Goal: Information Seeking & Learning: Learn about a topic

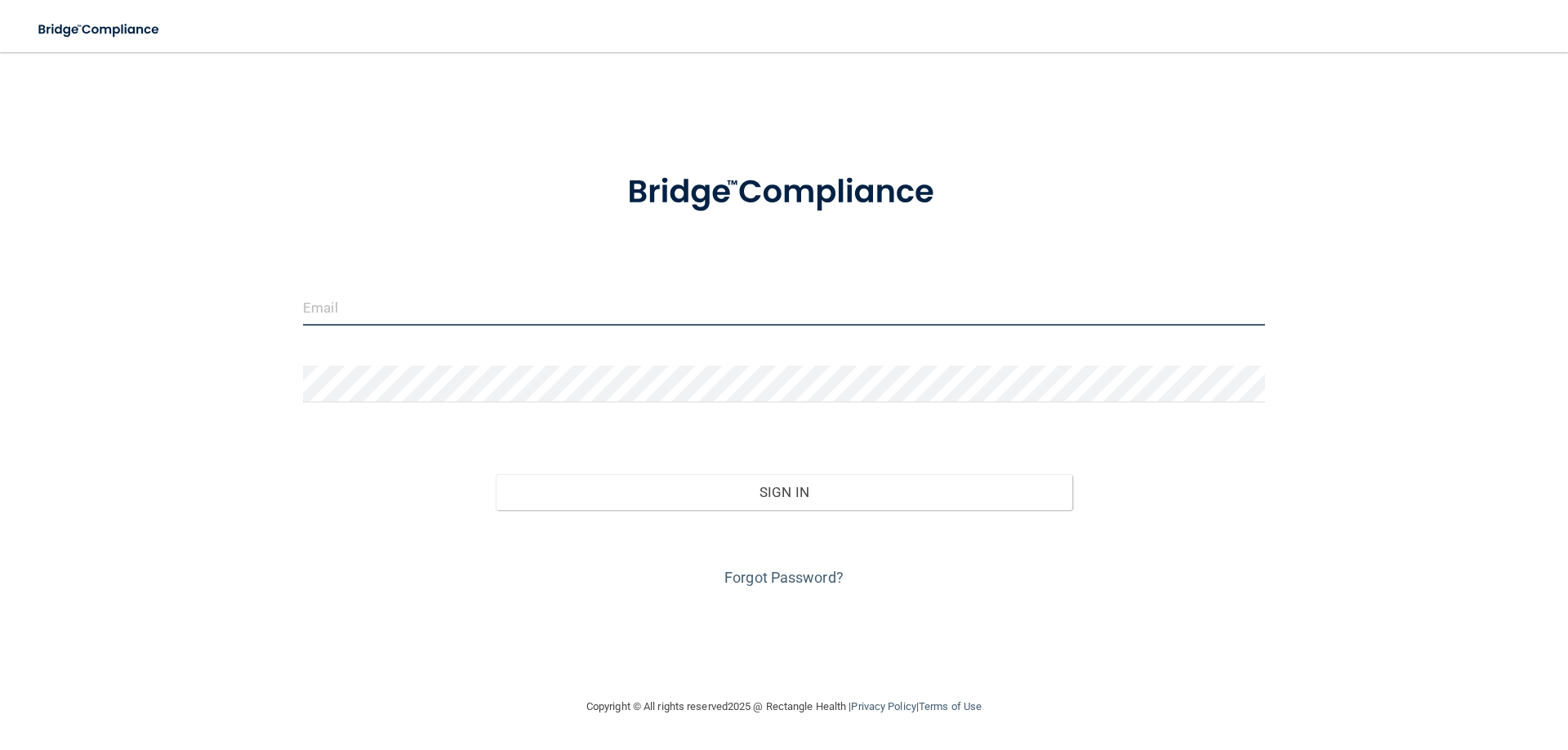
click at [642, 318] on input "email" at bounding box center [784, 307] width 962 height 36
type input "[PERSON_NAME][EMAIL_ADDRESS][PERSON_NAME][DOMAIN_NAME]"
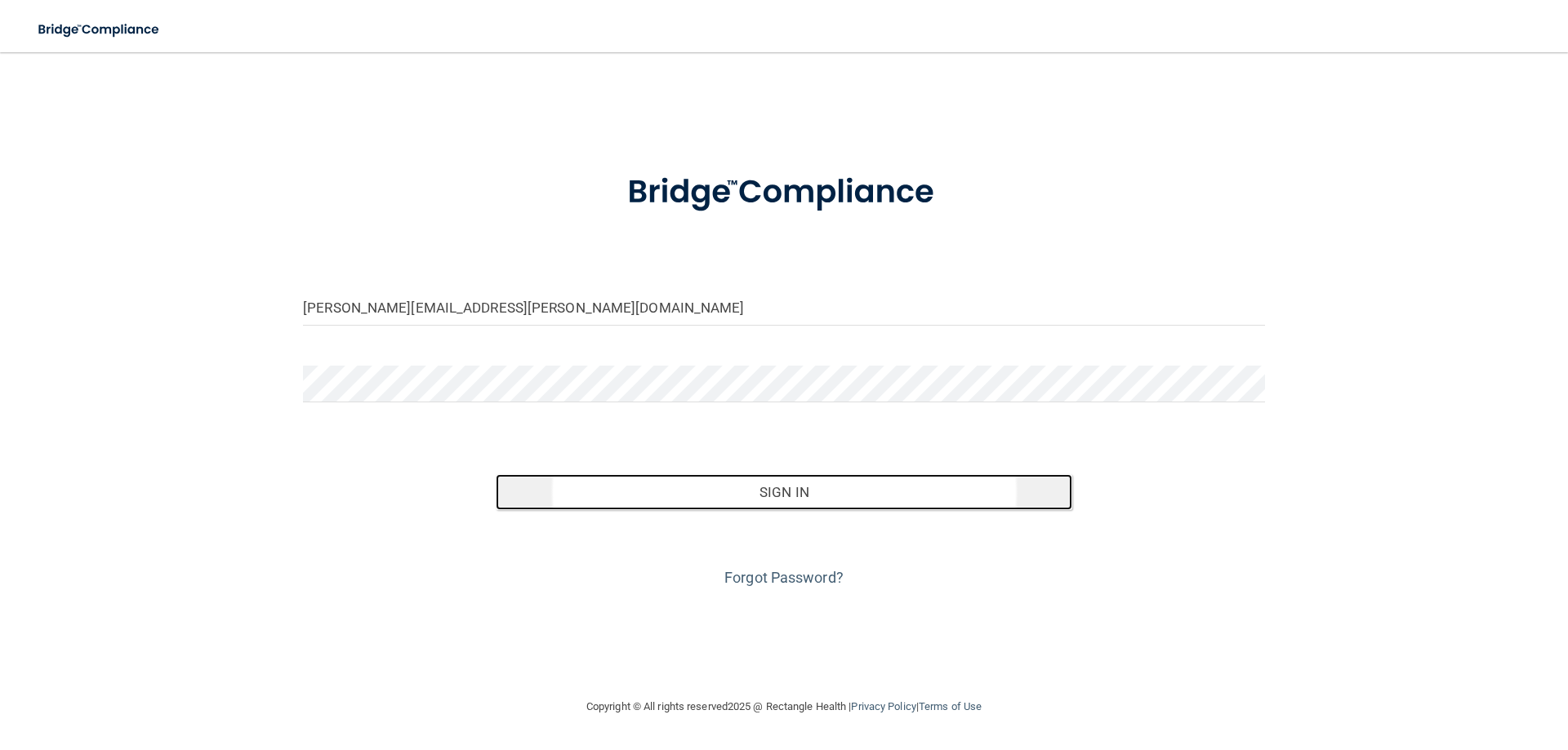
click at [770, 501] on button "Sign In" at bounding box center [784, 493] width 577 height 36
click at [789, 487] on button "Sign In" at bounding box center [784, 493] width 577 height 36
click at [784, 485] on button "Sign In" at bounding box center [784, 493] width 577 height 36
click at [795, 498] on button "Sign In" at bounding box center [784, 493] width 577 height 36
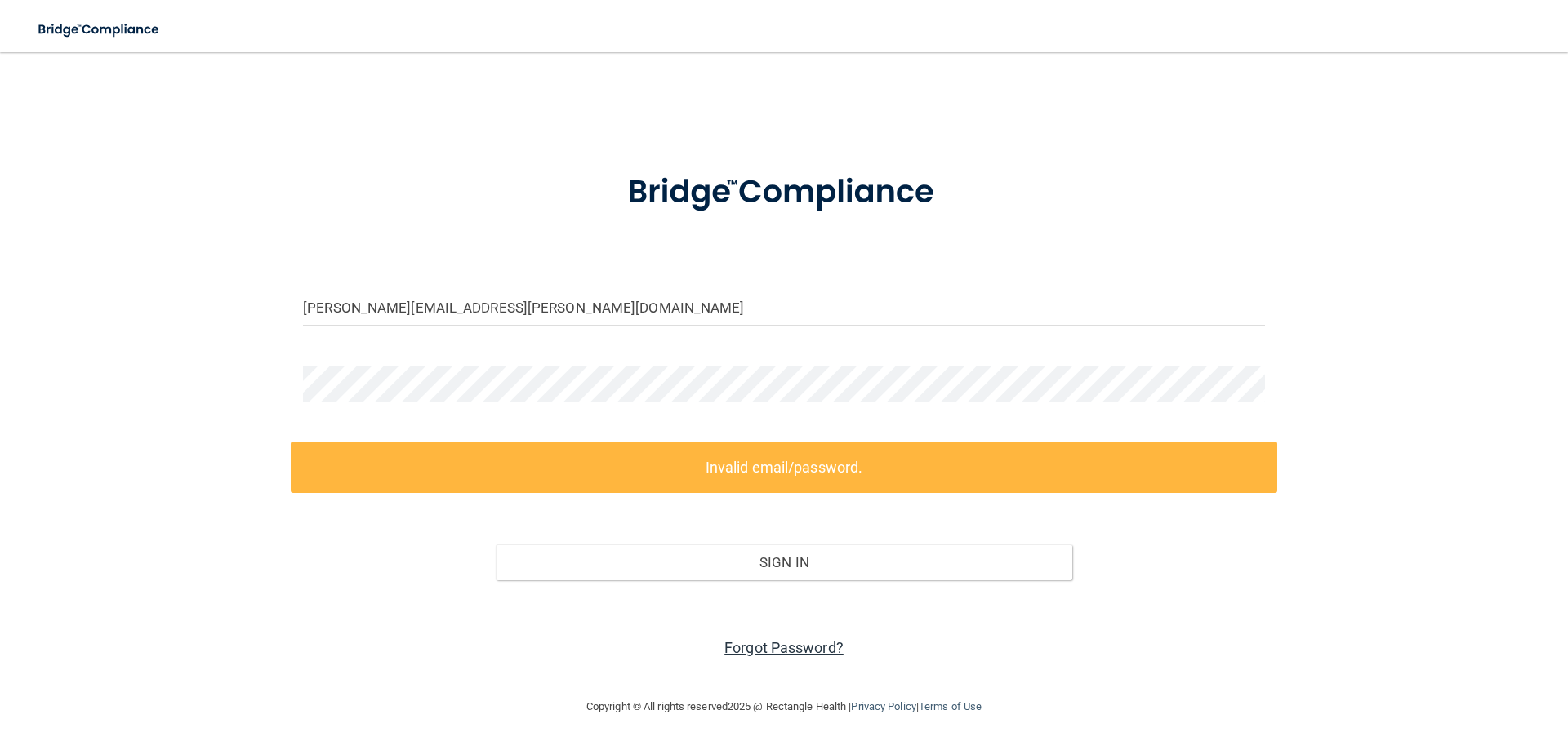
click at [807, 643] on link "Forgot Password?" at bounding box center [784, 647] width 119 height 17
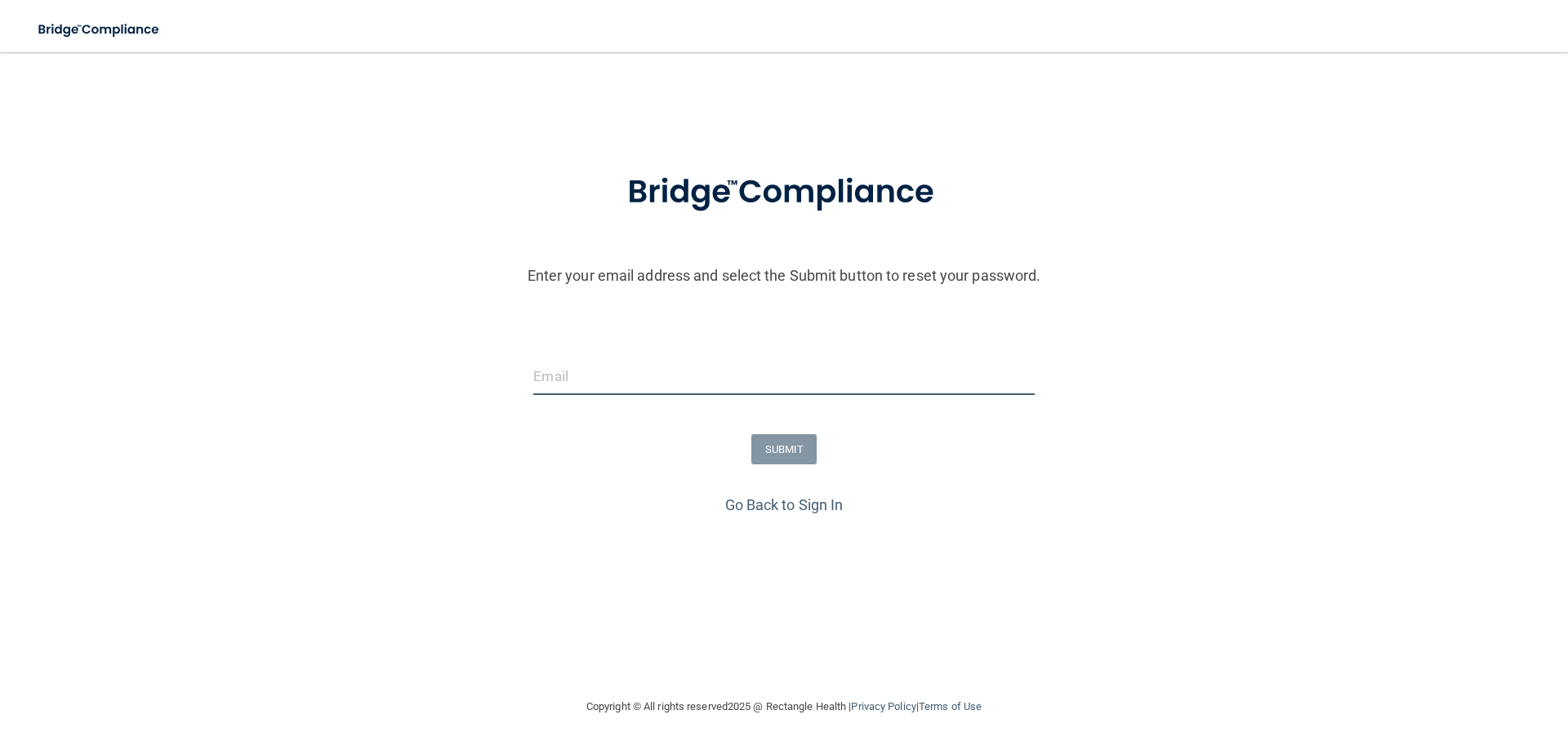
click at [660, 390] on input "email" at bounding box center [784, 376] width 501 height 36
type input "[PERSON_NAME][EMAIL_ADDRESS][PERSON_NAME][DOMAIN_NAME]"
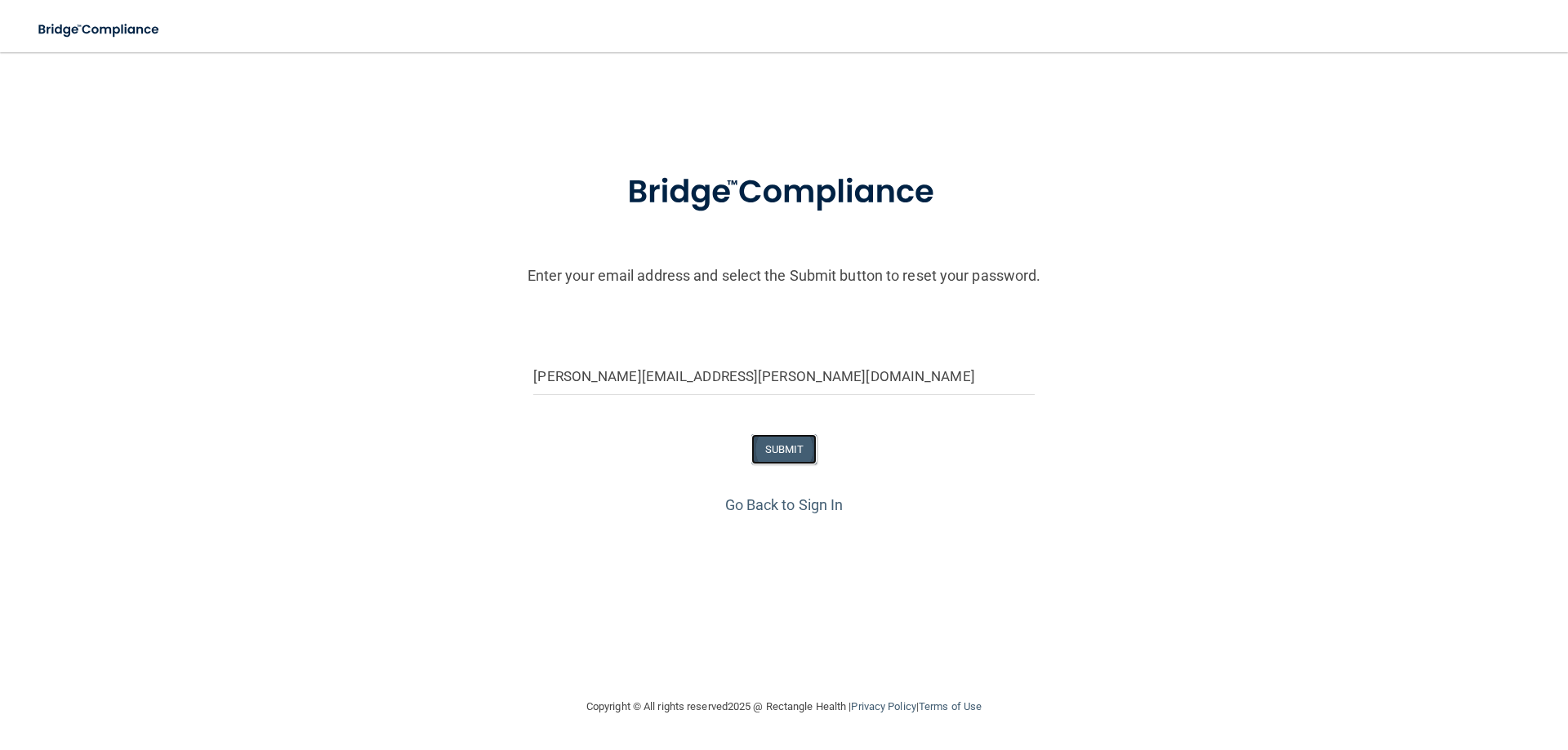
click at [788, 451] on button "SUBMIT" at bounding box center [784, 450] width 66 height 30
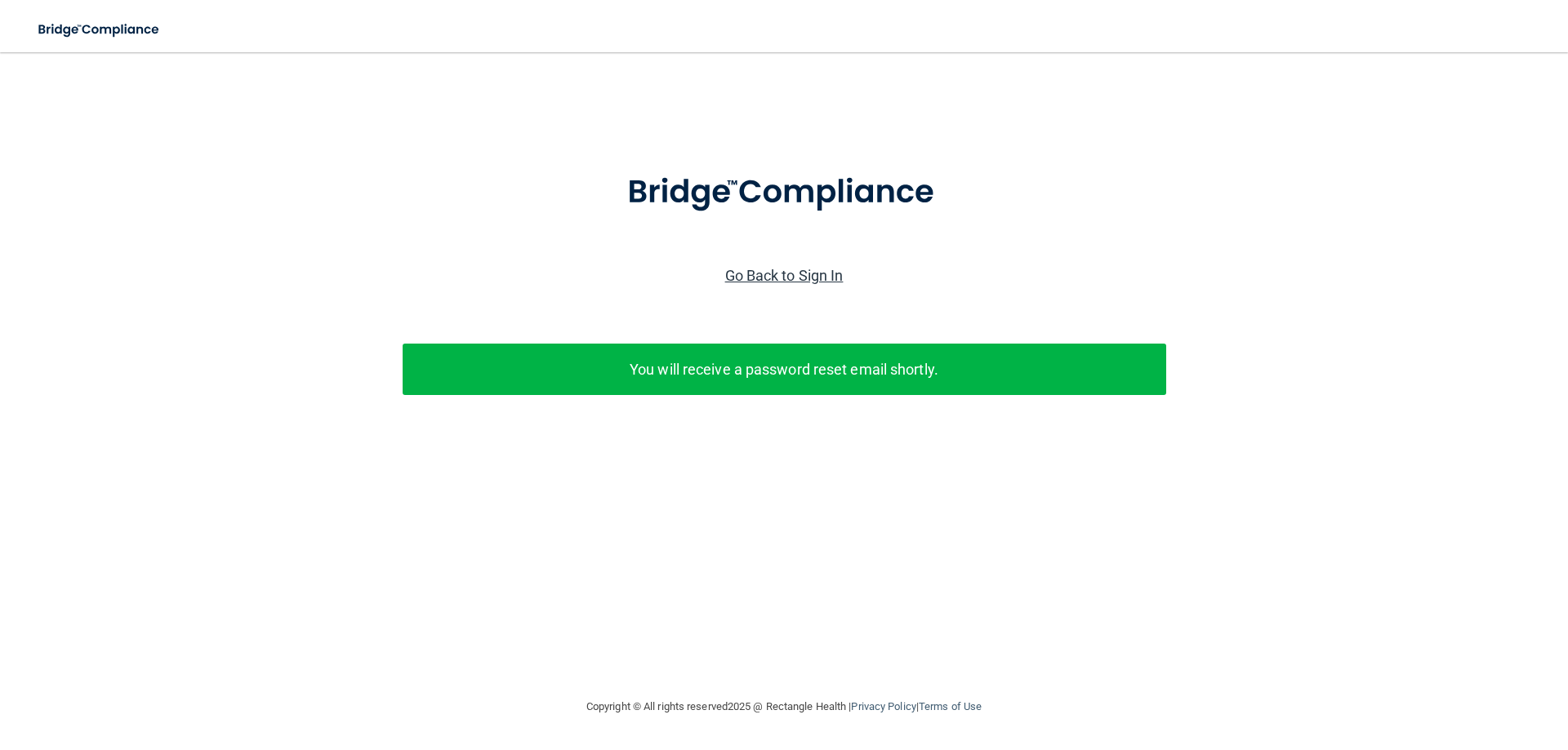
click at [806, 277] on link "Go Back to Sign In" at bounding box center [784, 275] width 118 height 17
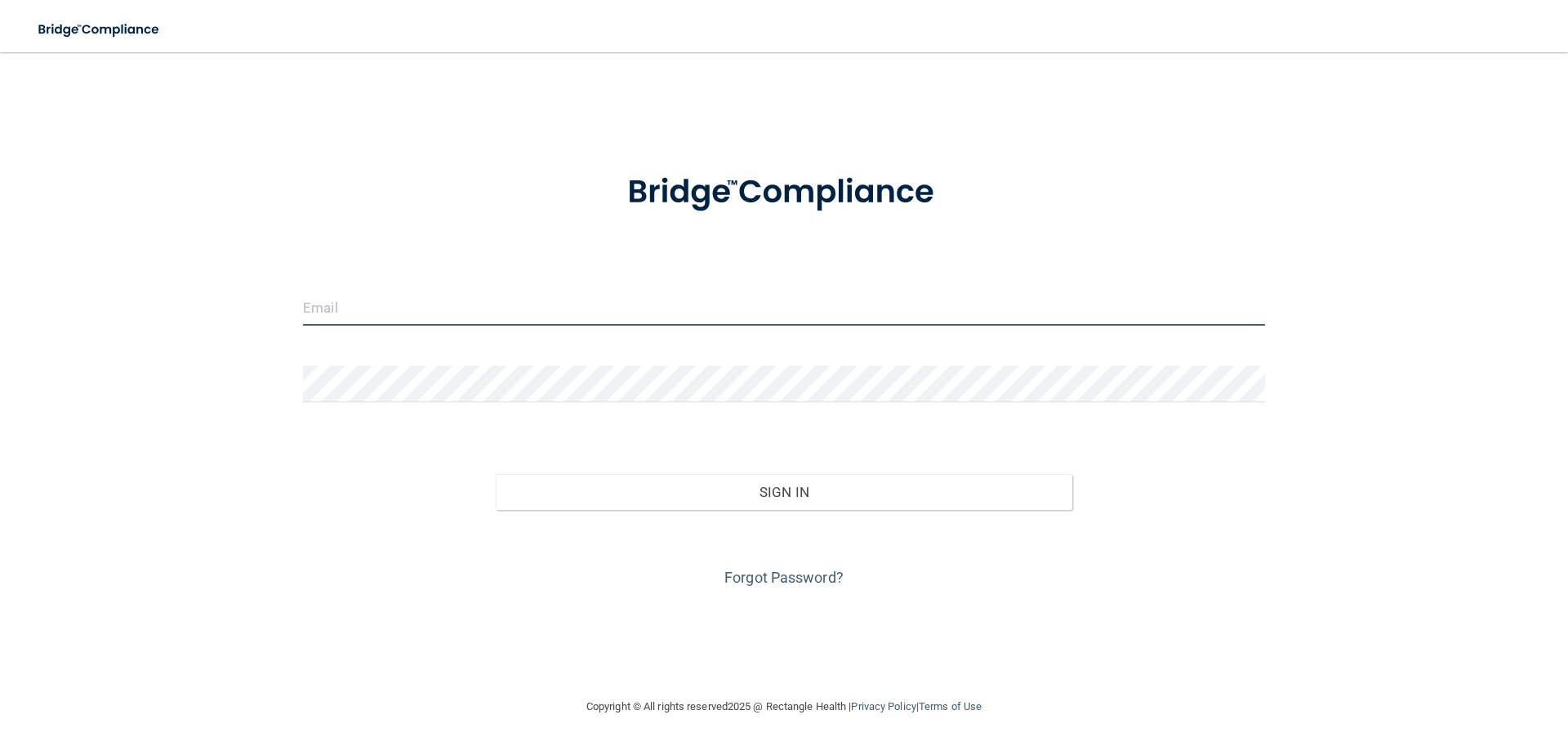
click at [585, 311] on input "email" at bounding box center [784, 307] width 962 height 36
type input "[PERSON_NAME][EMAIL_ADDRESS][PERSON_NAME][DOMAIN_NAME]"
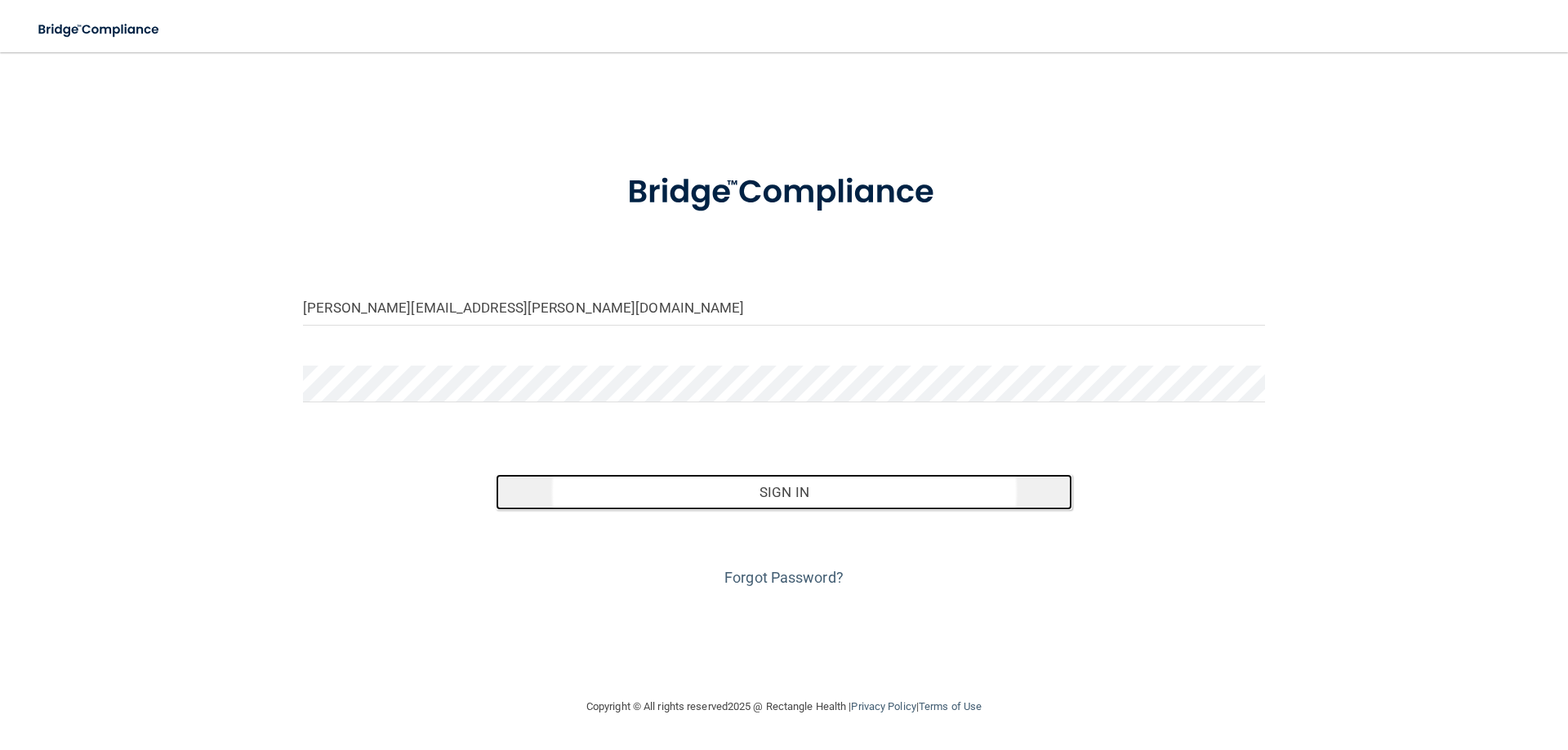
click at [800, 489] on button "Sign In" at bounding box center [784, 493] width 577 height 36
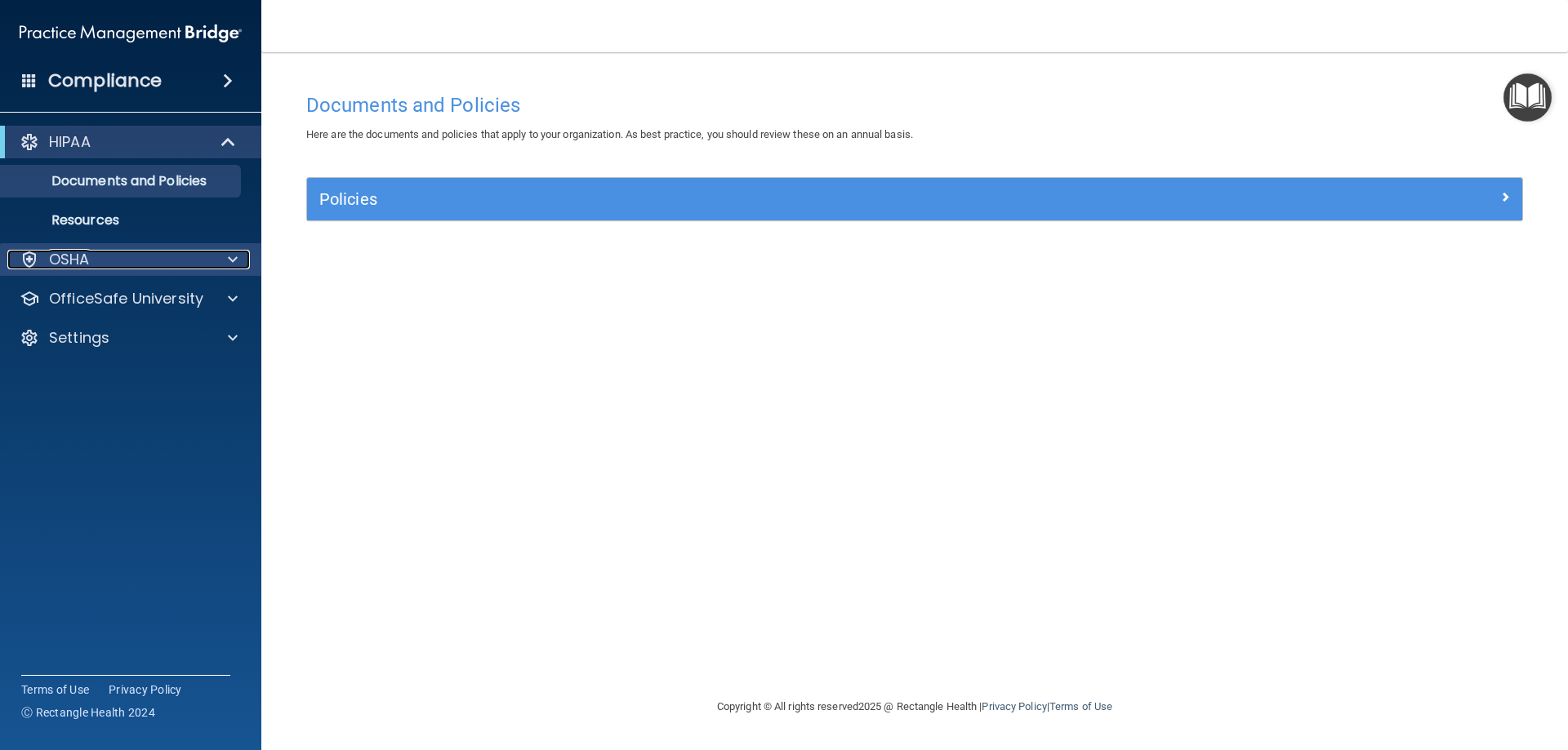
click at [232, 257] on span at bounding box center [232, 259] width 10 height 20
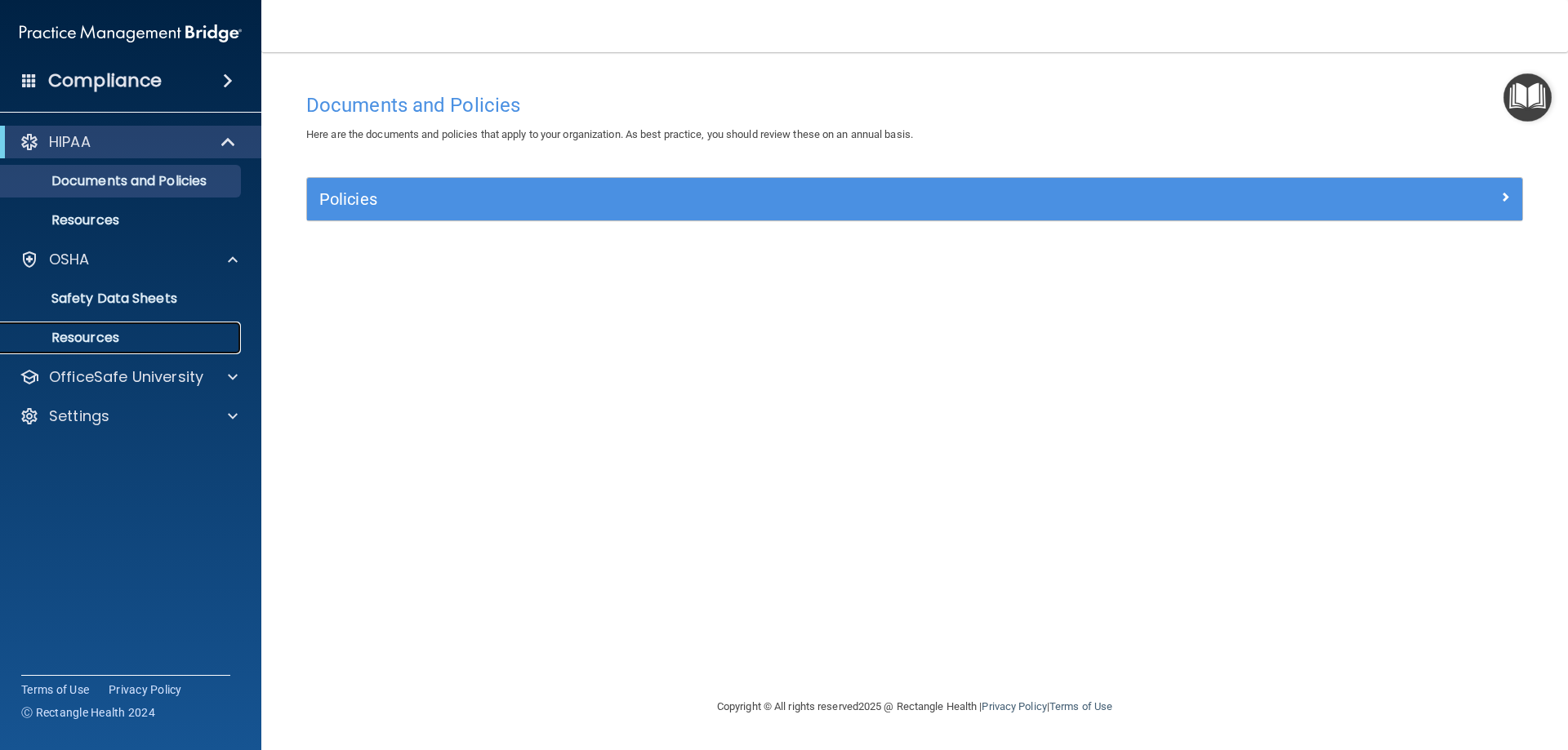
click at [147, 330] on p "Resources" at bounding box center [121, 339] width 223 height 17
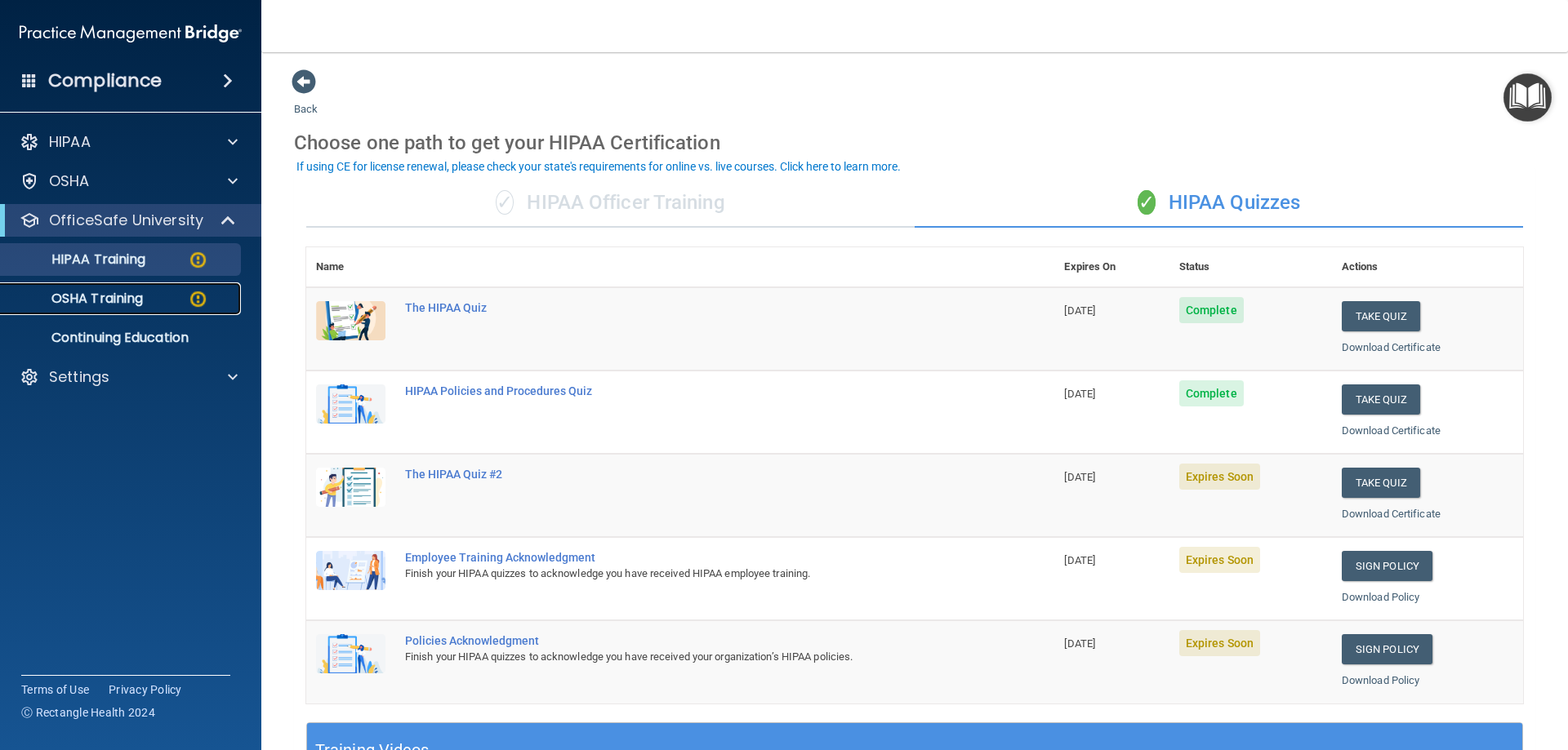
click at [196, 298] on img at bounding box center [198, 299] width 21 height 21
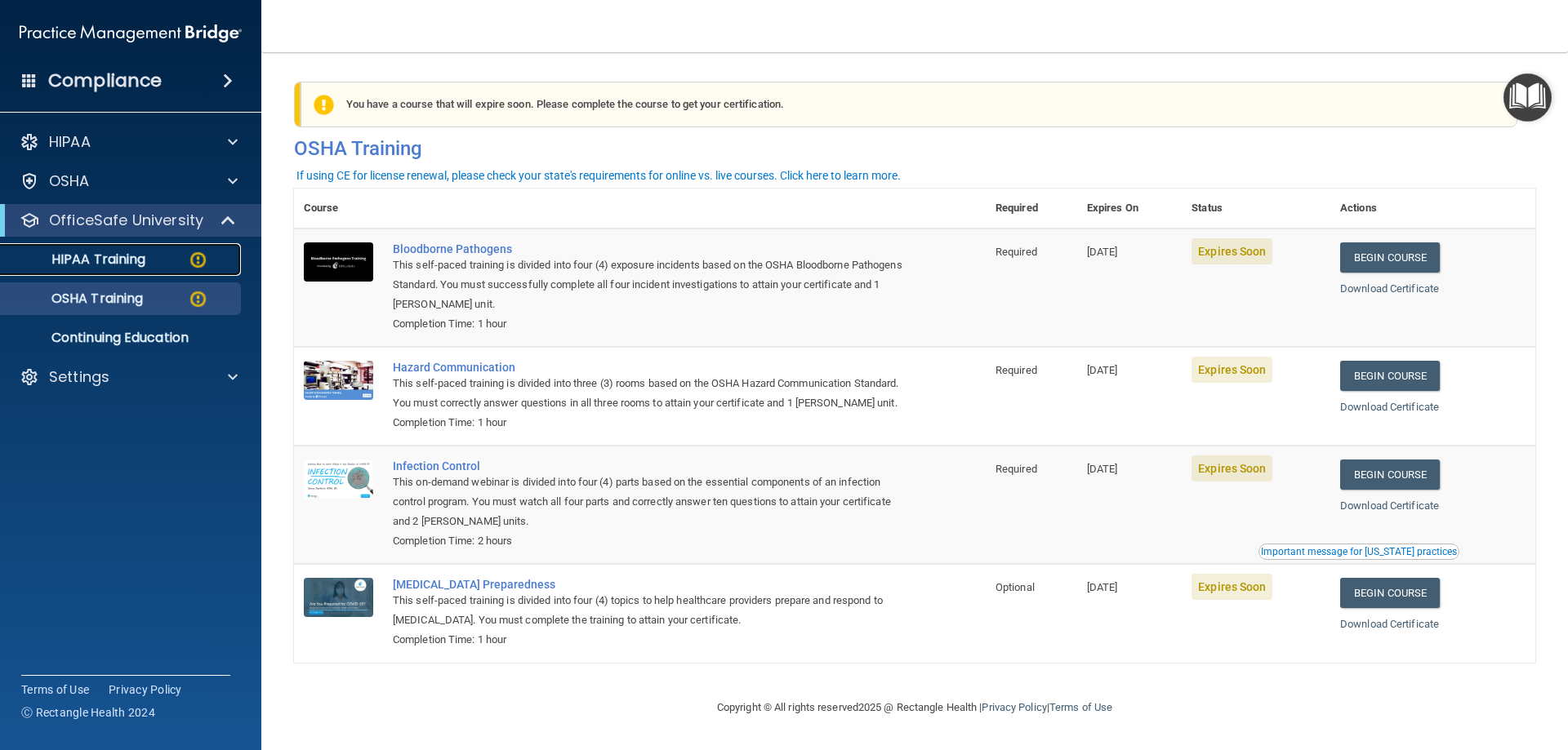
click at [200, 256] on img at bounding box center [198, 260] width 21 height 21
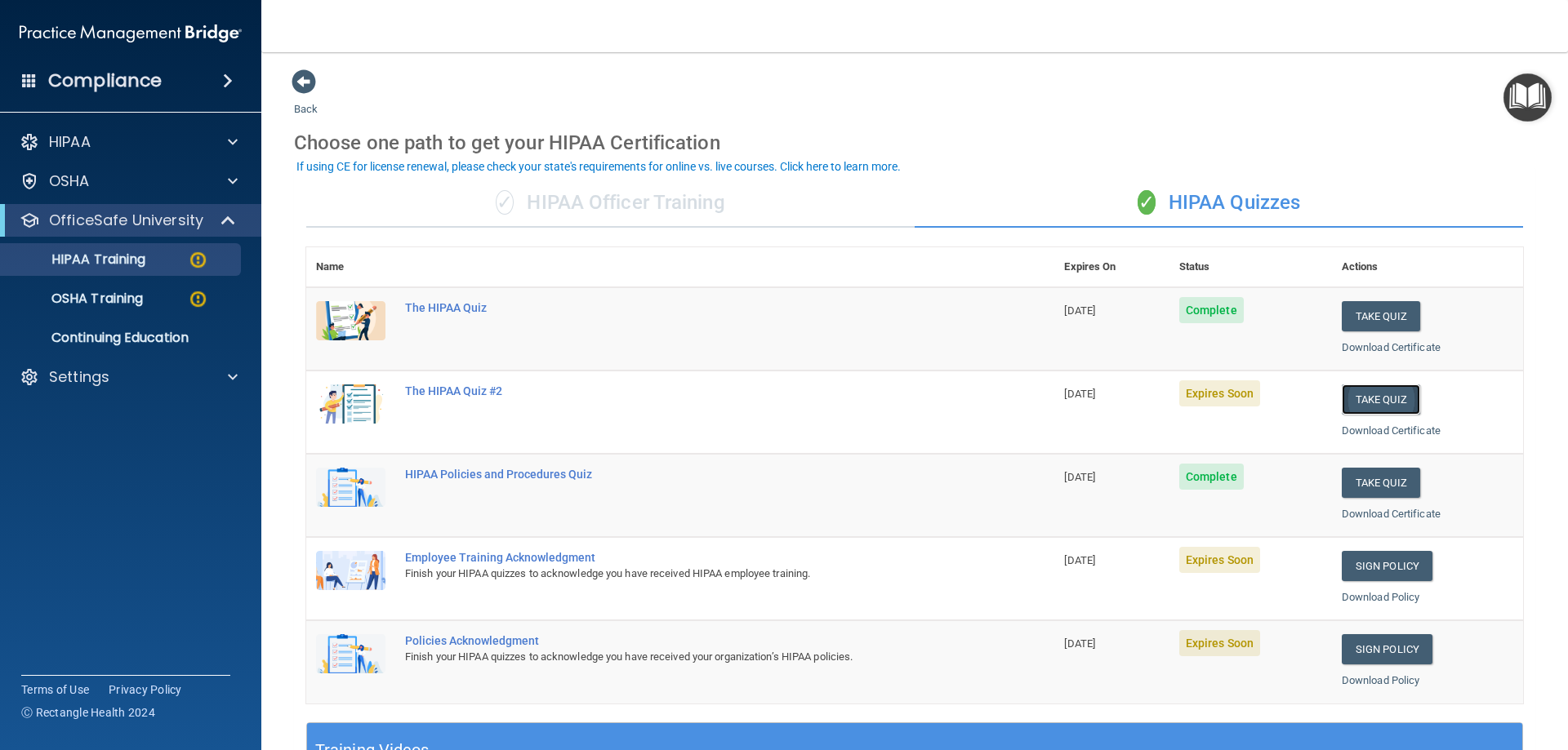
click at [1353, 398] on button "Take Quiz" at bounding box center [1381, 399] width 78 height 30
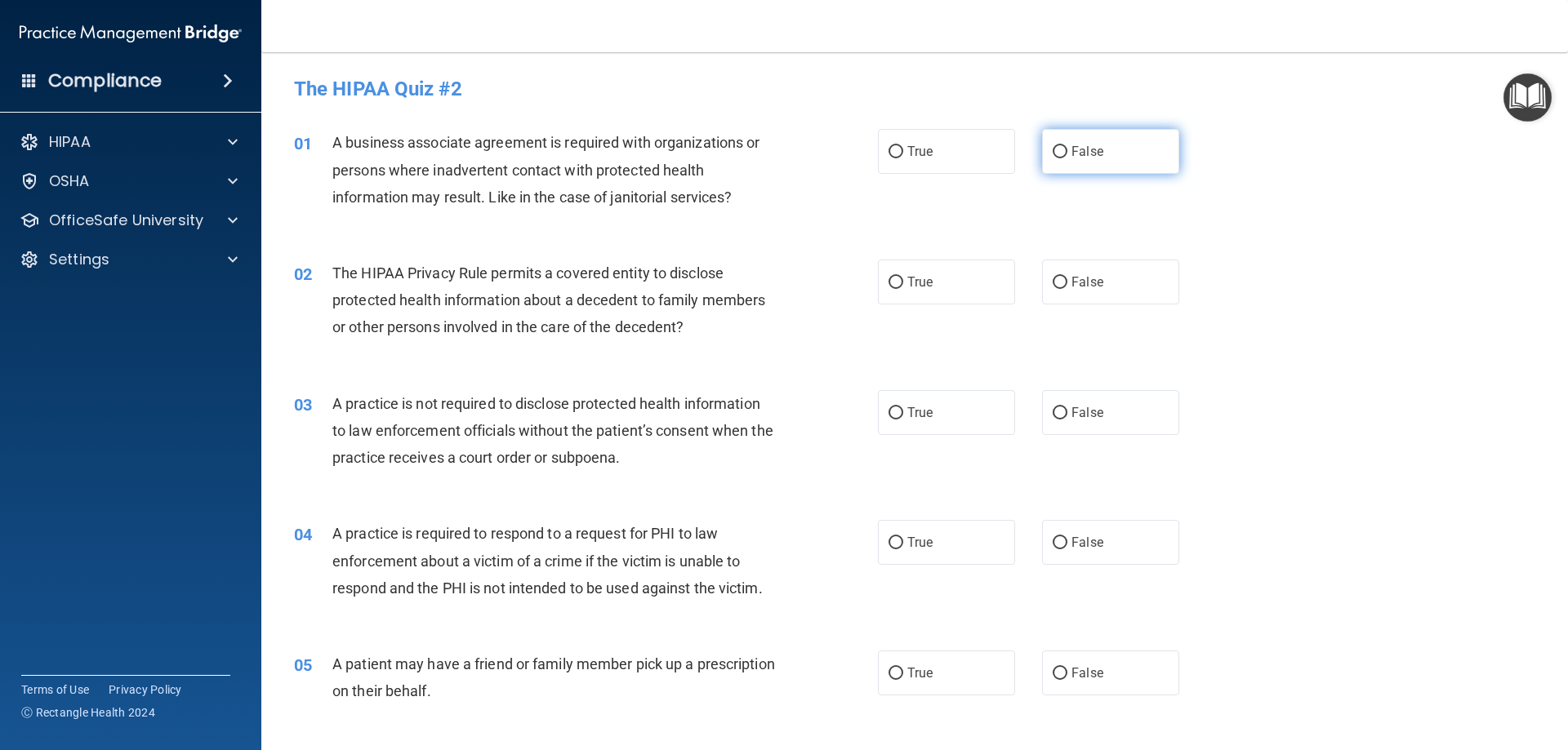
click at [1043, 144] on label "False" at bounding box center [1110, 151] width 137 height 45
click at [1052, 146] on input "False" at bounding box center [1060, 152] width 15 height 12
radio input "true"
click at [895, 279] on input "True" at bounding box center [895, 283] width 15 height 12
radio input "true"
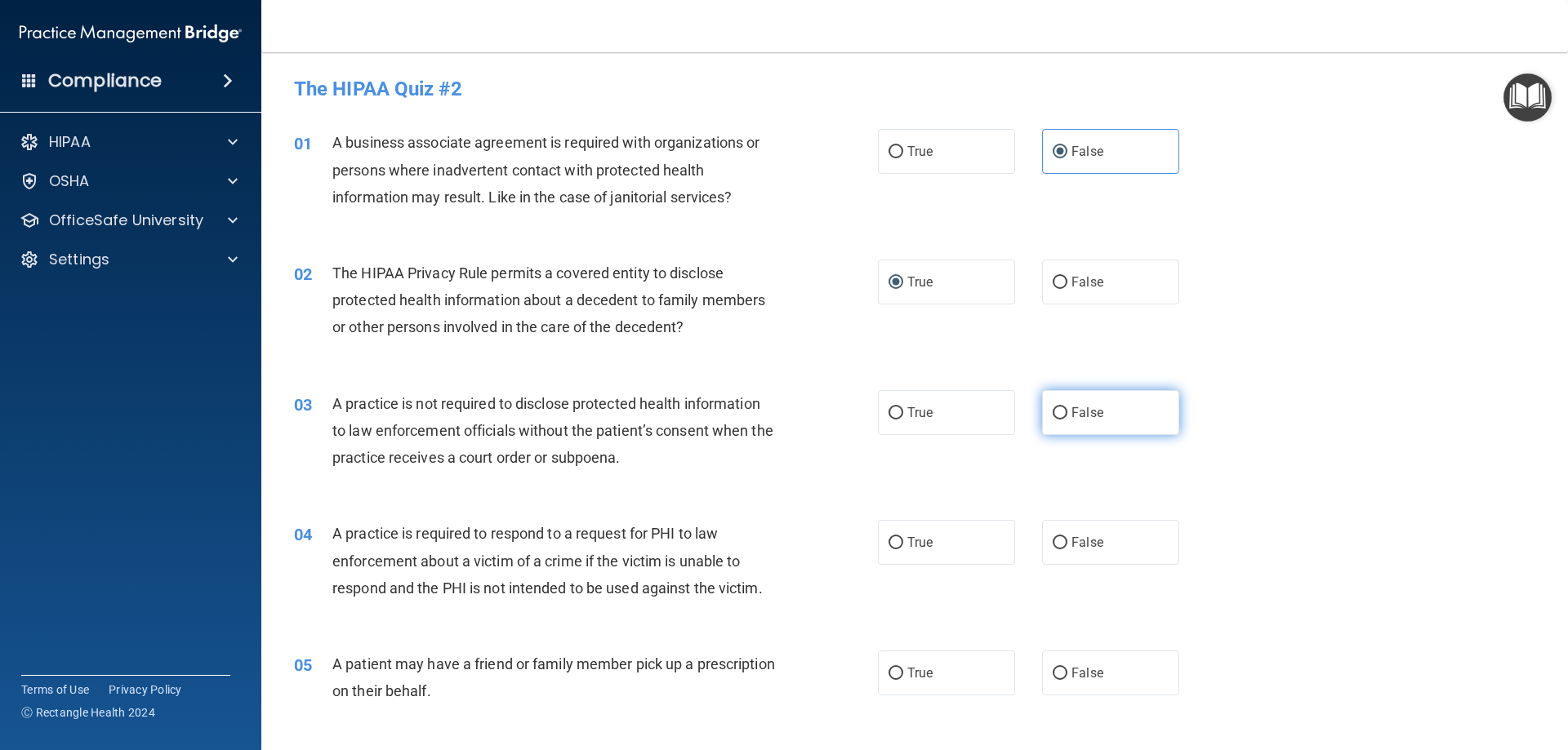
click at [1060, 410] on label "False" at bounding box center [1110, 412] width 137 height 45
click at [1060, 410] on input "False" at bounding box center [1060, 413] width 15 height 12
radio input "true"
click at [888, 542] on input "True" at bounding box center [895, 543] width 15 height 12
radio input "true"
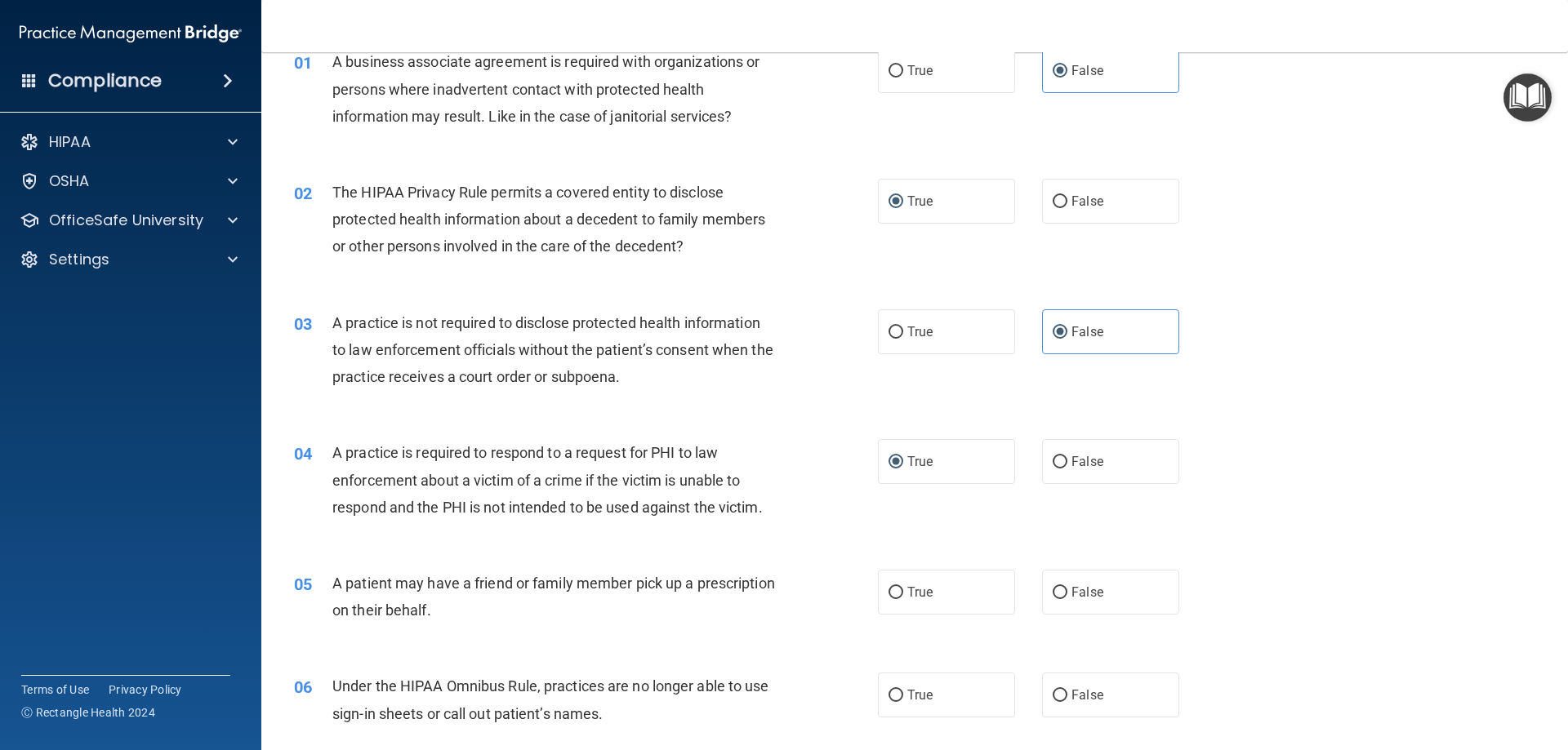
scroll to position [82, 0]
click at [894, 589] on input "True" at bounding box center [895, 591] width 15 height 12
radio input "true"
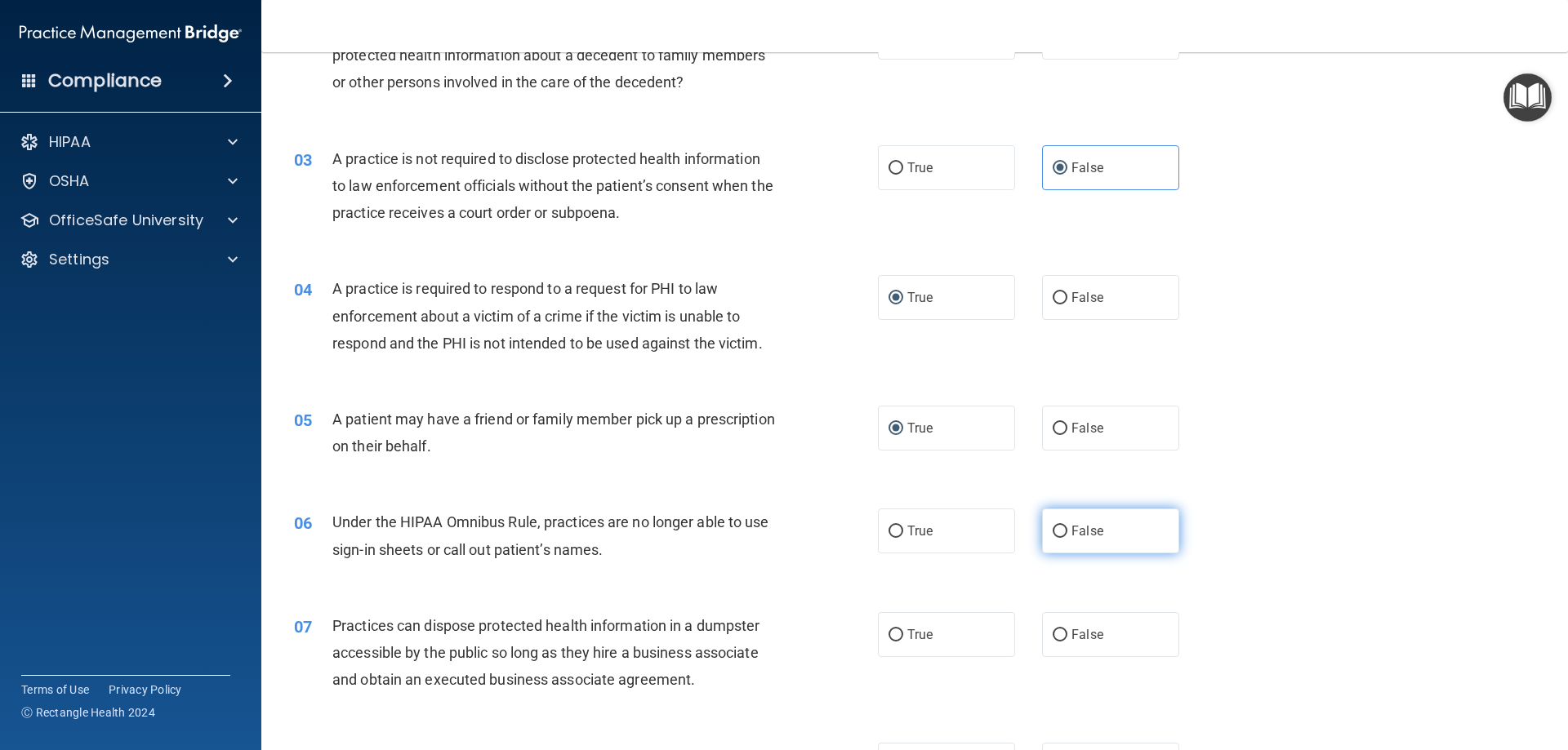
click at [1060, 527] on label "False" at bounding box center [1110, 531] width 137 height 45
click at [1060, 527] on input "False" at bounding box center [1060, 532] width 15 height 12
radio input "true"
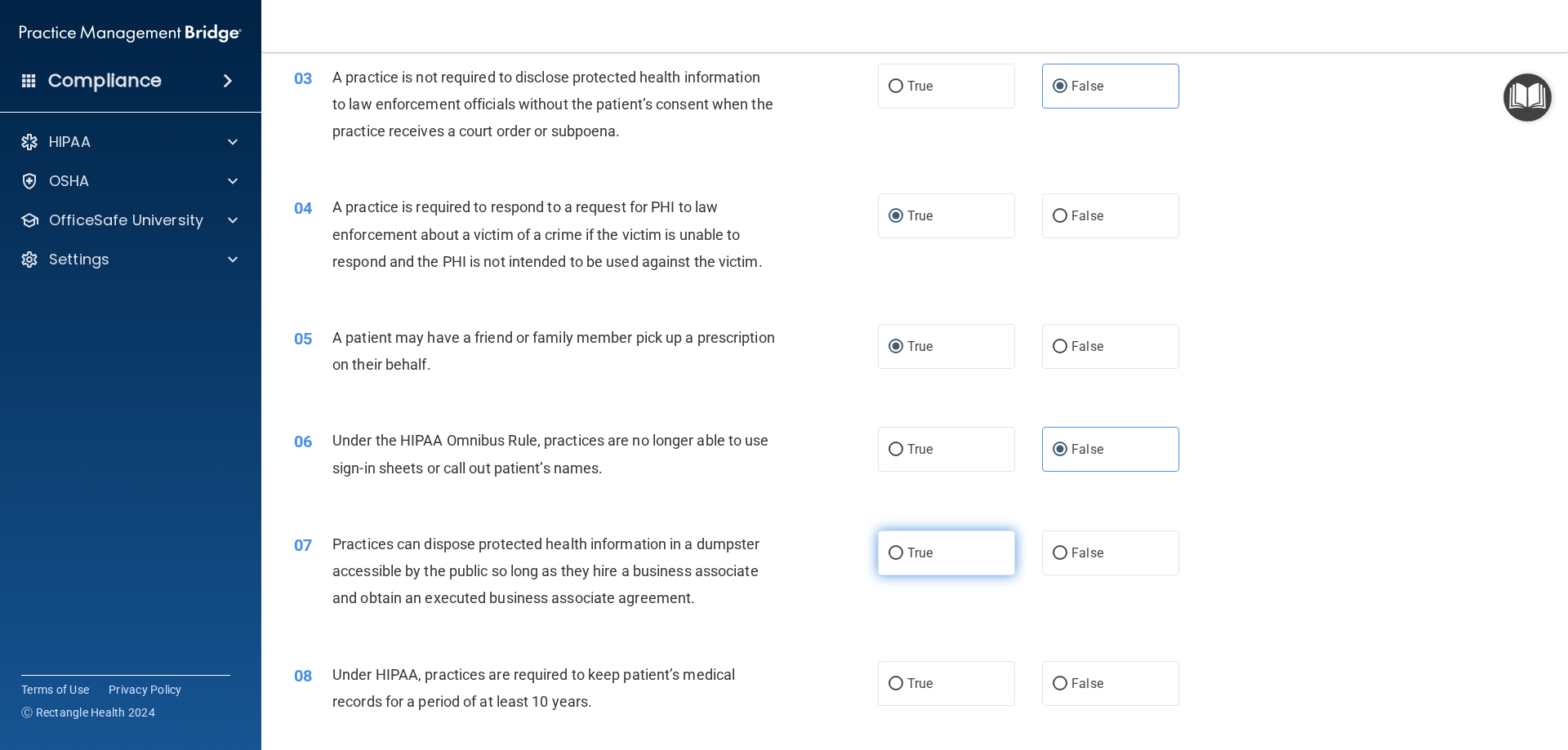
click at [892, 557] on input "True" at bounding box center [895, 553] width 15 height 12
radio input "true"
click at [1054, 551] on input "False" at bounding box center [1060, 553] width 15 height 12
radio input "true"
radio input "false"
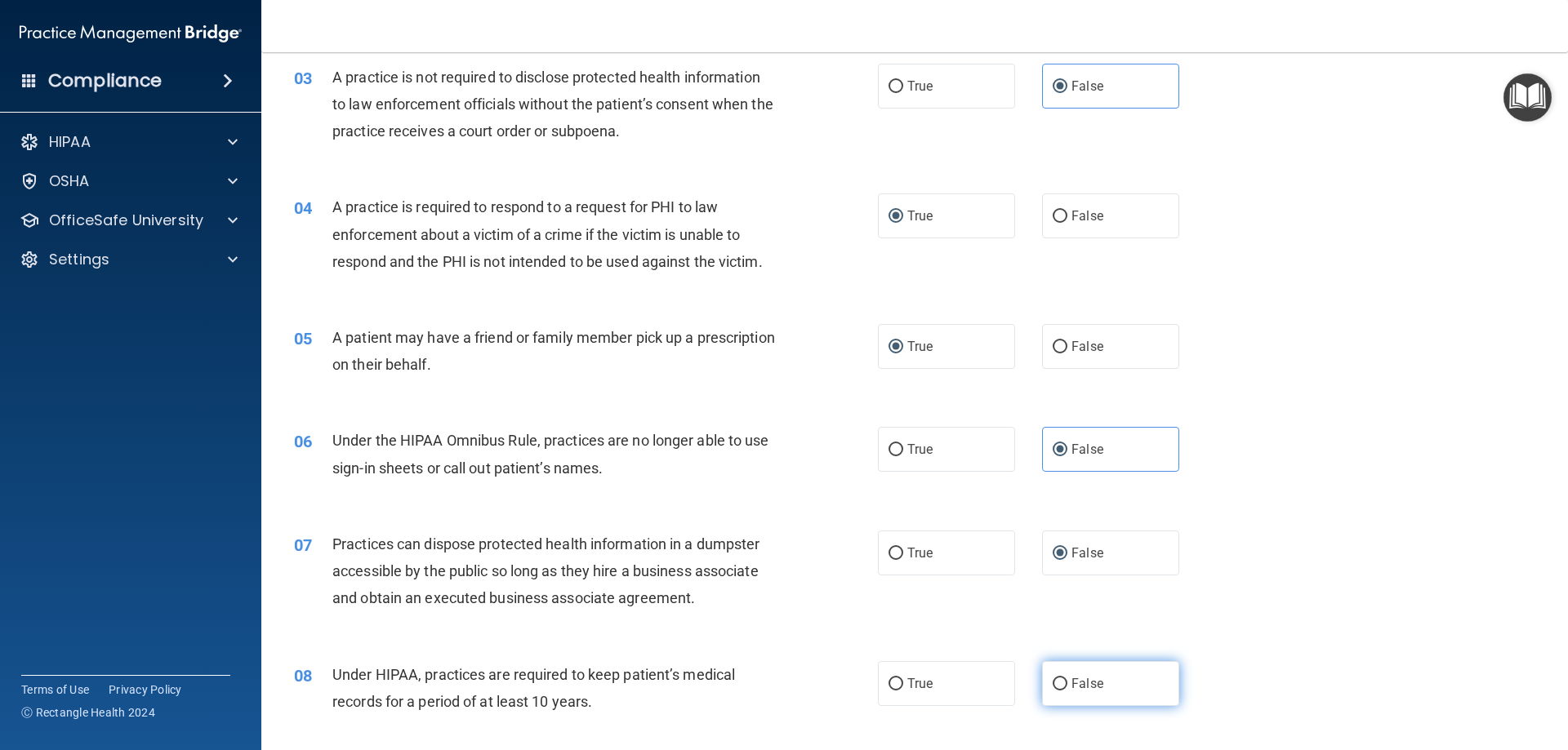
click at [1052, 684] on input "False" at bounding box center [1060, 684] width 15 height 12
radio input "true"
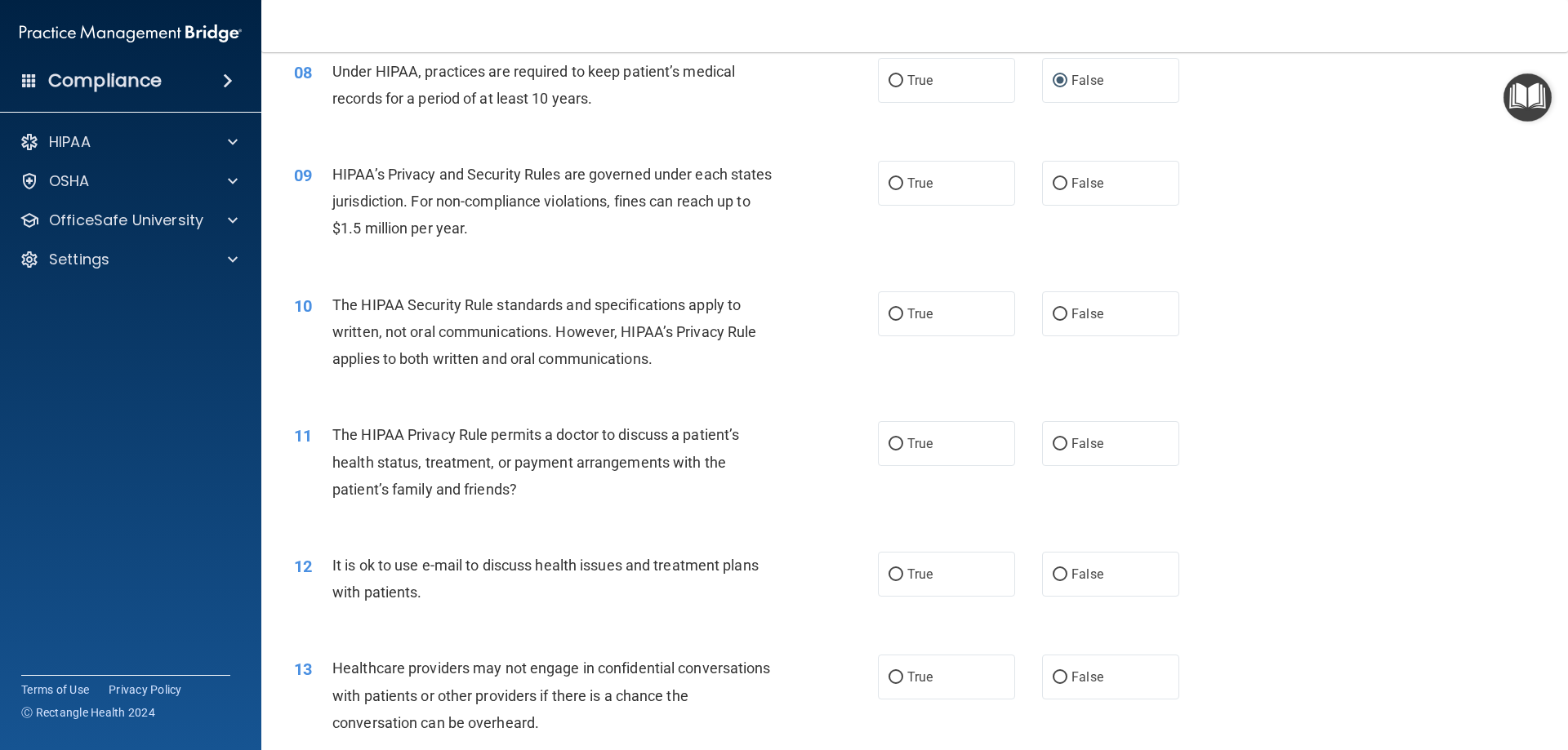
scroll to position [979, 0]
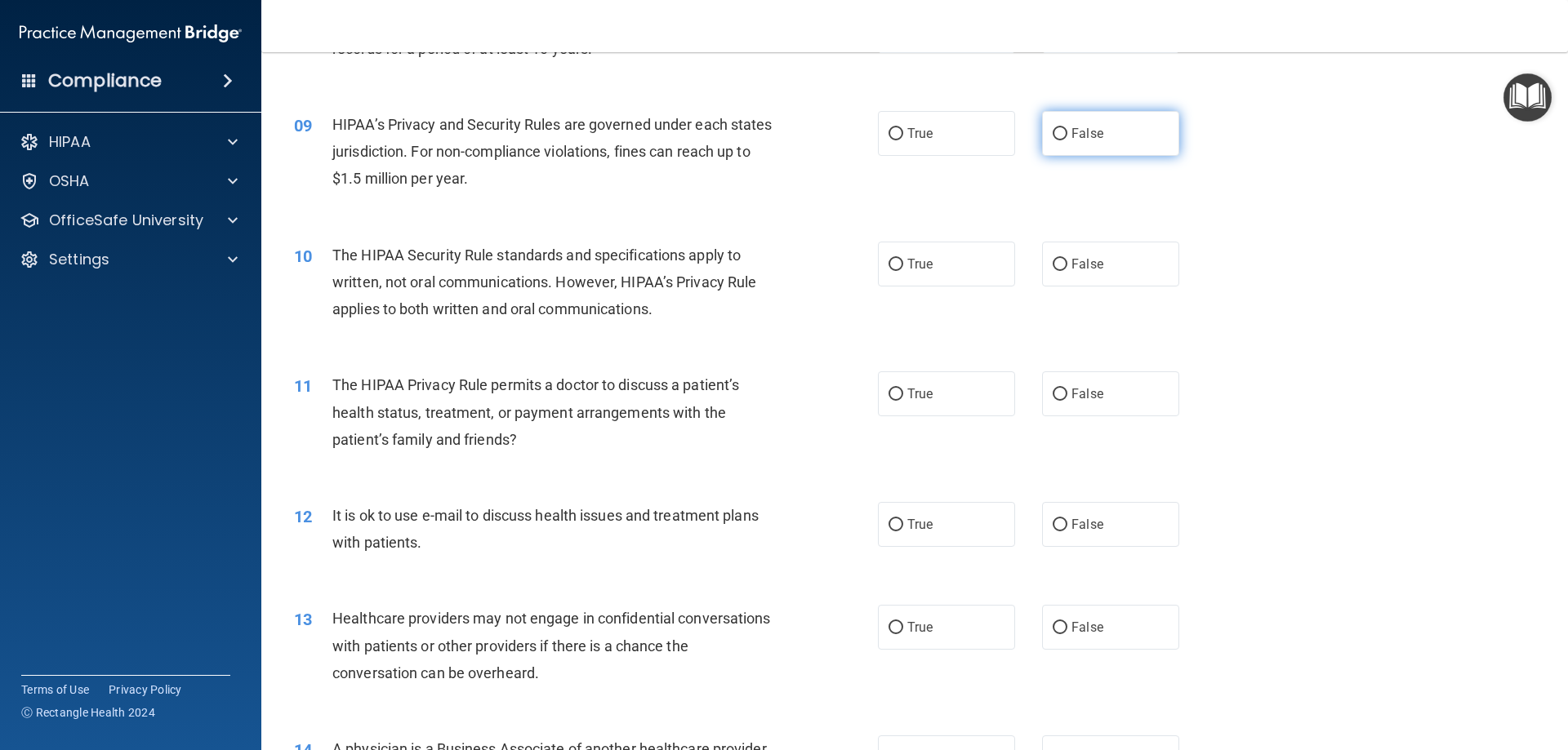
click at [1056, 131] on input "False" at bounding box center [1060, 133] width 15 height 12
radio input "true"
click at [894, 264] on input "True" at bounding box center [895, 264] width 15 height 12
radio input "true"
click at [893, 396] on input "True" at bounding box center [895, 395] width 15 height 12
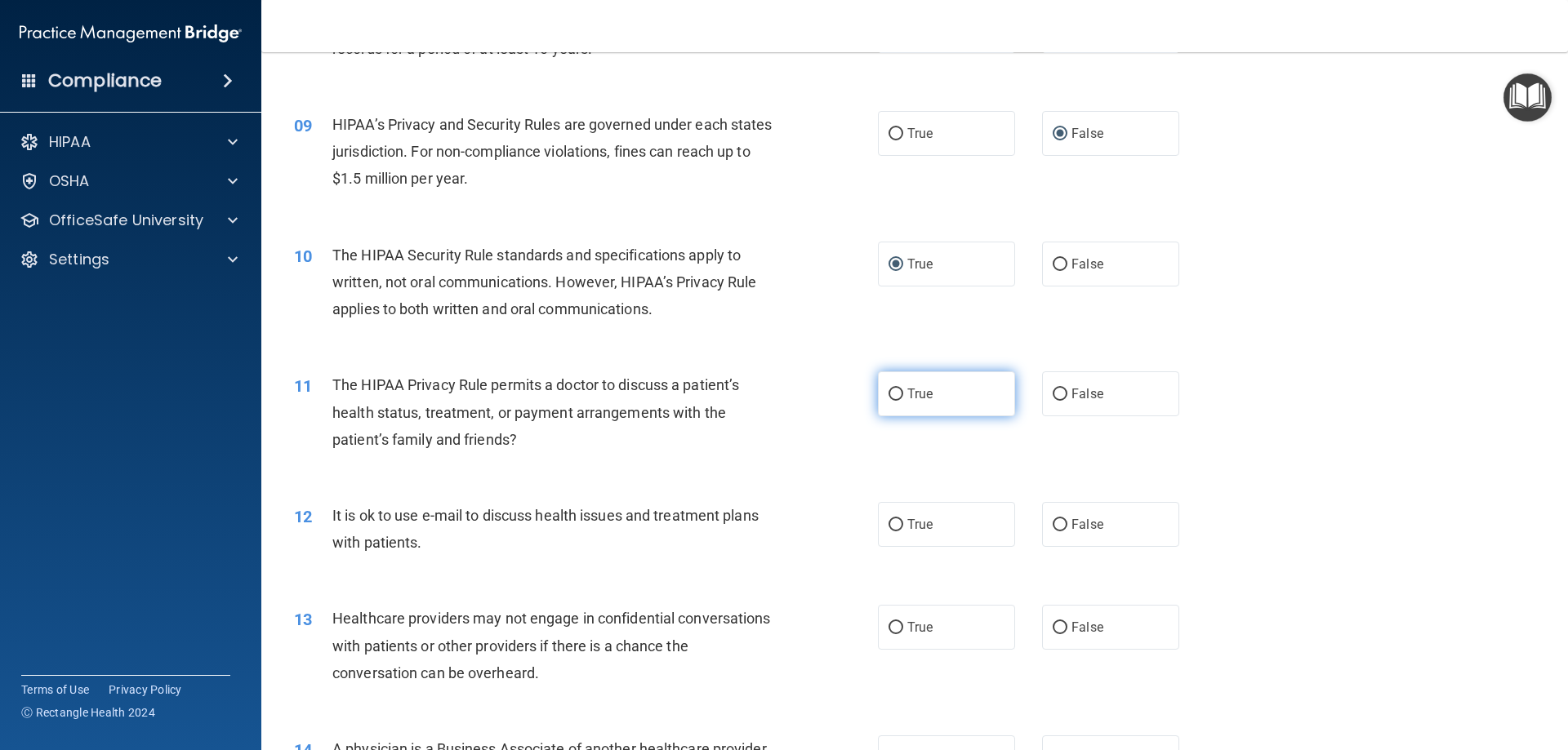
radio input "true"
click at [889, 528] on input "True" at bounding box center [895, 525] width 15 height 12
radio input "true"
click at [1052, 625] on input "False" at bounding box center [1060, 628] width 15 height 12
radio input "true"
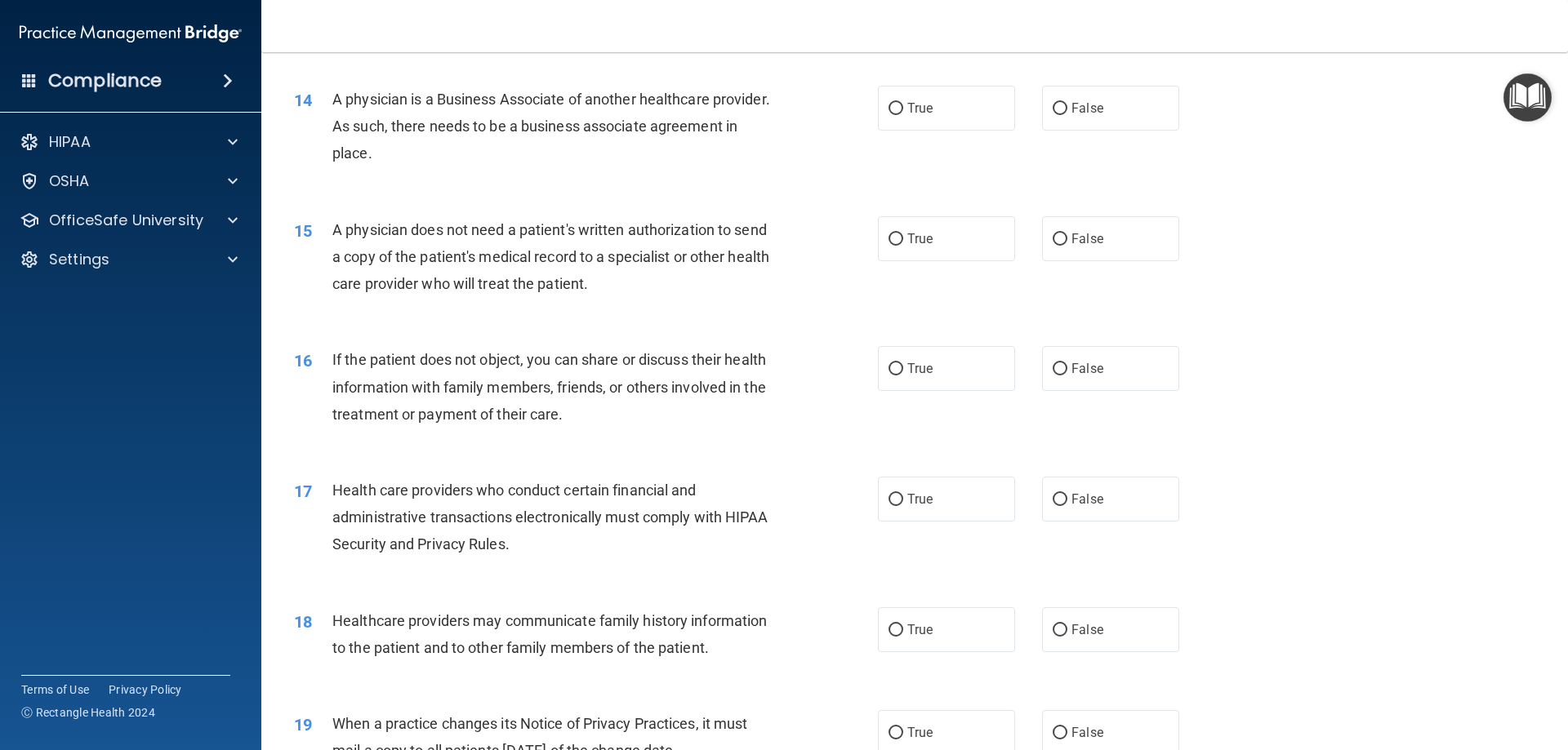
scroll to position [1633, 0]
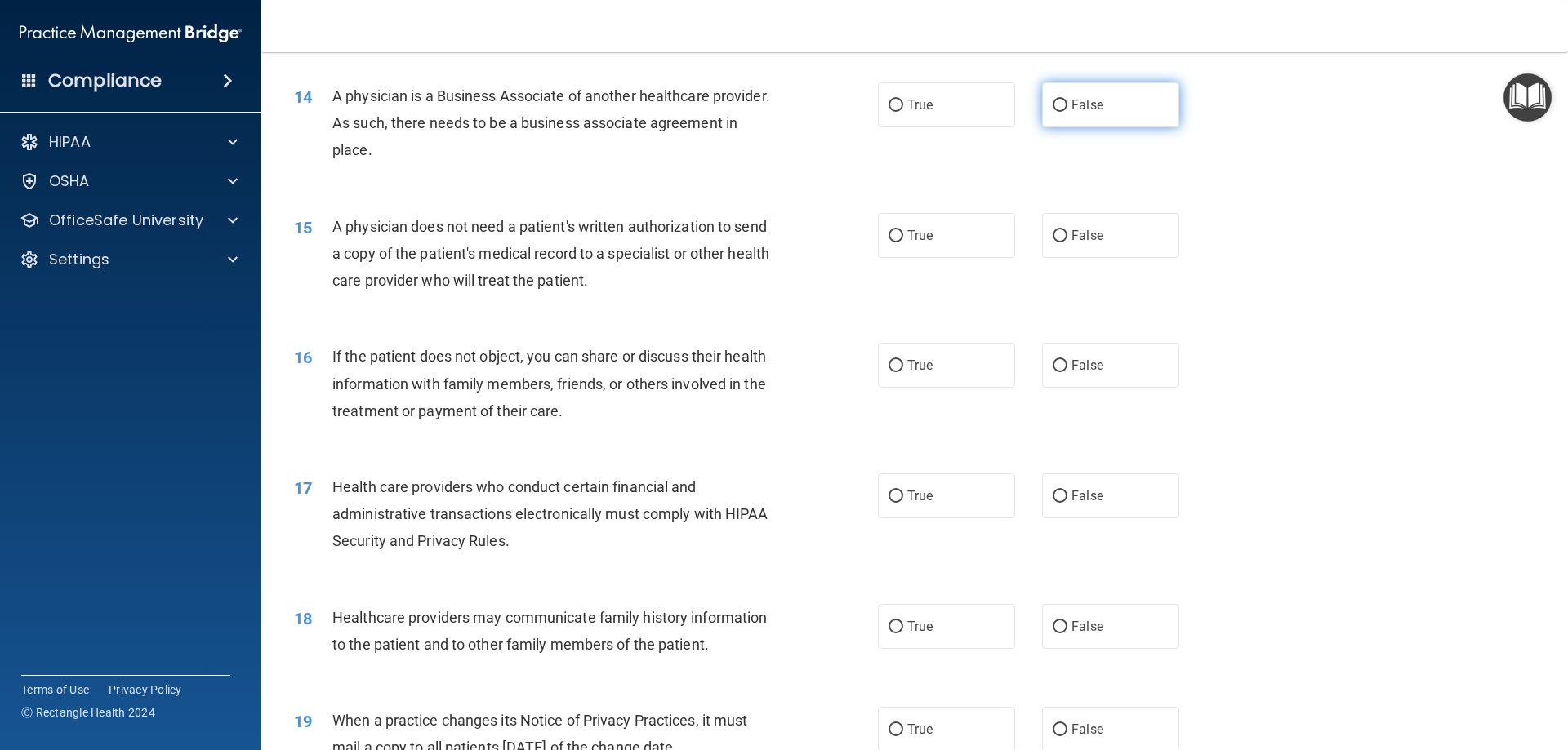
click at [1052, 106] on input "False" at bounding box center [1060, 105] width 15 height 12
radio input "true"
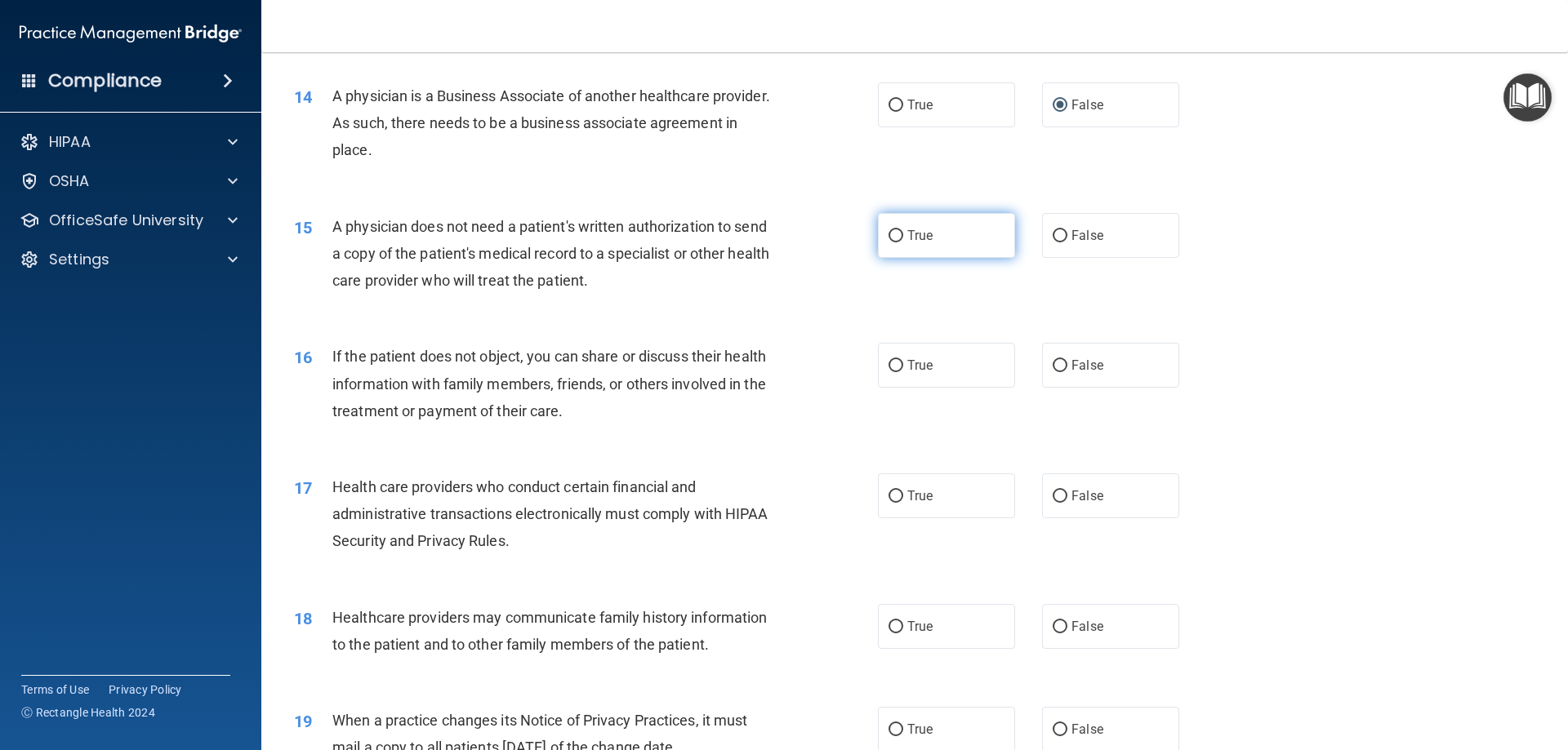
click at [888, 234] on input "True" at bounding box center [895, 236] width 15 height 12
radio input "true"
click at [891, 363] on input "True" at bounding box center [895, 366] width 15 height 12
radio input "true"
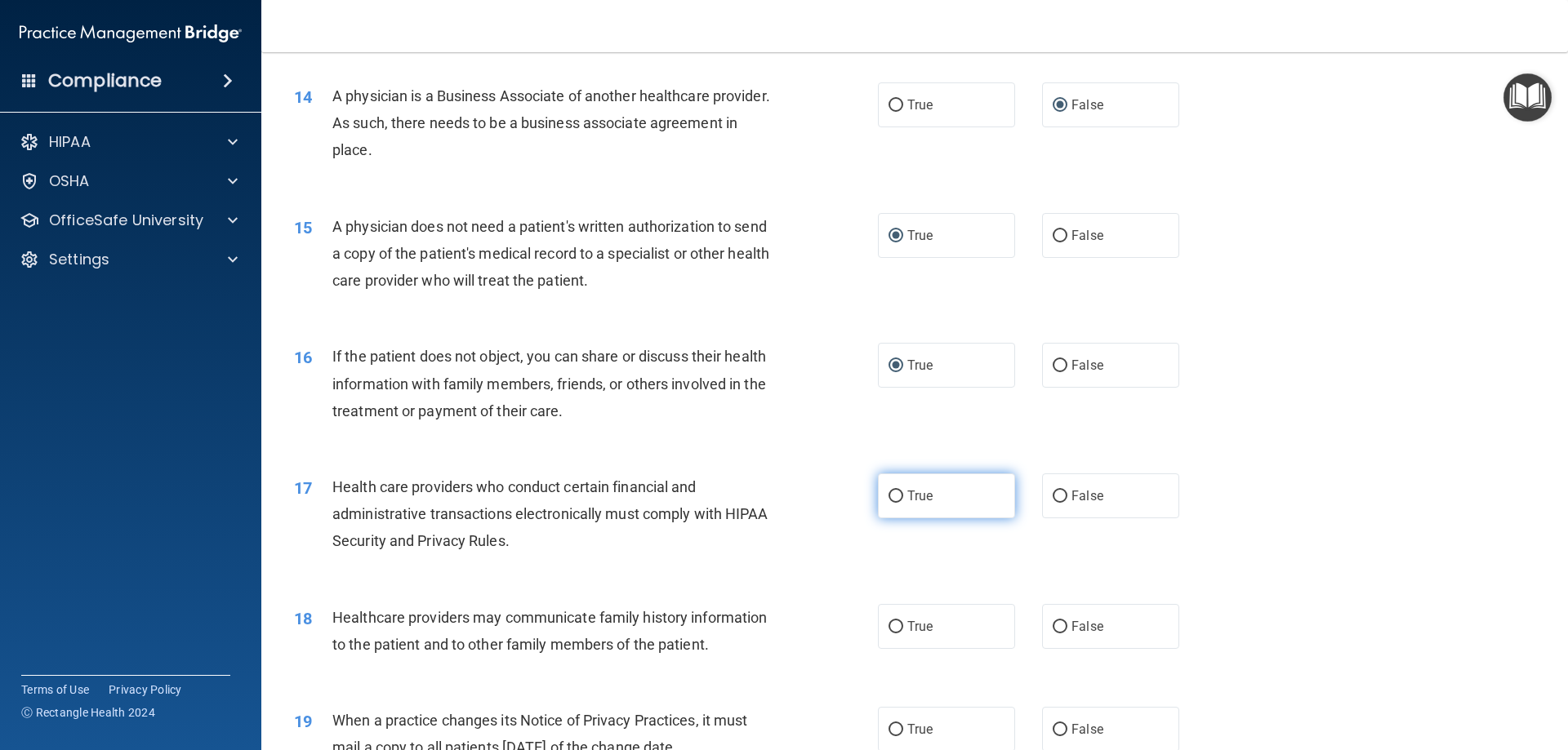
click at [892, 493] on input "True" at bounding box center [895, 496] width 15 height 12
radio input "true"
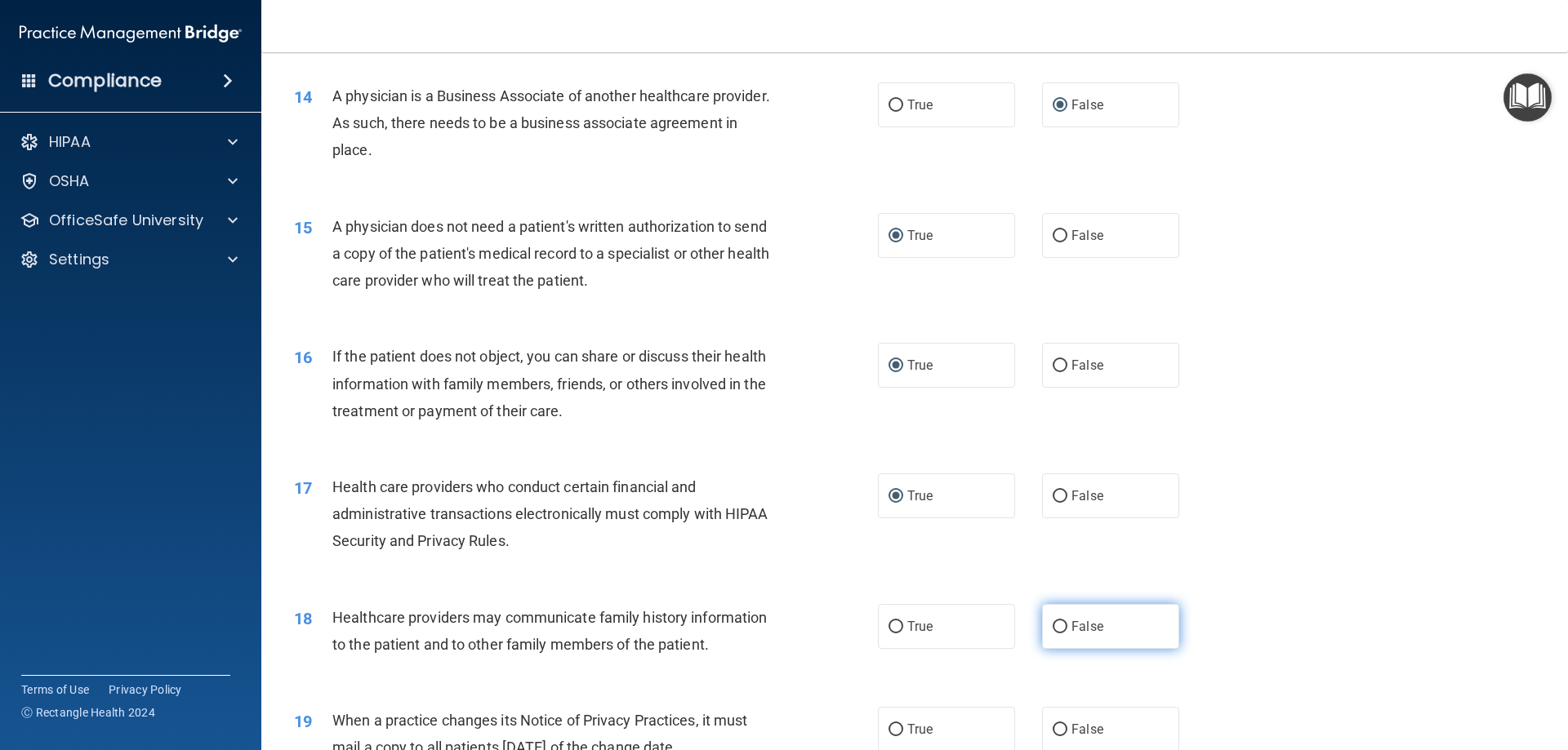
click at [1052, 629] on input "False" at bounding box center [1060, 627] width 15 height 12
radio input "true"
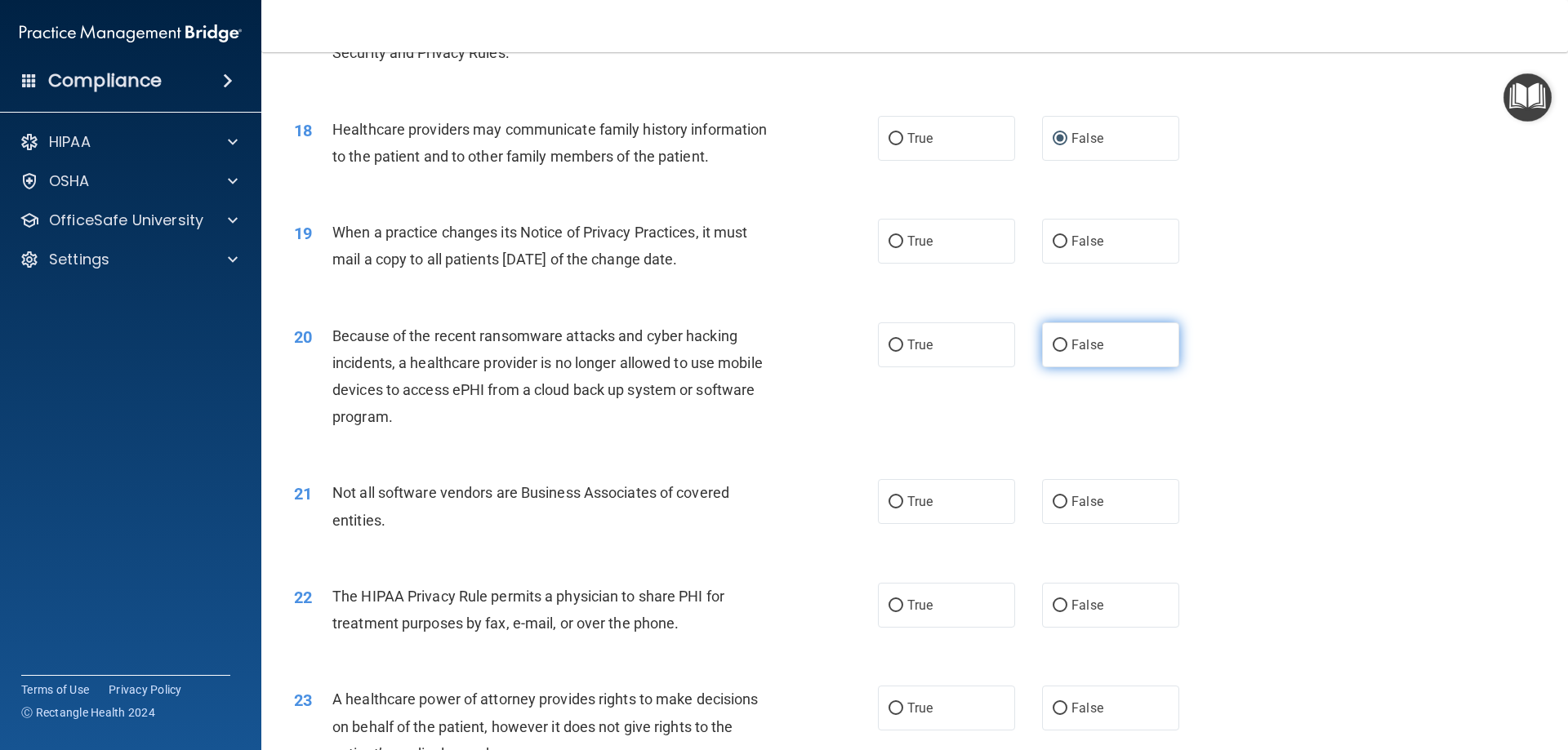
scroll to position [2123, 0]
click at [1053, 242] on input "False" at bounding box center [1060, 240] width 15 height 12
radio input "true"
click at [1053, 346] on input "False" at bounding box center [1060, 343] width 15 height 12
radio input "true"
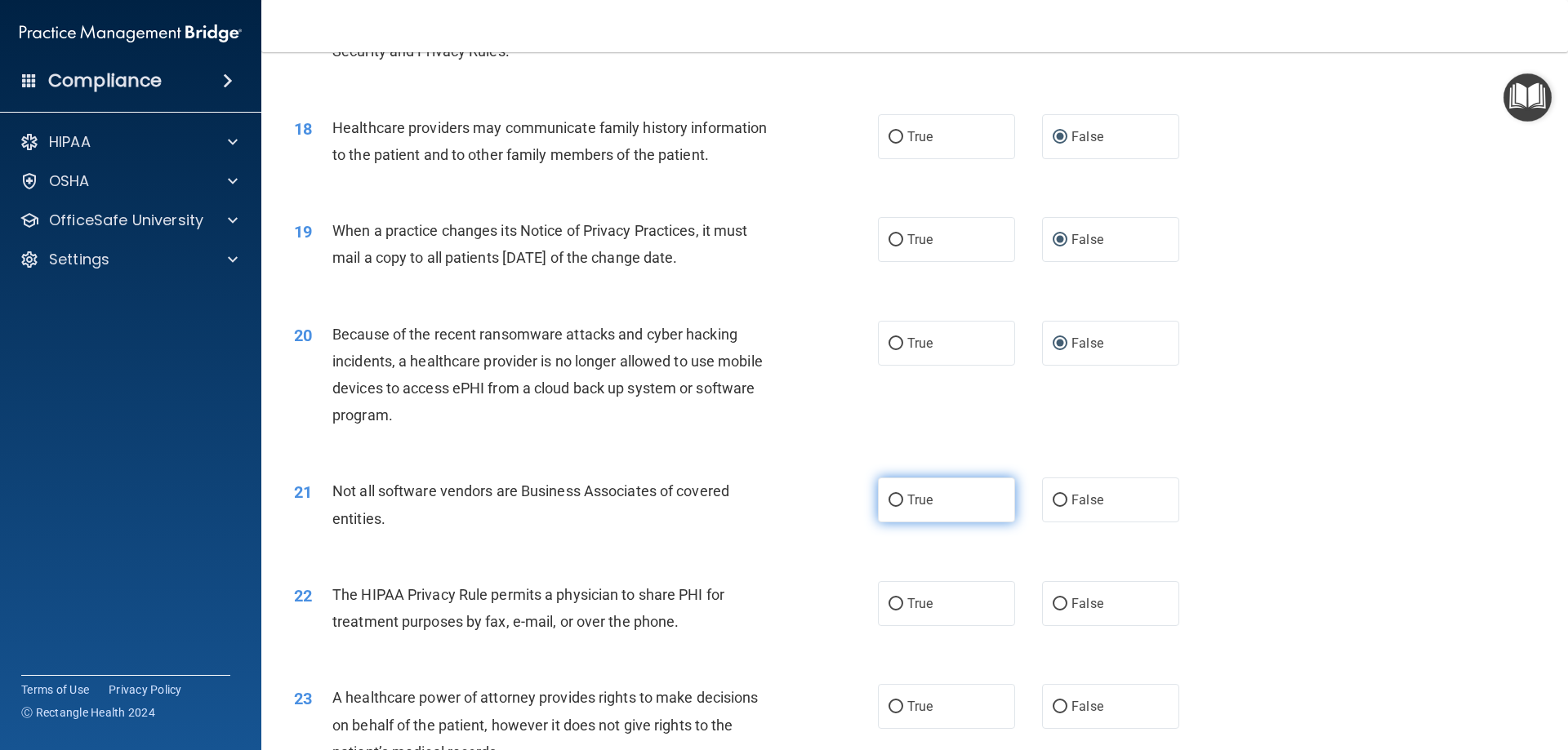
click at [893, 506] on input "True" at bounding box center [895, 500] width 15 height 12
radio input "true"
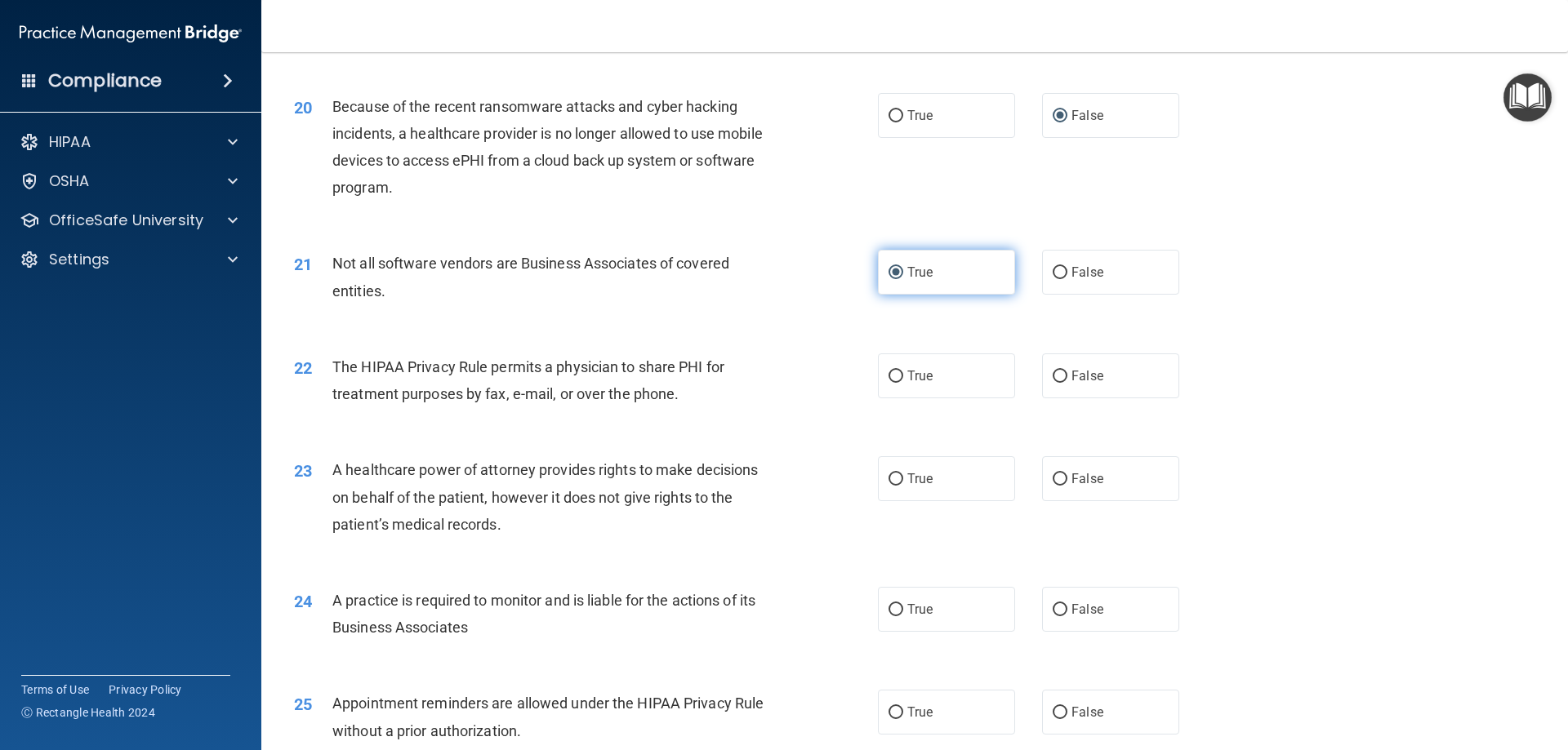
scroll to position [2368, 0]
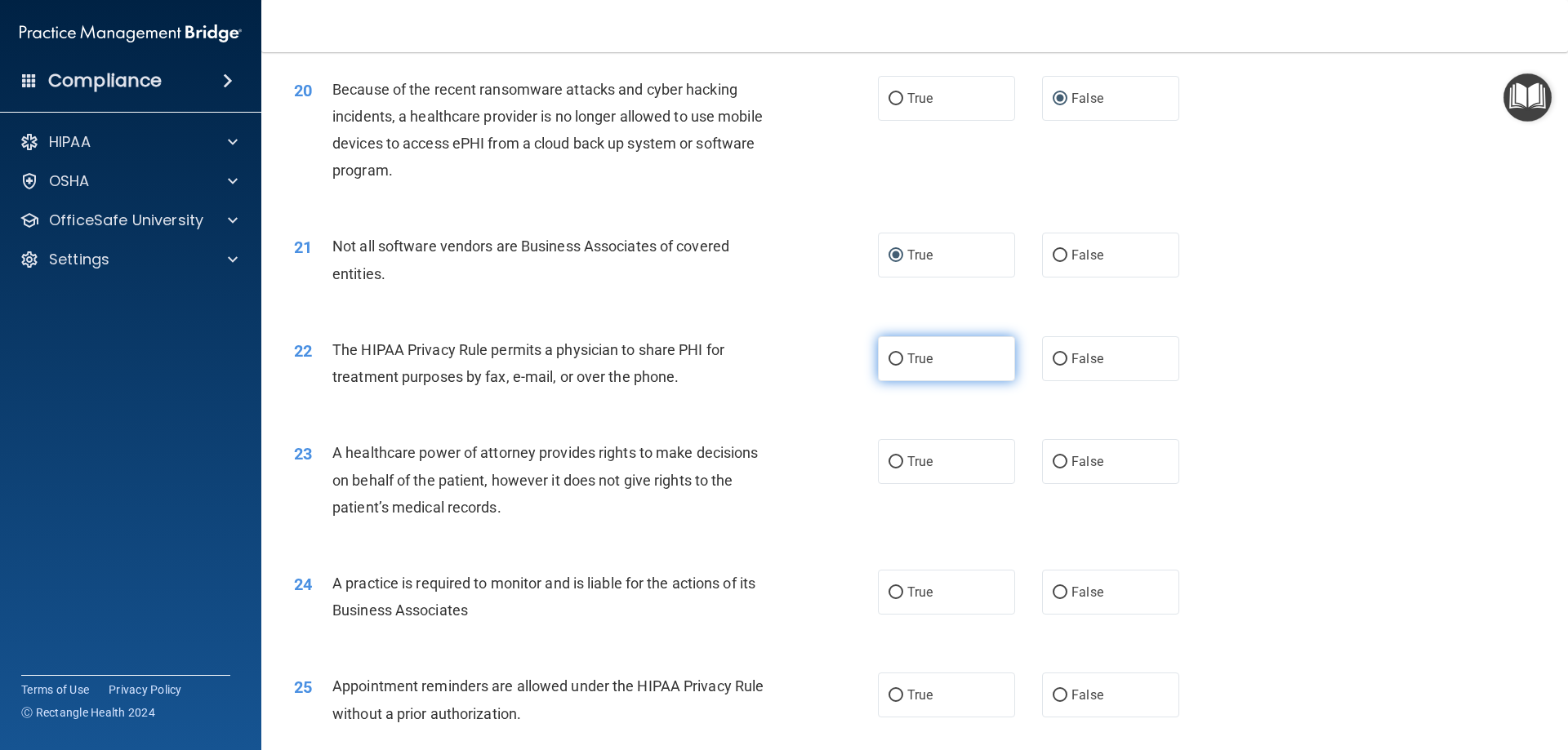
click at [894, 364] on input "True" at bounding box center [895, 359] width 15 height 12
radio input "true"
click at [1061, 462] on label "False" at bounding box center [1110, 462] width 137 height 45
click at [1061, 462] on input "False" at bounding box center [1060, 462] width 15 height 12
radio input "true"
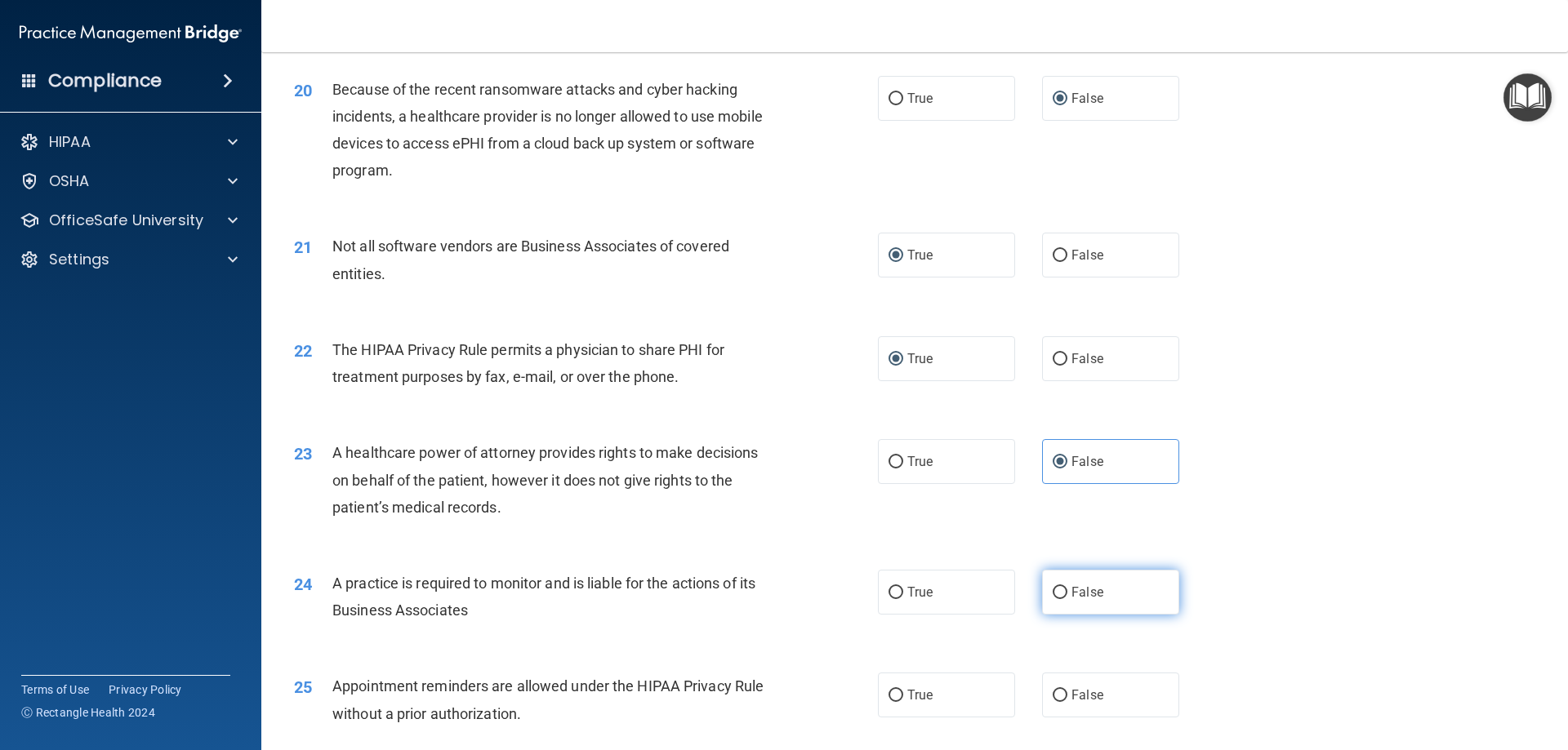
click at [1054, 590] on input "False" at bounding box center [1060, 592] width 15 height 12
radio input "true"
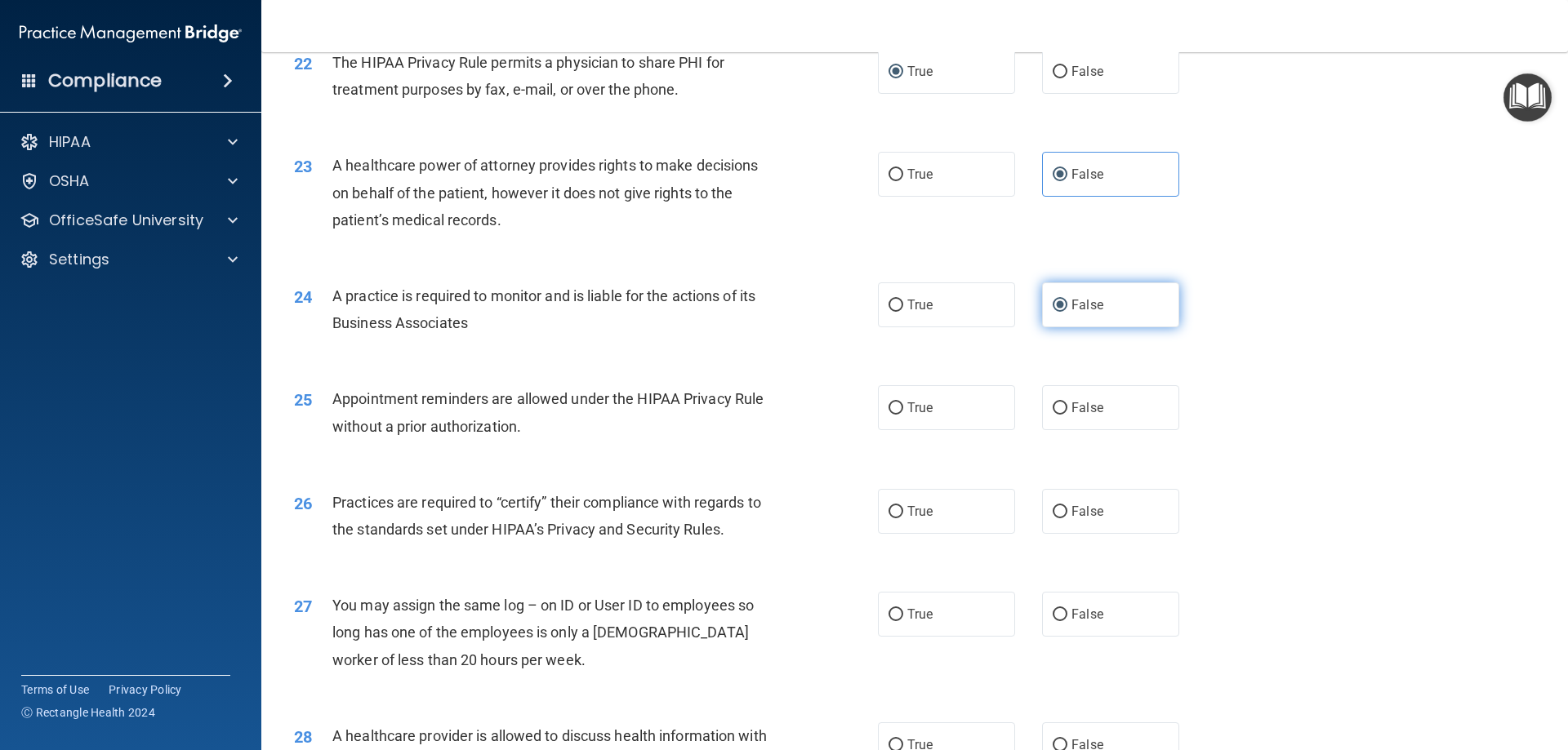
scroll to position [2695, 0]
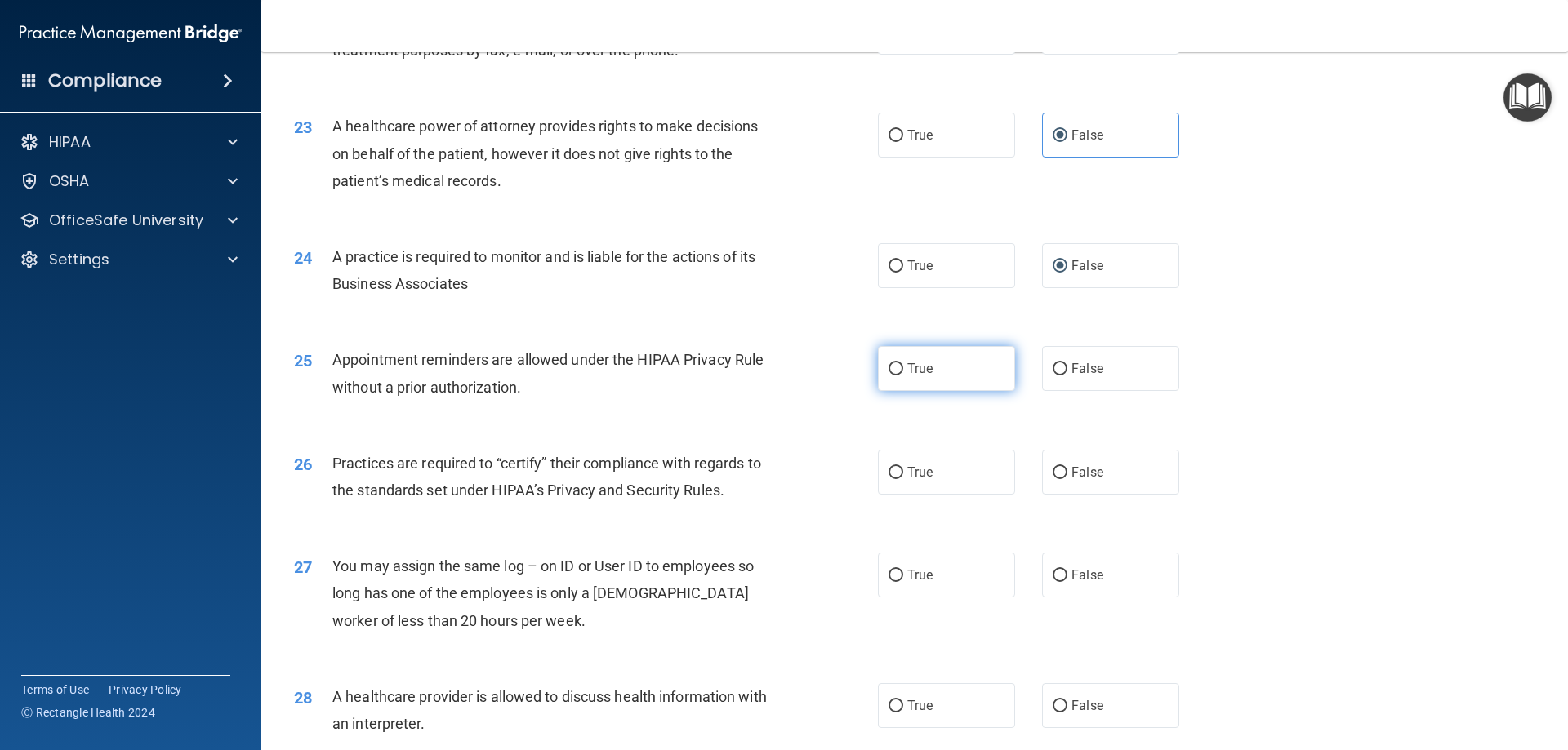
click at [894, 374] on input "True" at bounding box center [895, 369] width 15 height 12
radio input "true"
click at [1053, 479] on input "False" at bounding box center [1060, 473] width 15 height 12
radio input "true"
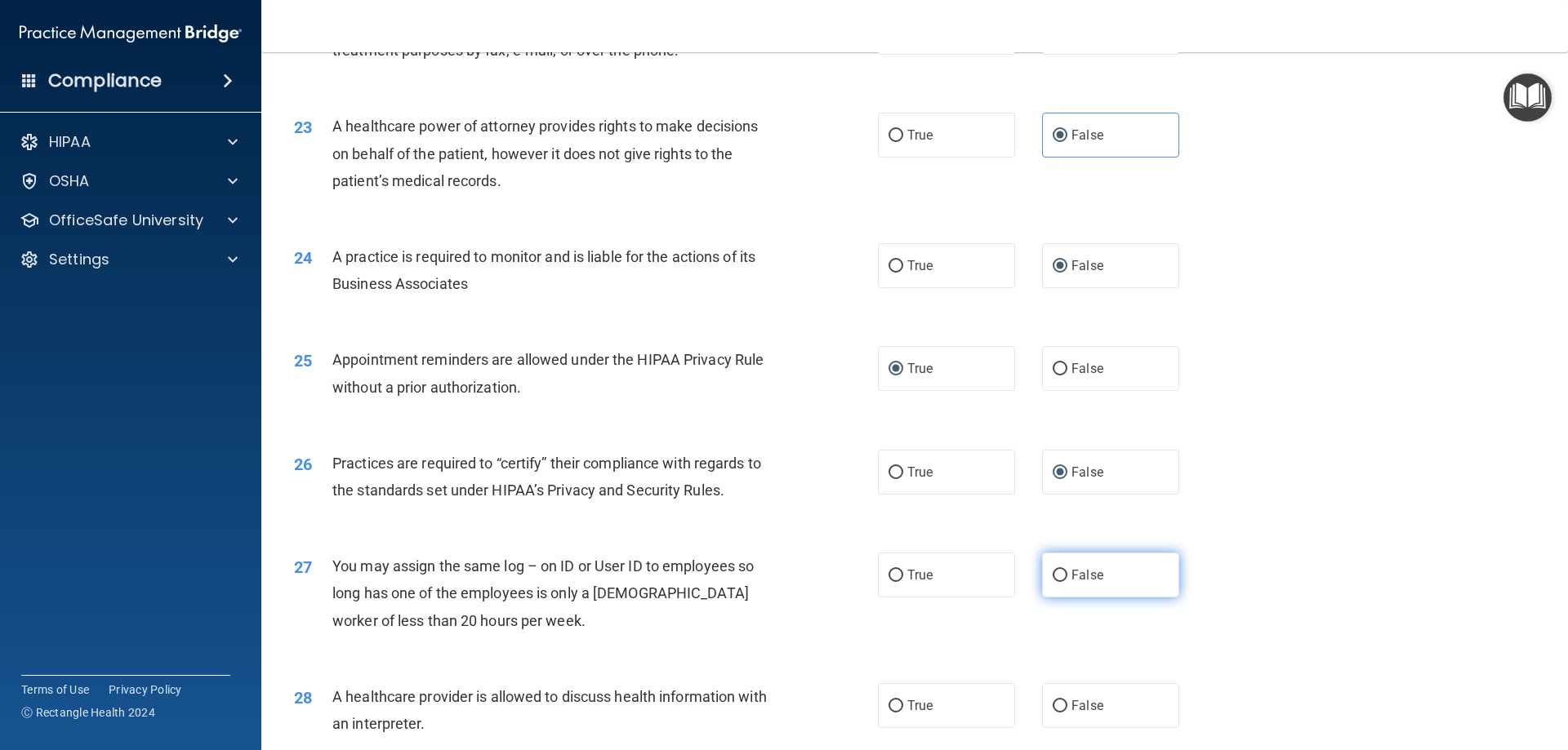
click at [1071, 576] on span "False" at bounding box center [1087, 575] width 32 height 16
click at [1064, 576] on input "False" at bounding box center [1060, 576] width 15 height 12
radio input "true"
click at [888, 709] on input "True" at bounding box center [895, 706] width 15 height 12
radio input "true"
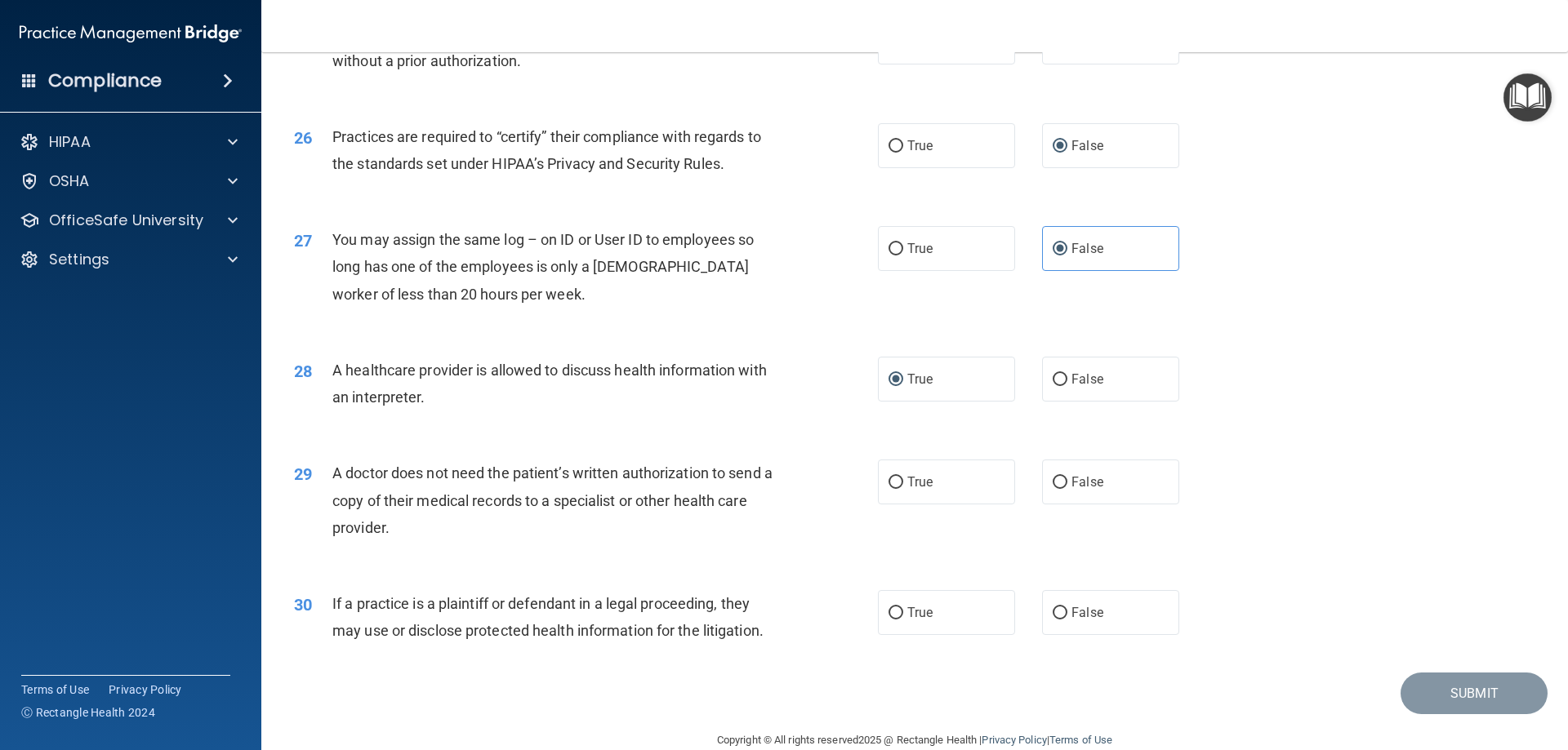
scroll to position [3050, 0]
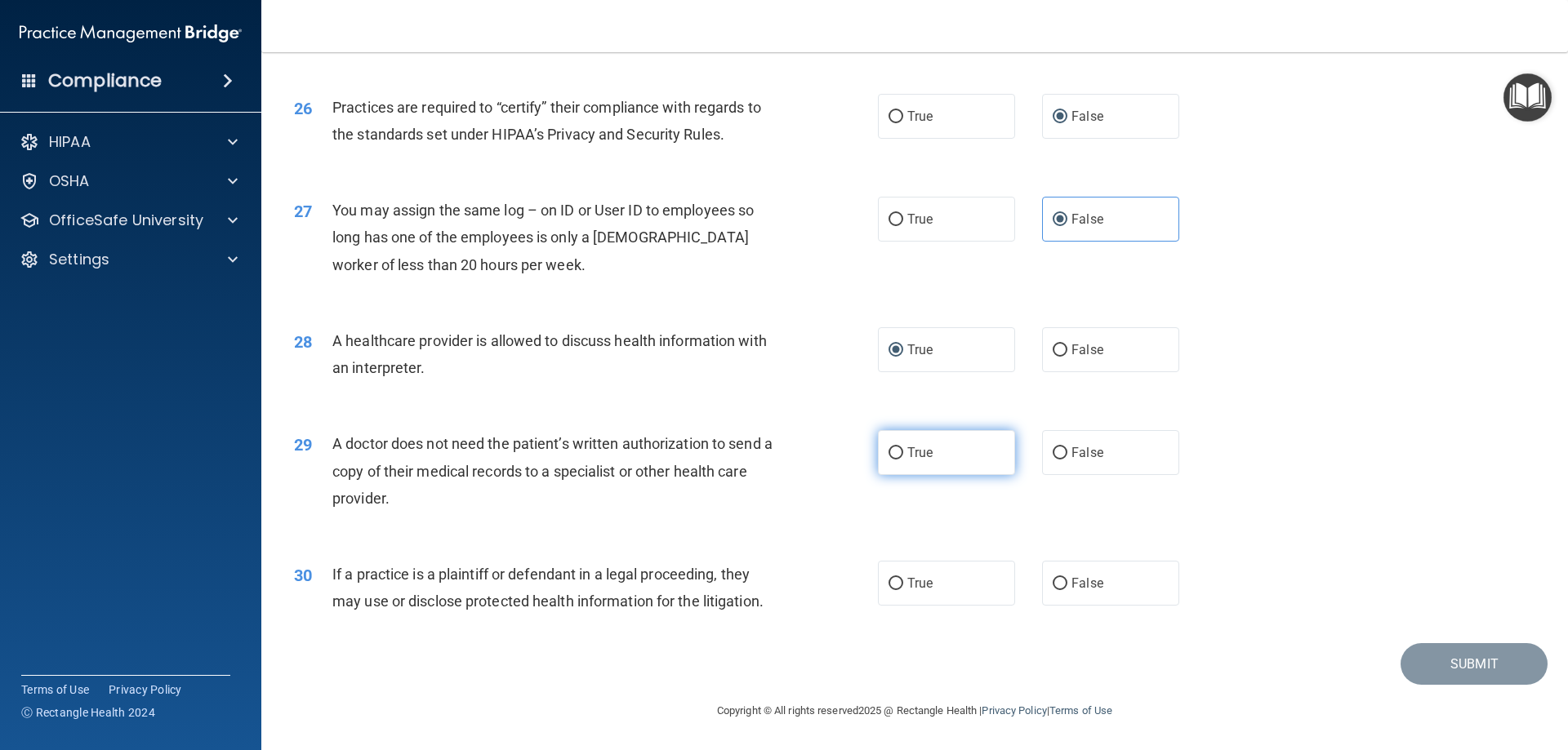
click at [888, 449] on input "True" at bounding box center [895, 453] width 15 height 12
radio input "true"
click at [892, 585] on input "True" at bounding box center [895, 584] width 15 height 12
radio input "true"
click at [1457, 659] on button "Submit" at bounding box center [1474, 664] width 147 height 42
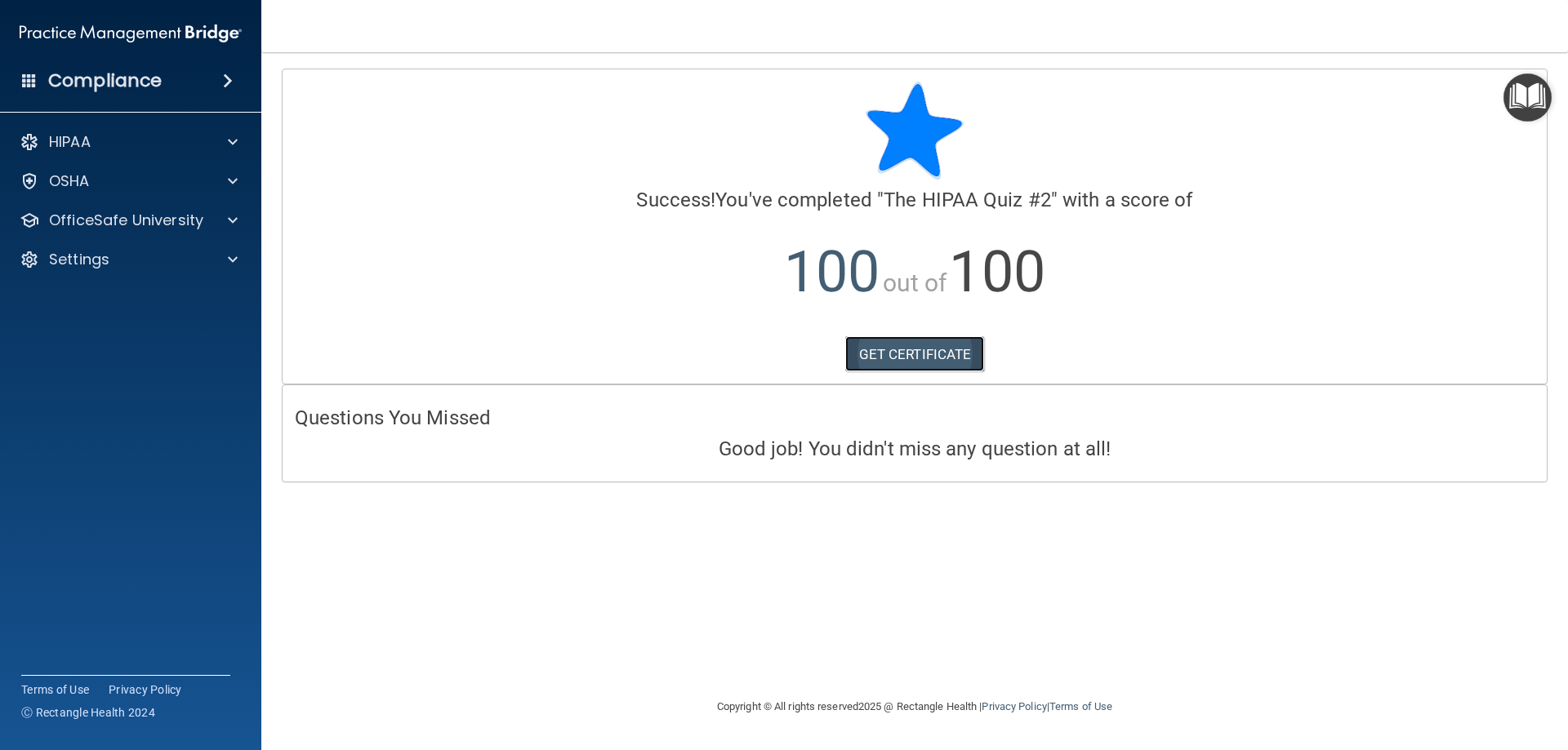
click at [944, 344] on link "GET CERTIFICATE" at bounding box center [915, 354] width 140 height 36
click at [235, 140] on span at bounding box center [232, 142] width 10 height 20
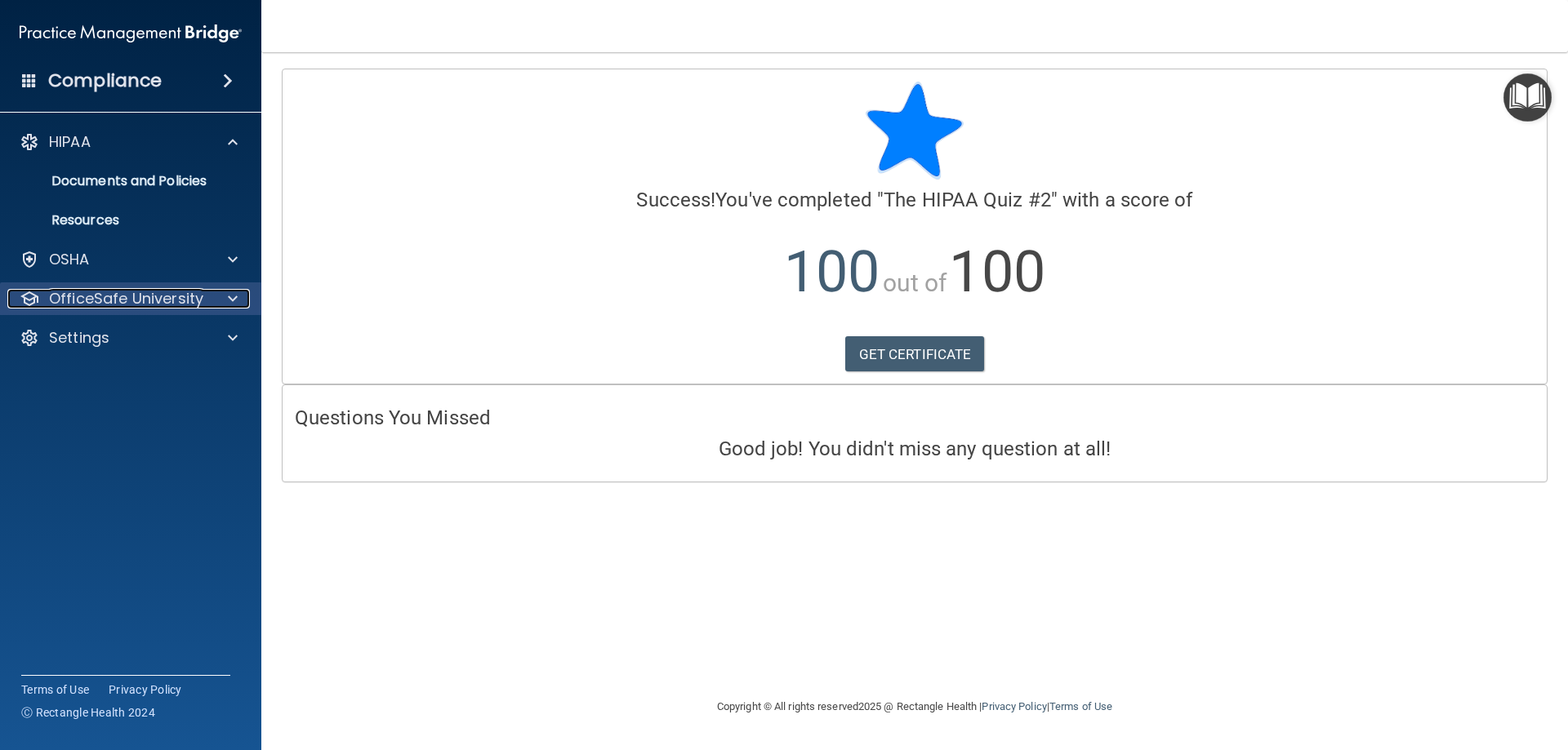
click at [226, 298] on div at bounding box center [230, 299] width 41 height 20
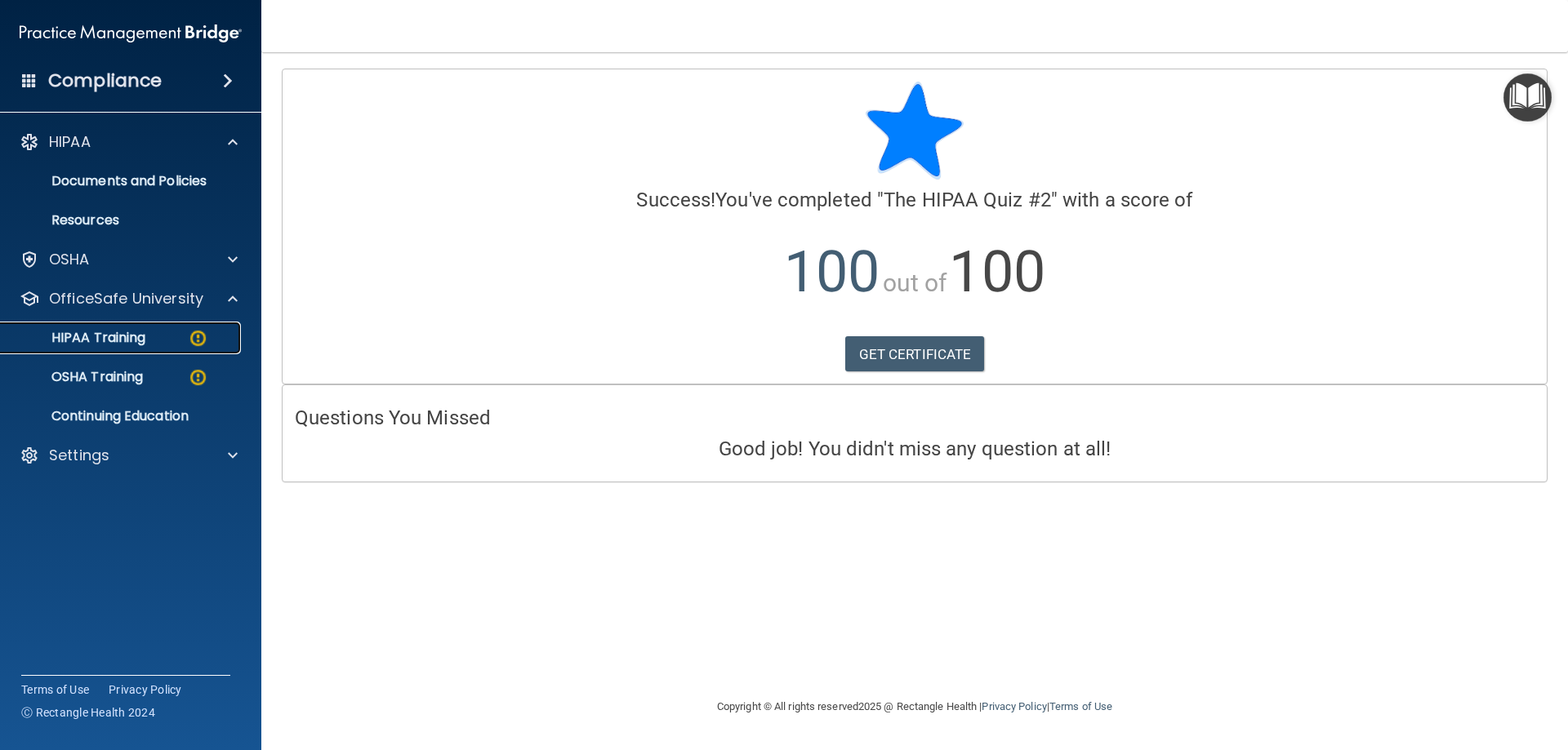
click at [200, 338] on img at bounding box center [198, 339] width 21 height 21
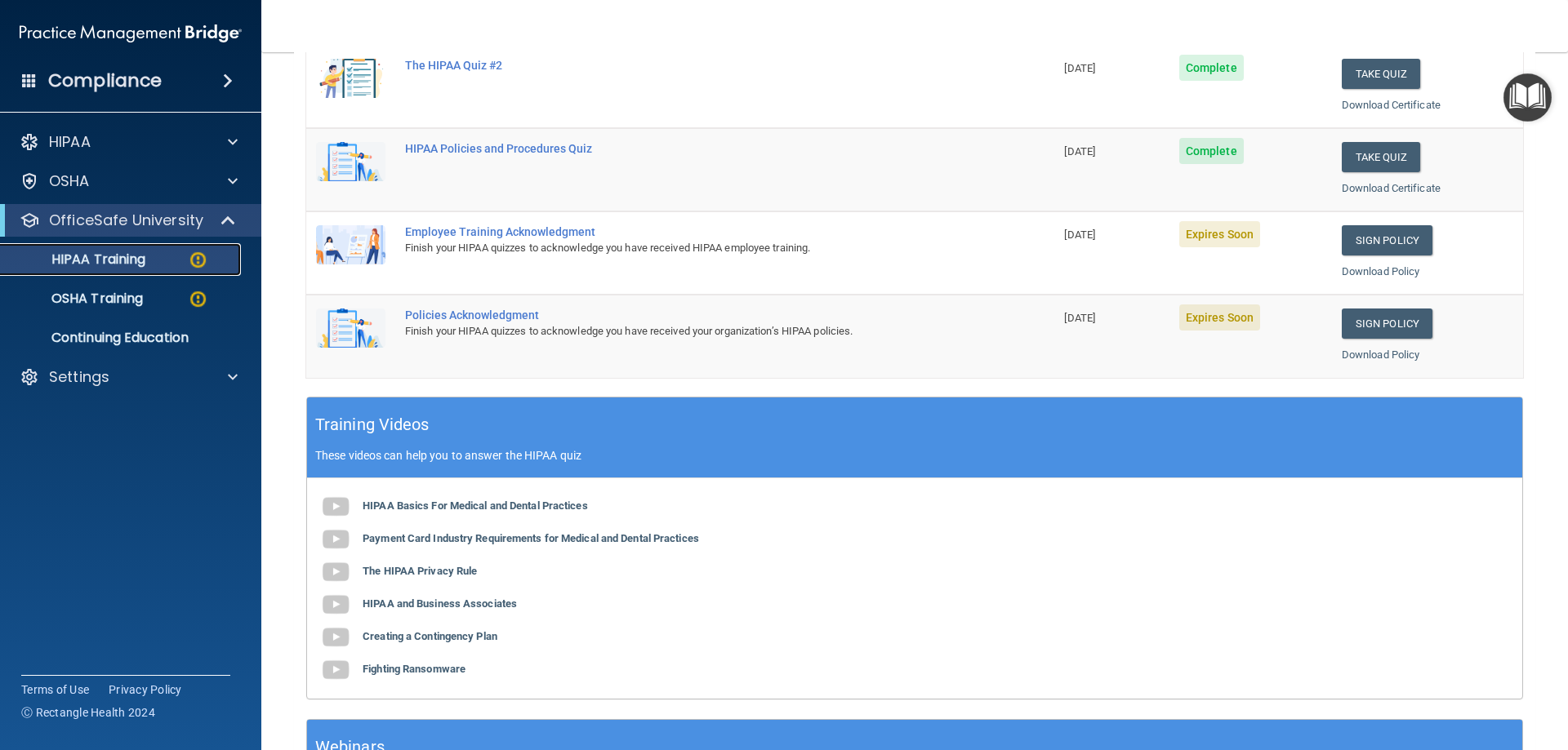
scroll to position [326, 0]
click at [1383, 326] on link "Sign Policy" at bounding box center [1386, 323] width 90 height 30
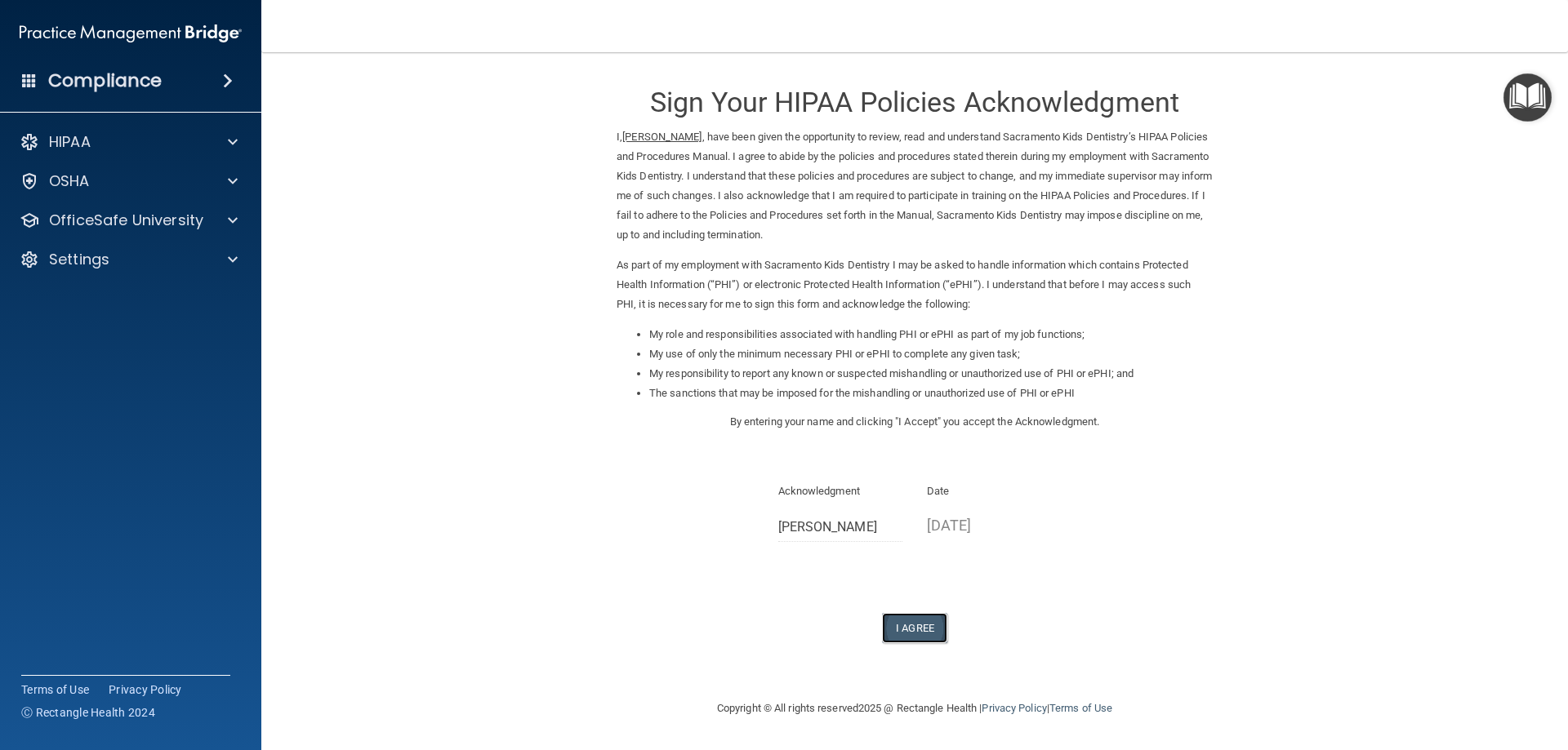
click at [908, 631] on button "I Agree" at bounding box center [914, 628] width 65 height 30
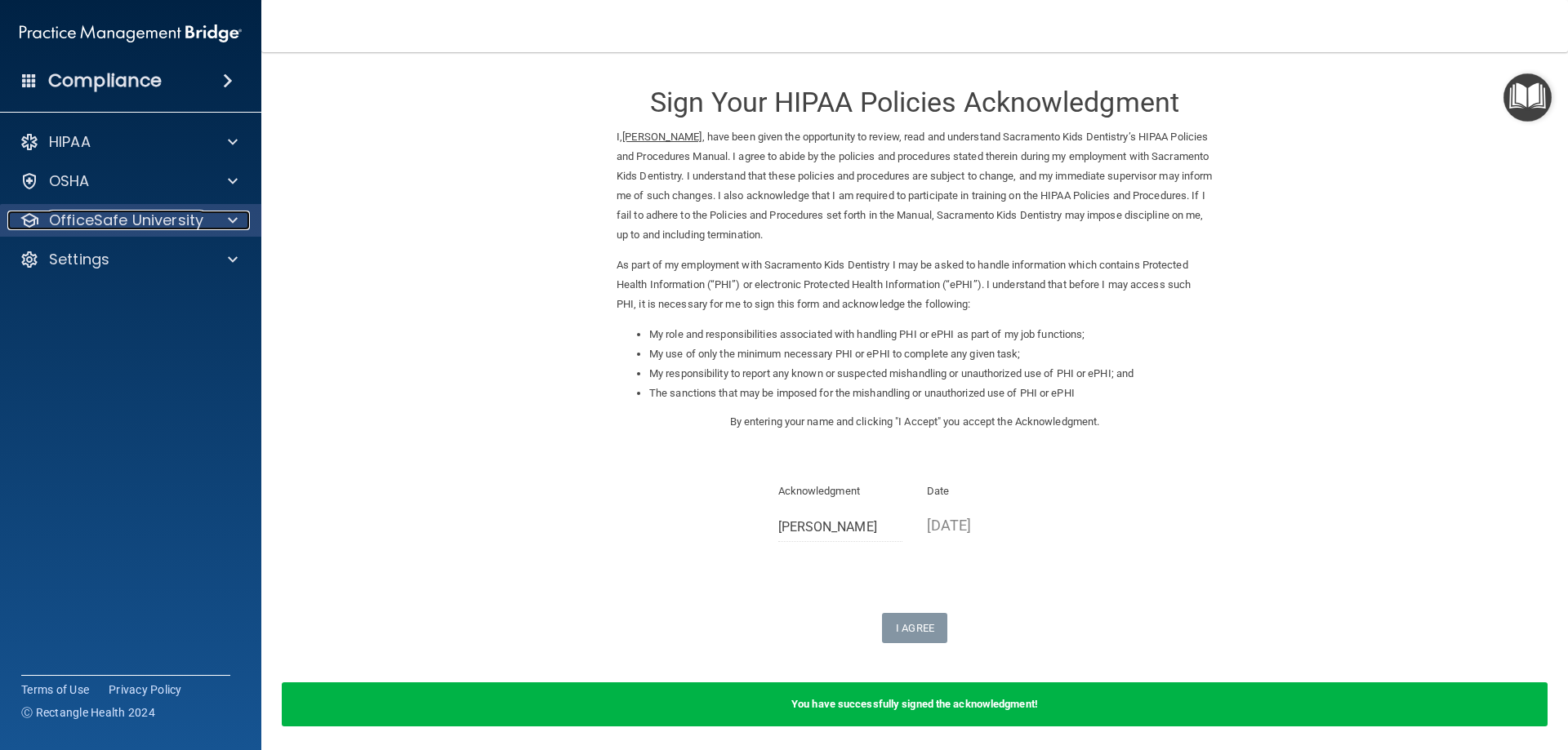
click at [231, 219] on span at bounding box center [232, 220] width 10 height 20
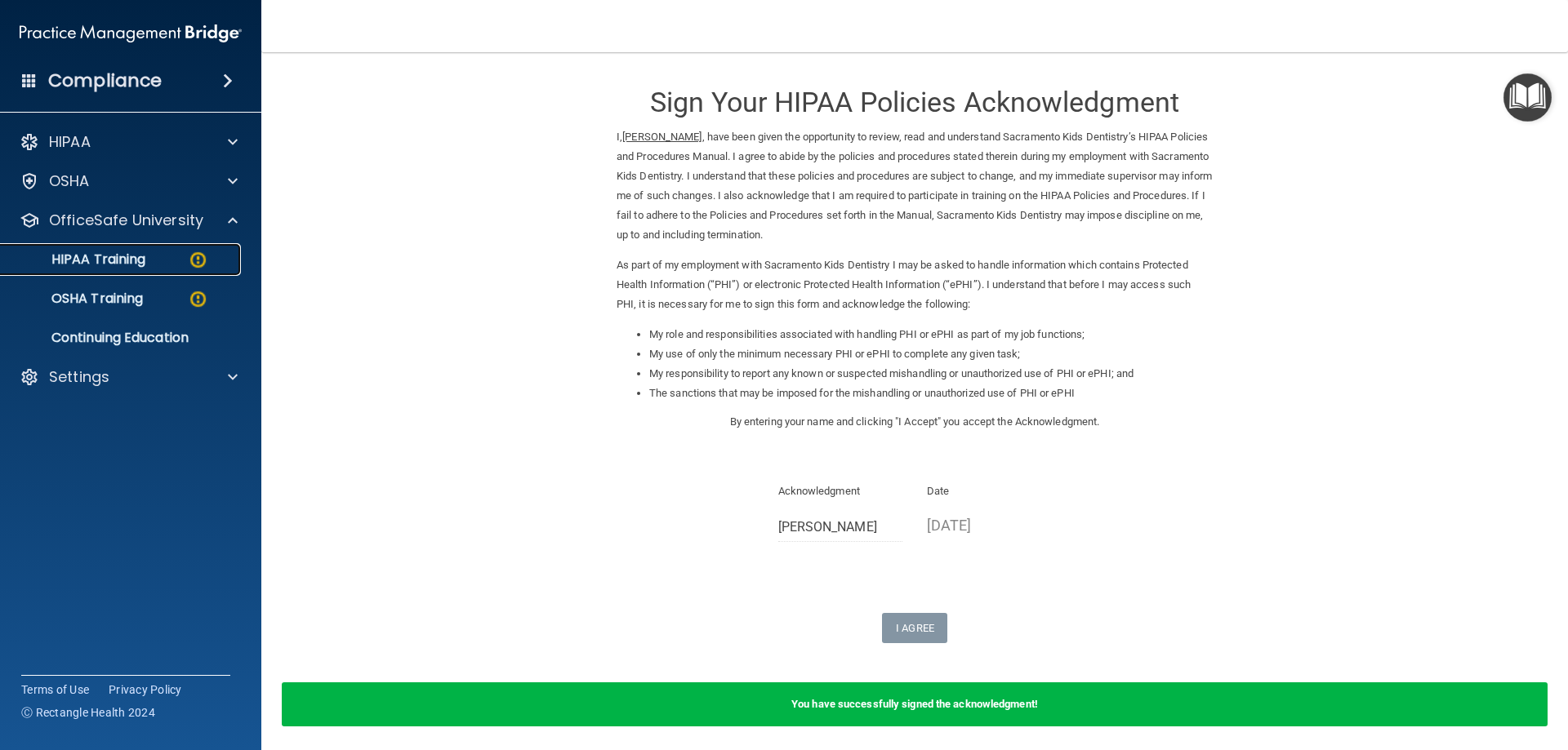
click at [200, 259] on img at bounding box center [198, 260] width 21 height 21
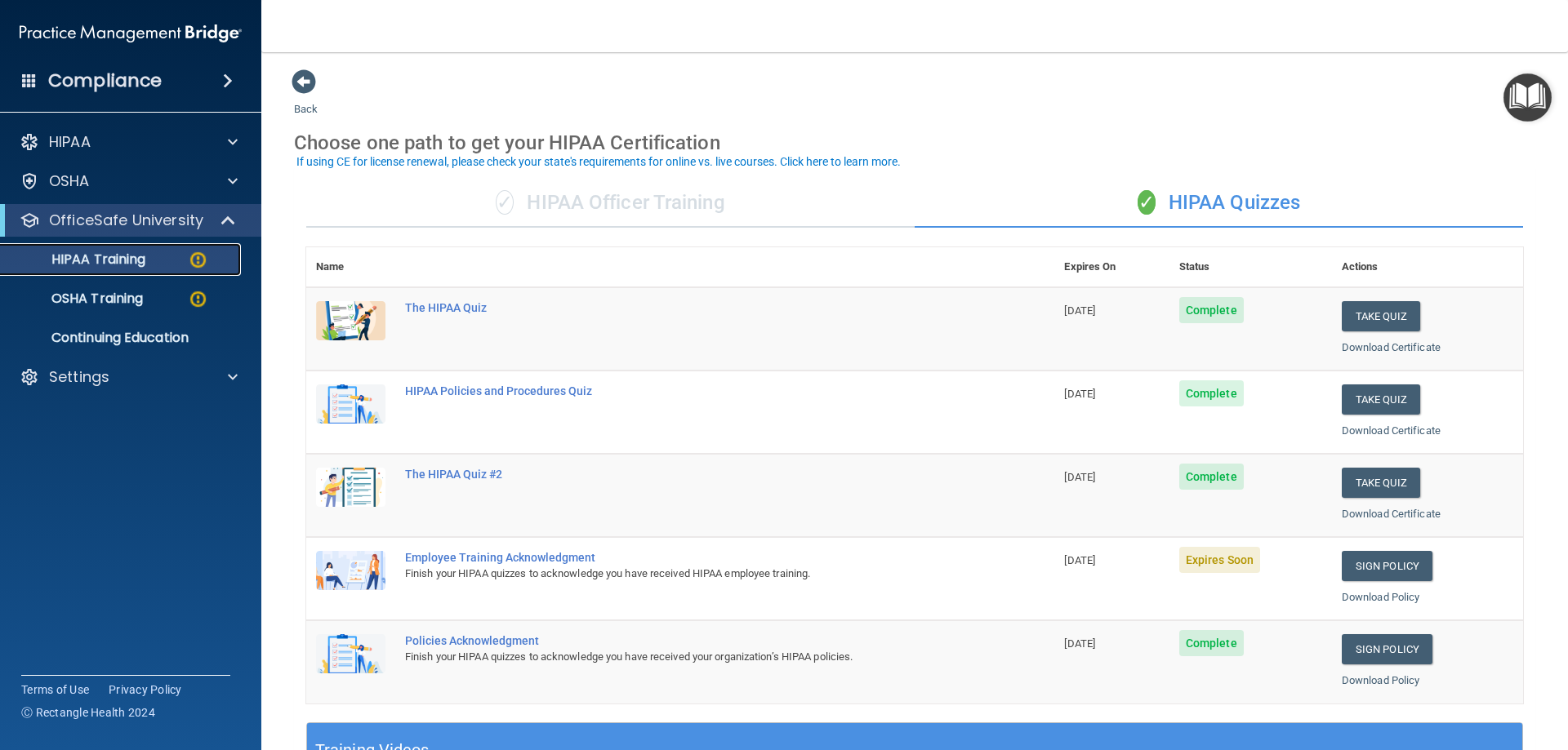
scroll to position [82, 0]
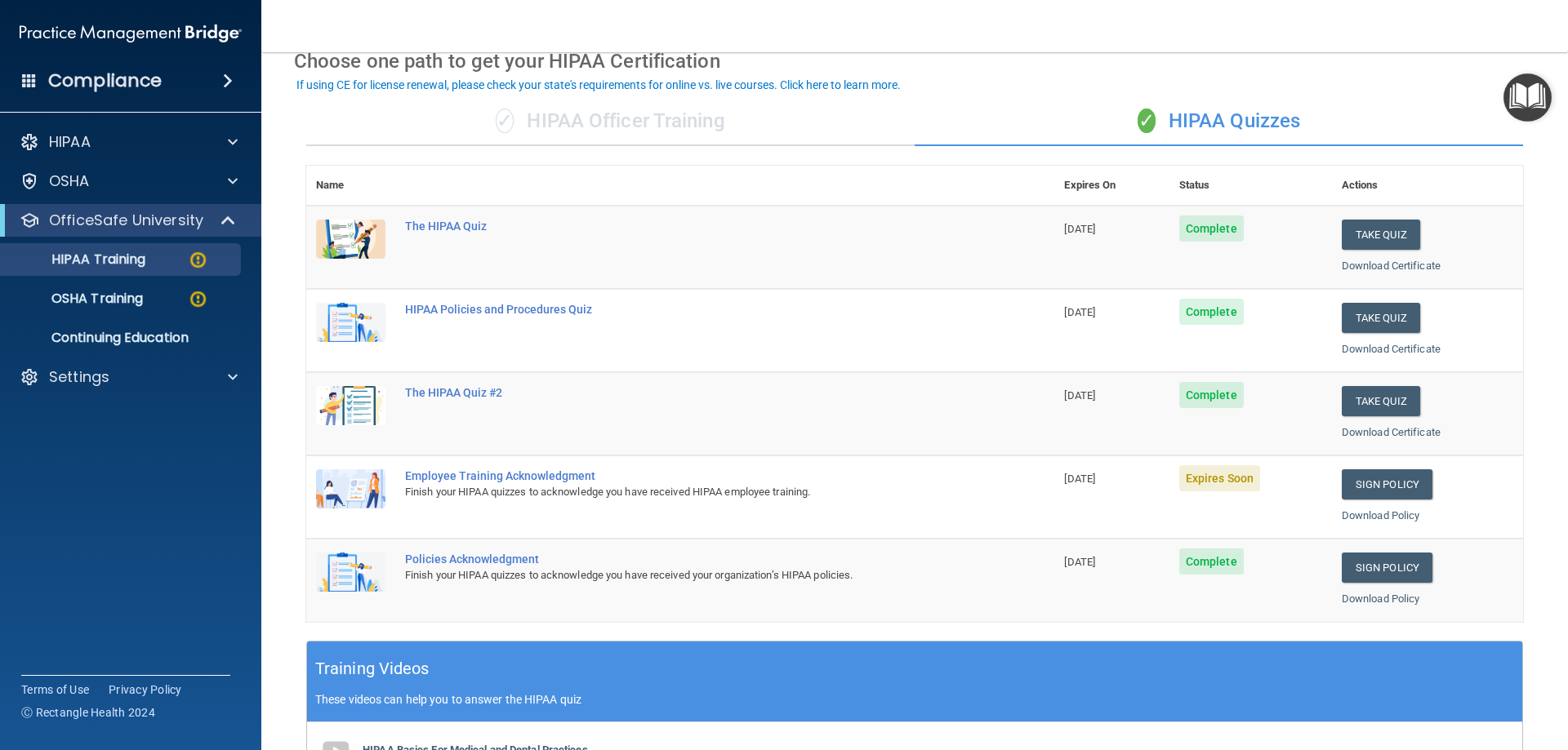
click at [1228, 479] on span "Expires Soon" at bounding box center [1219, 479] width 81 height 26
click at [1372, 488] on link "Sign Policy" at bounding box center [1386, 484] width 90 height 30
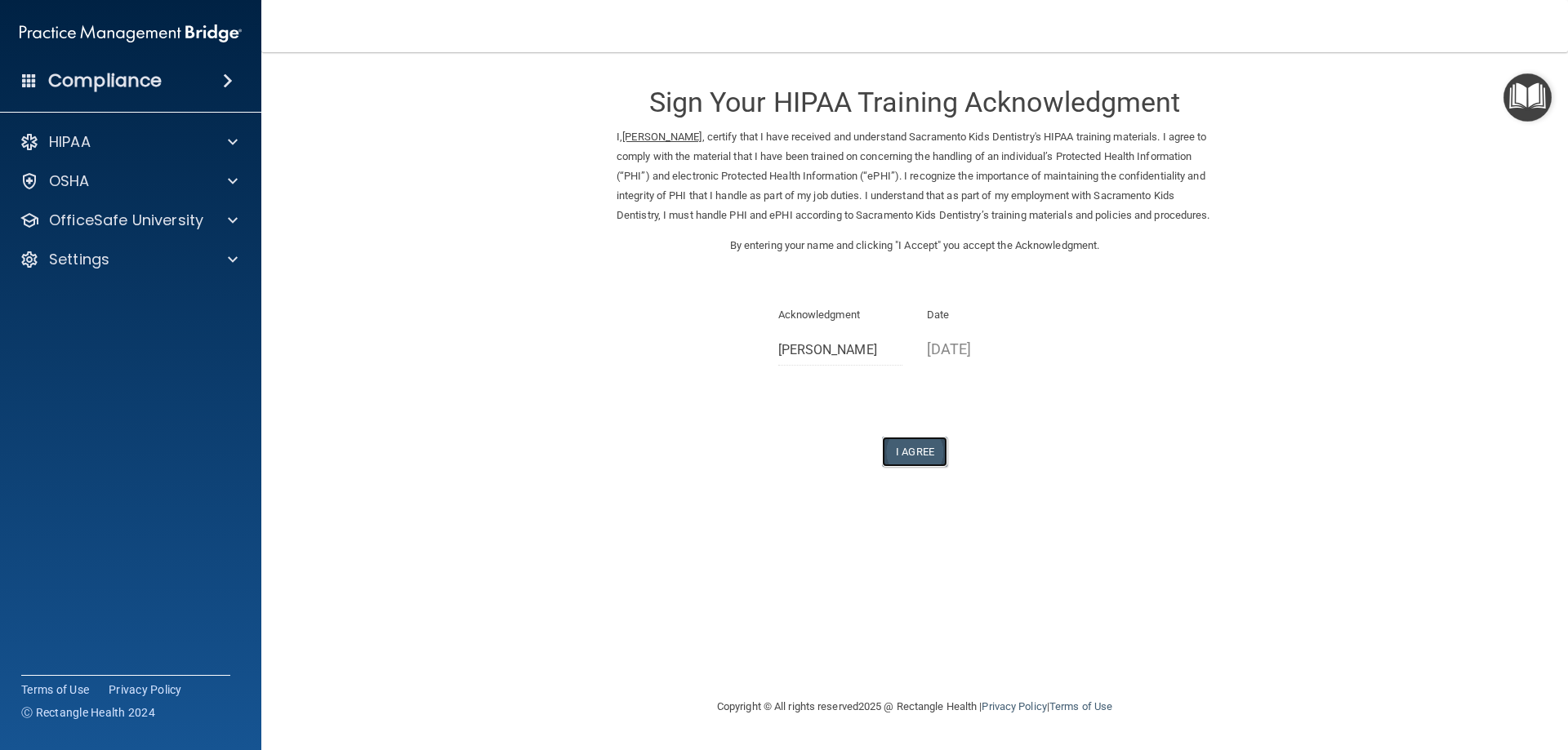
click at [921, 466] on button "I Agree" at bounding box center [914, 451] width 65 height 30
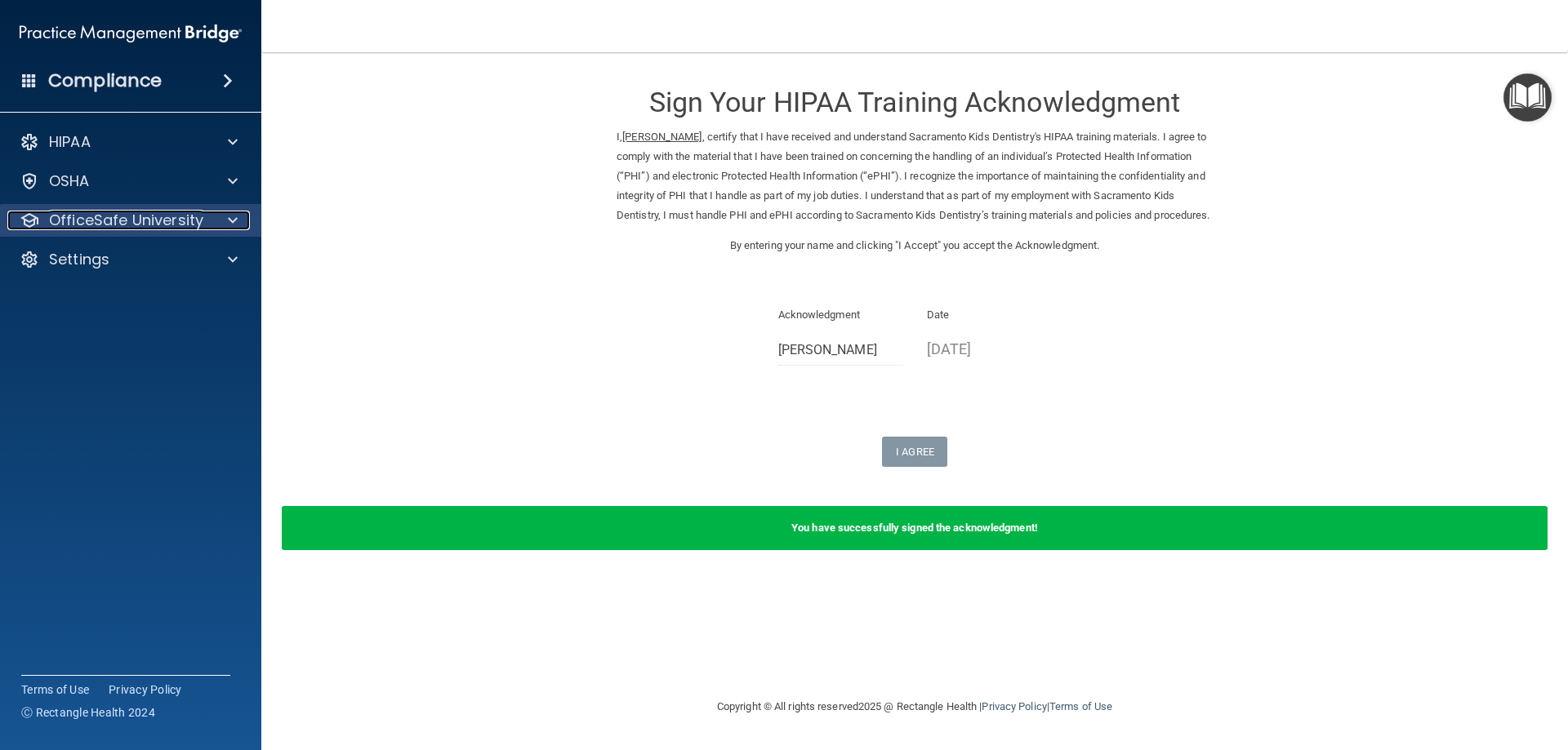
click at [229, 218] on span at bounding box center [232, 220] width 10 height 20
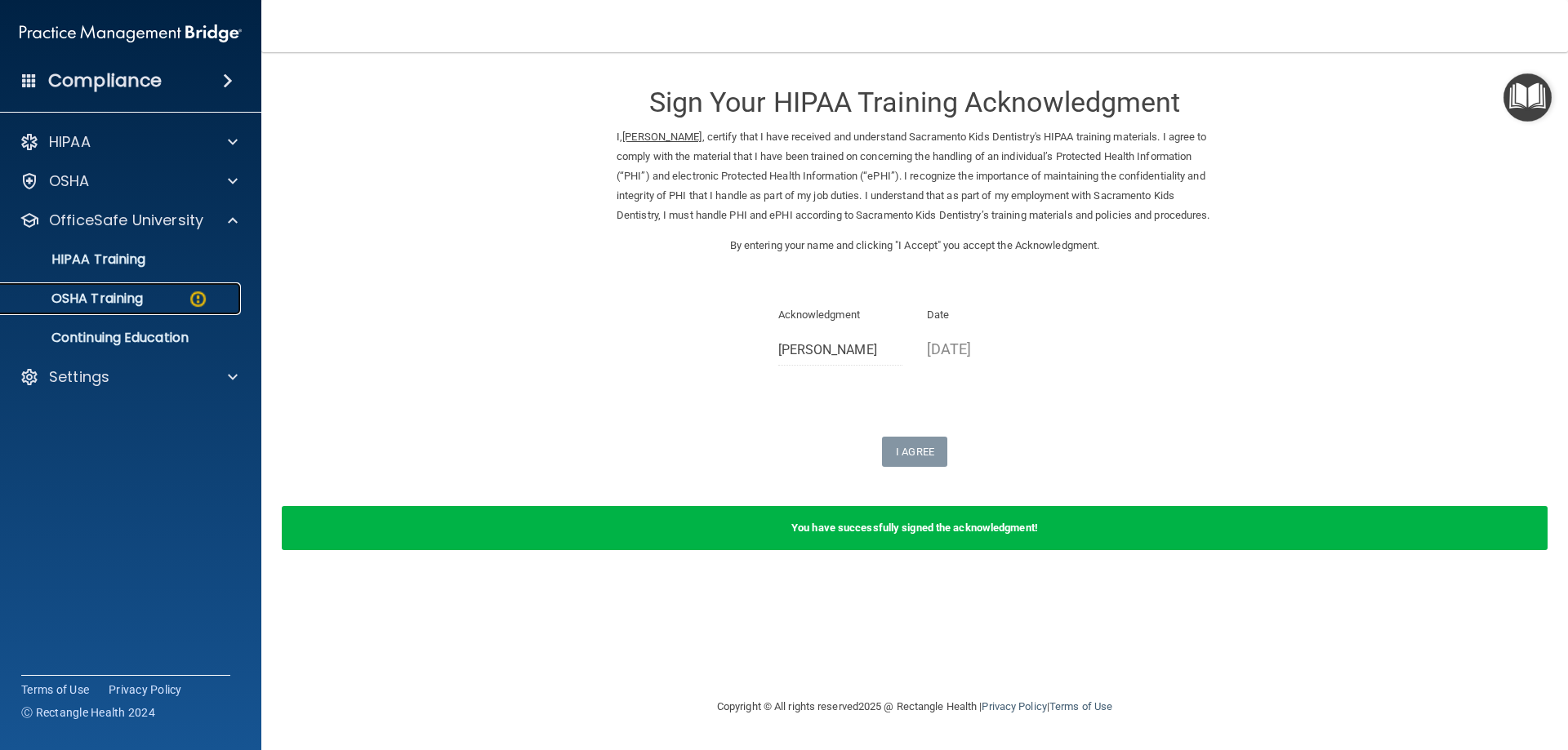
click at [197, 293] on img at bounding box center [198, 299] width 21 height 21
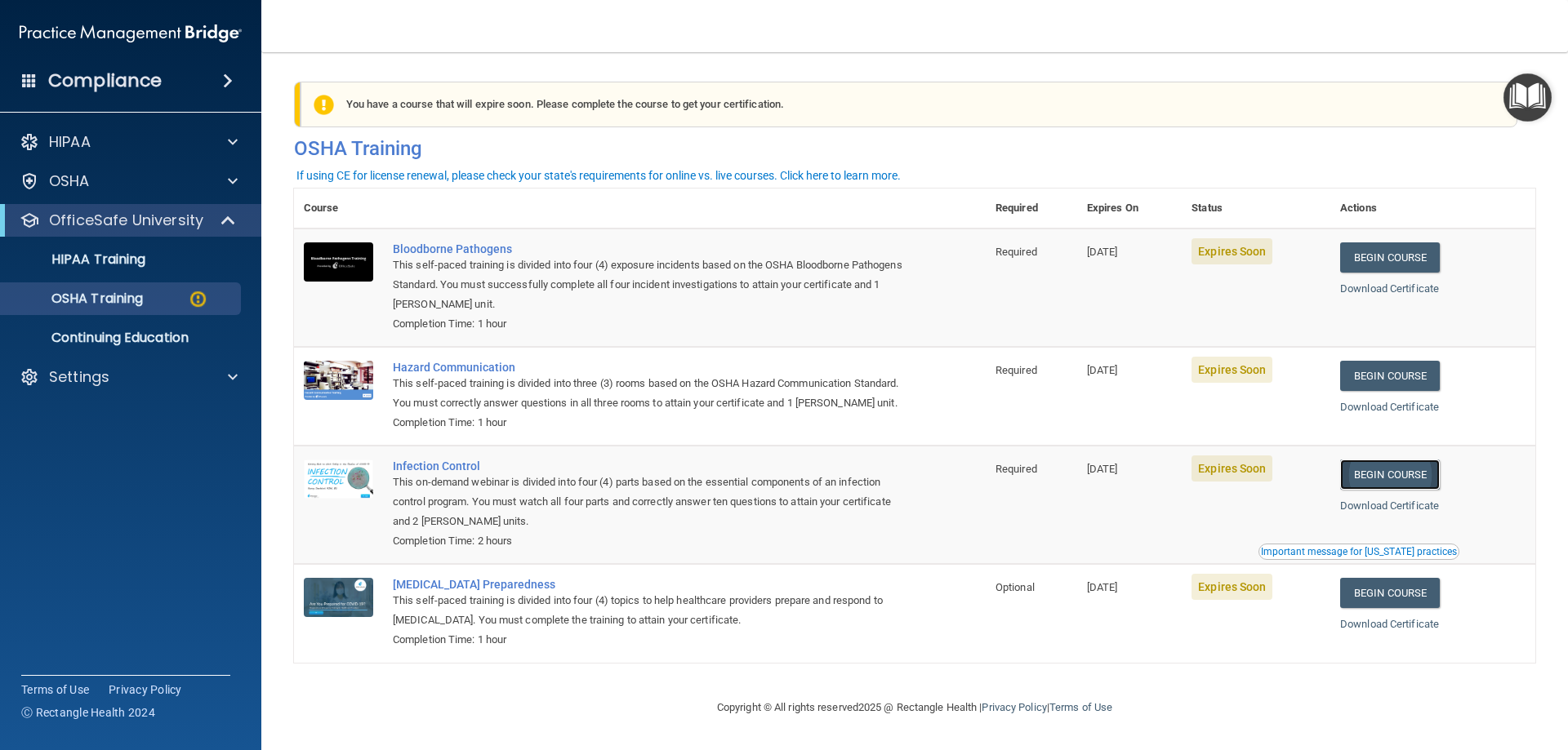
click at [1380, 490] on link "Begin Course" at bounding box center [1389, 475] width 100 height 30
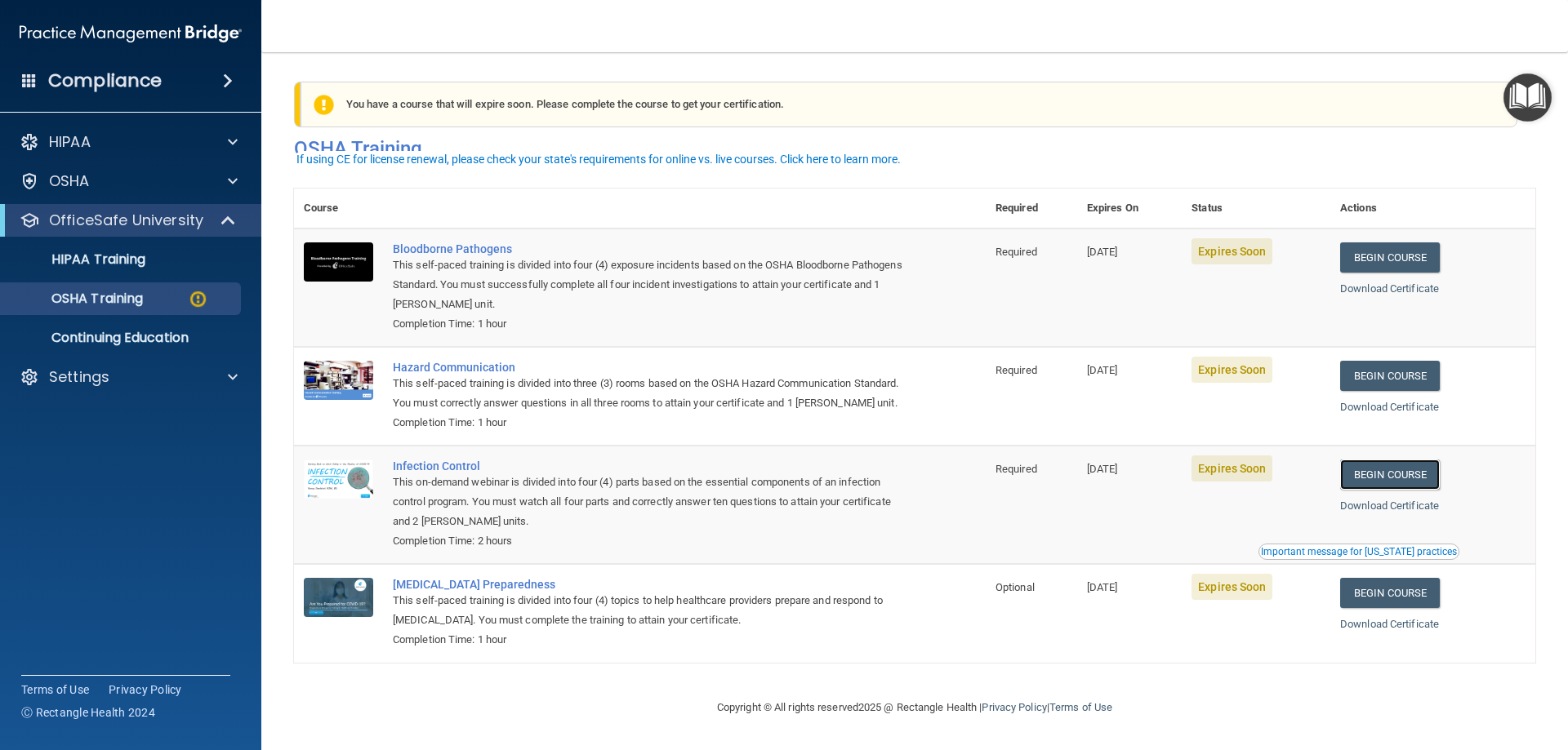
scroll to position [21, 0]
click at [1396, 243] on link "Begin Course" at bounding box center [1389, 257] width 100 height 30
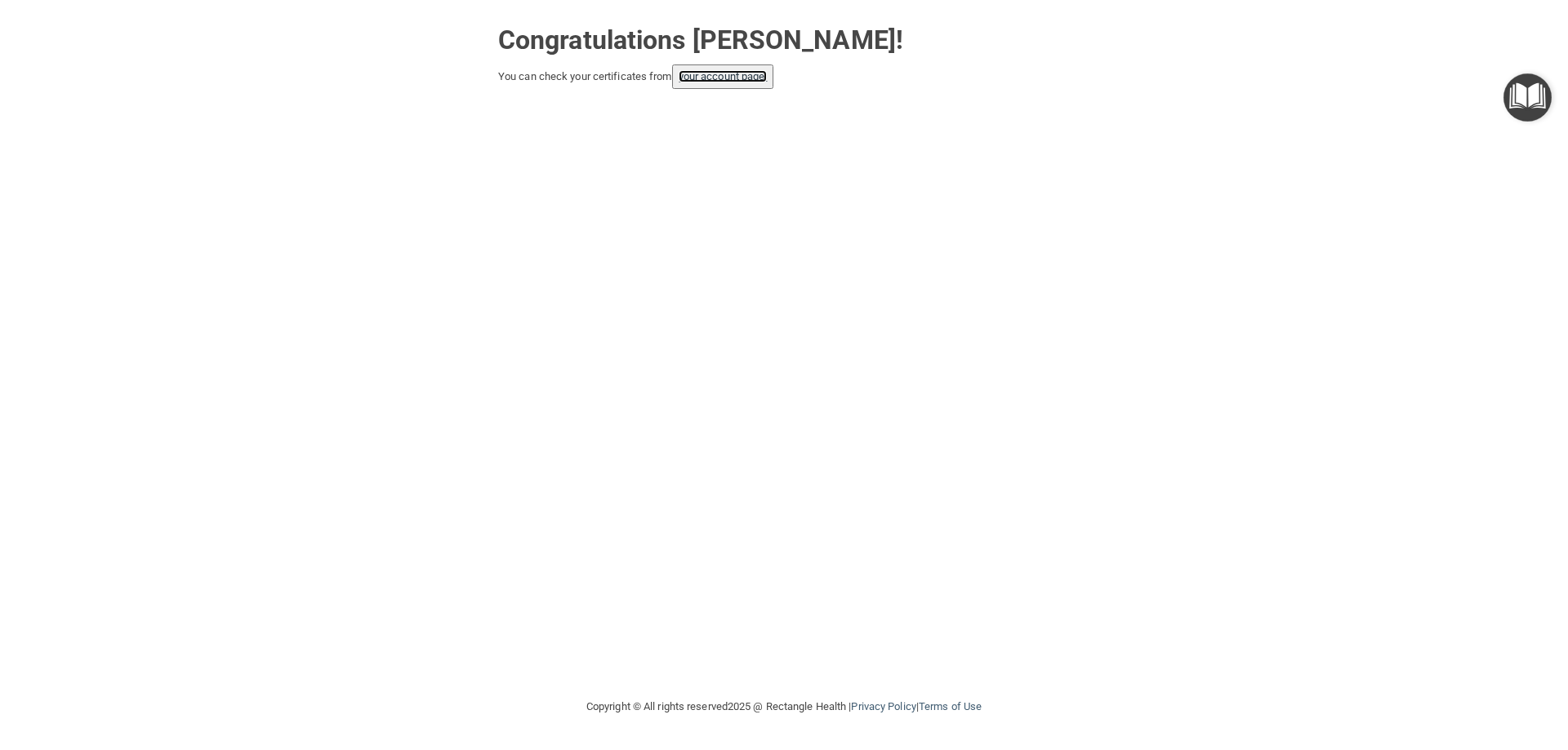
click at [745, 81] on link "your account page!" at bounding box center [722, 76] width 89 height 12
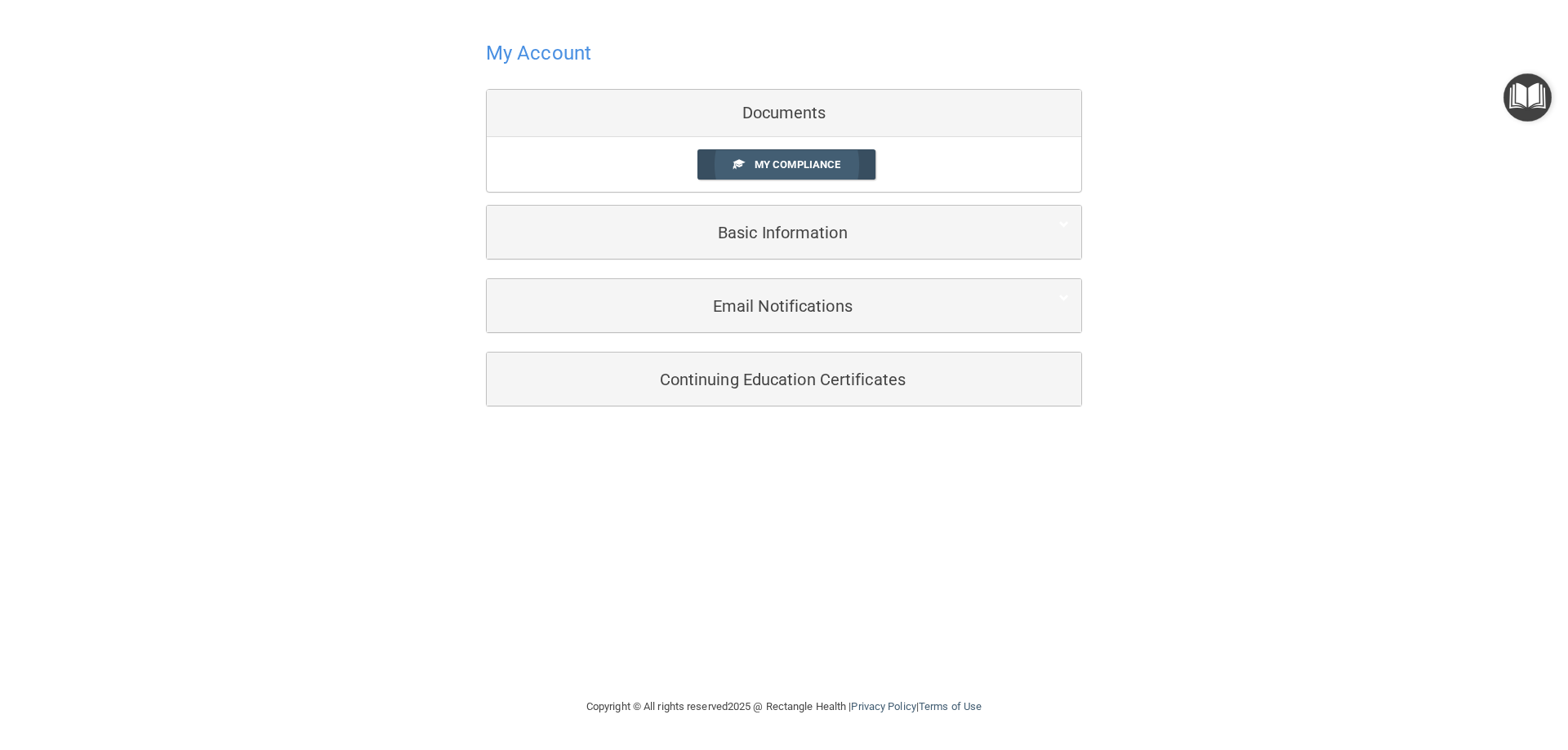
click at [781, 159] on span "My Compliance" at bounding box center [798, 164] width 86 height 12
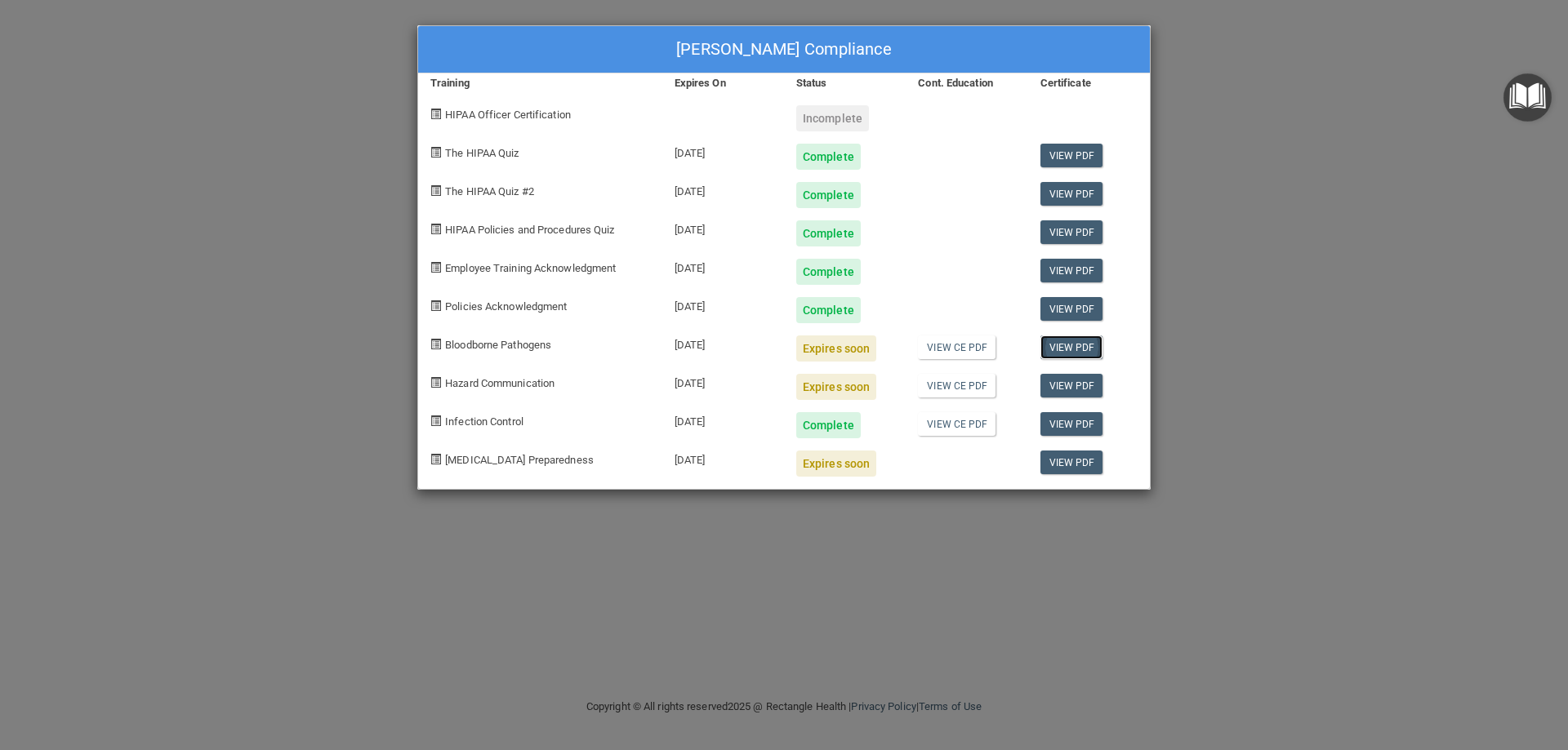
click at [1062, 346] on link "View PDF" at bounding box center [1071, 347] width 62 height 23
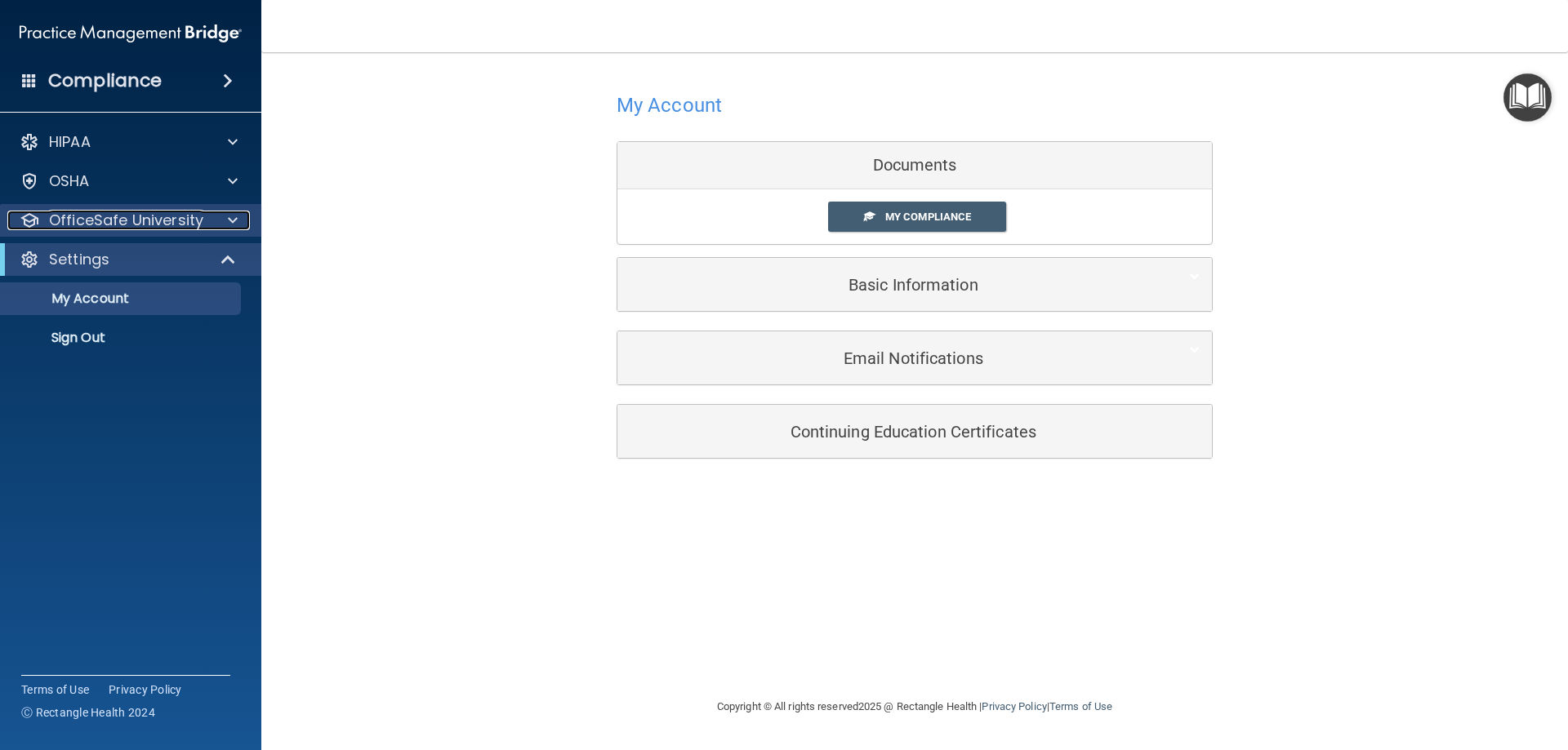
click at [235, 215] on span at bounding box center [232, 220] width 10 height 20
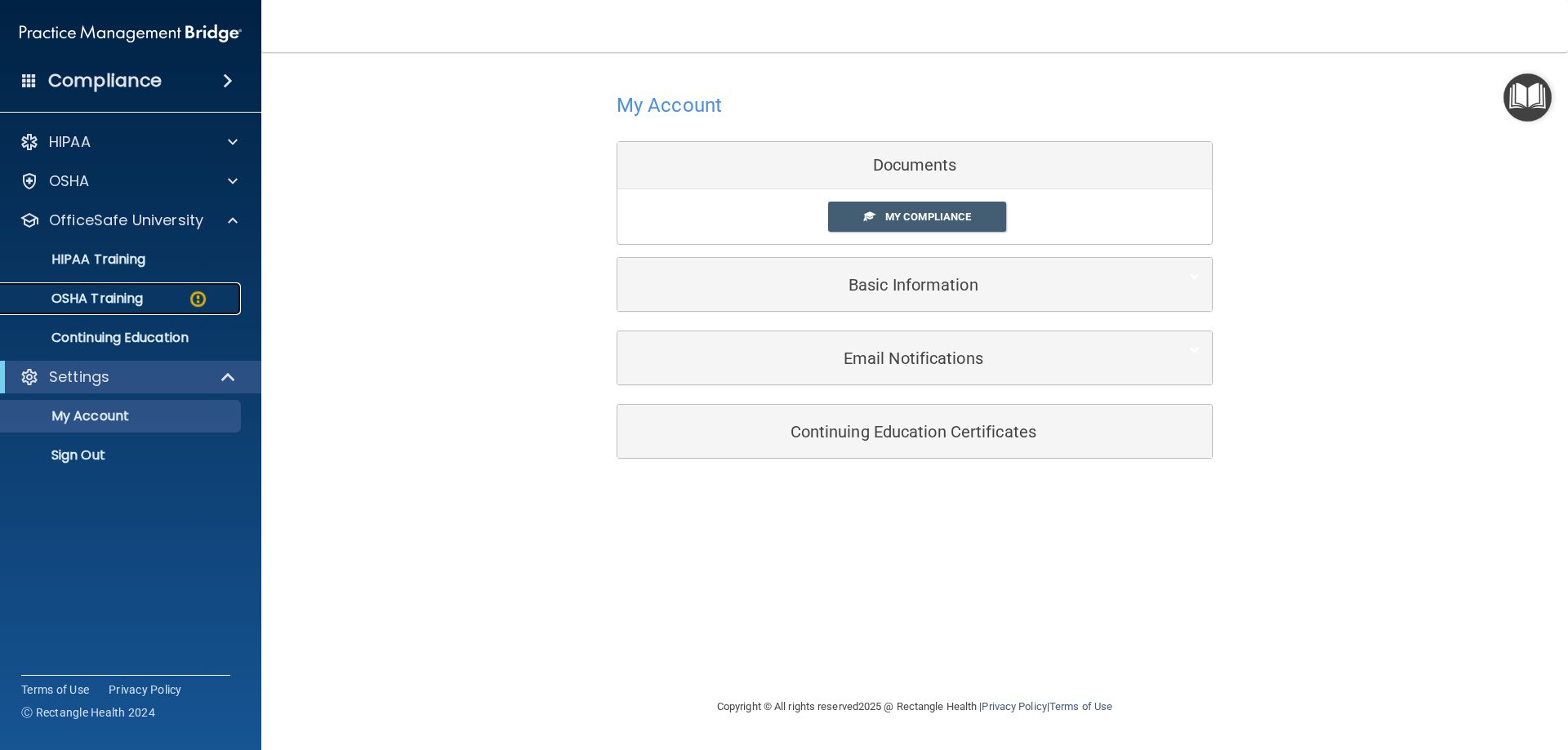
click at [193, 301] on img at bounding box center [198, 299] width 21 height 21
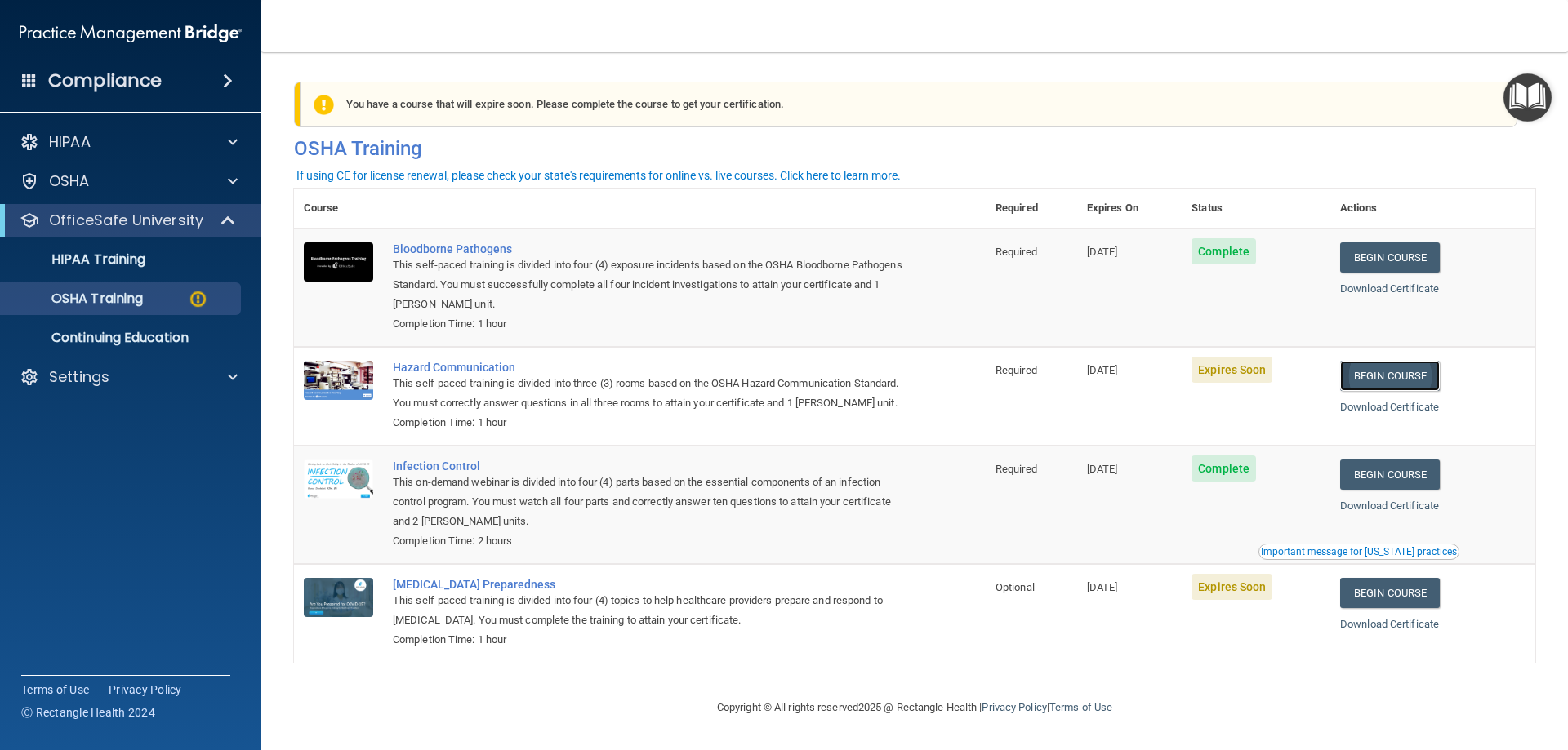
click at [1383, 377] on link "Begin Course" at bounding box center [1389, 376] width 100 height 30
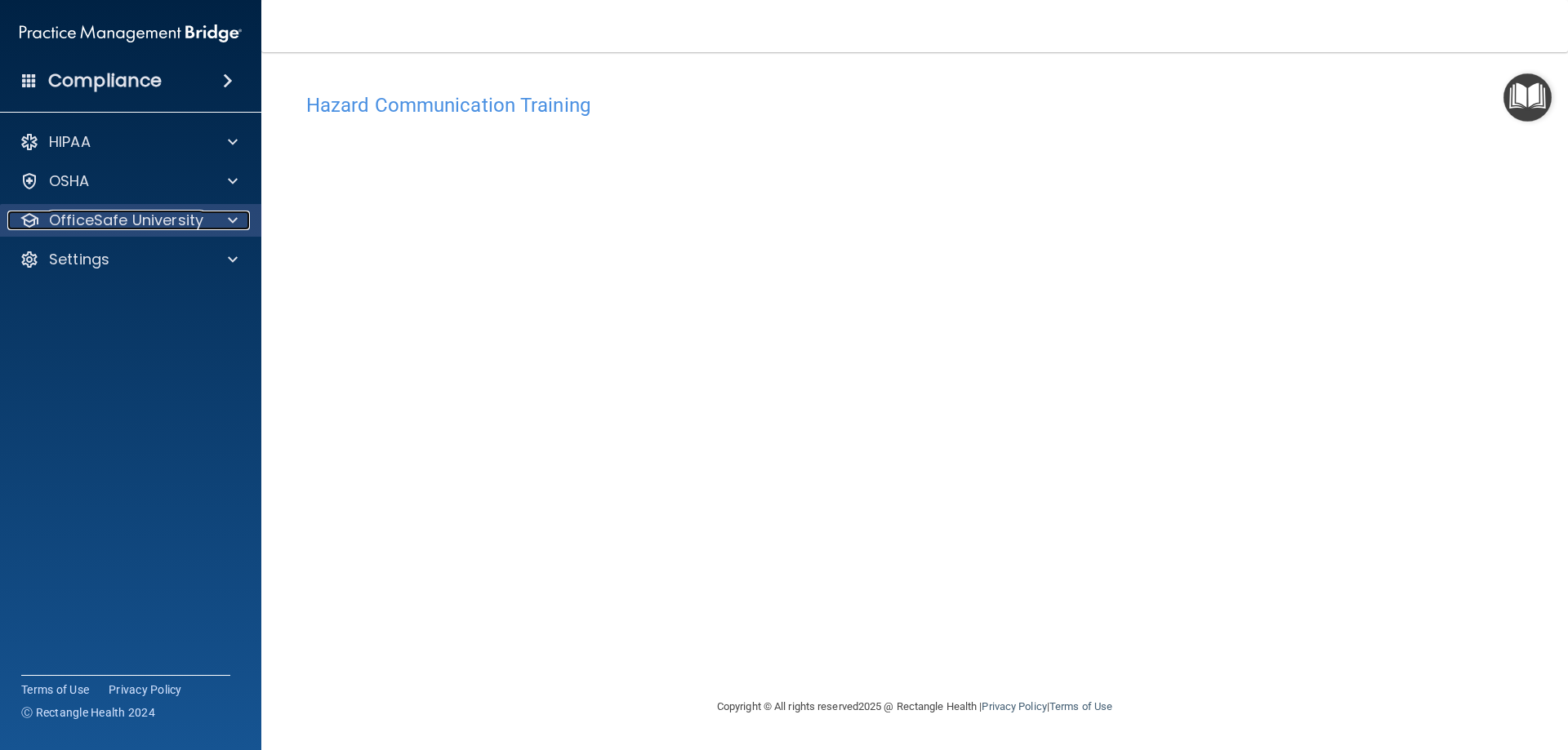
click at [237, 219] on span at bounding box center [232, 220] width 10 height 20
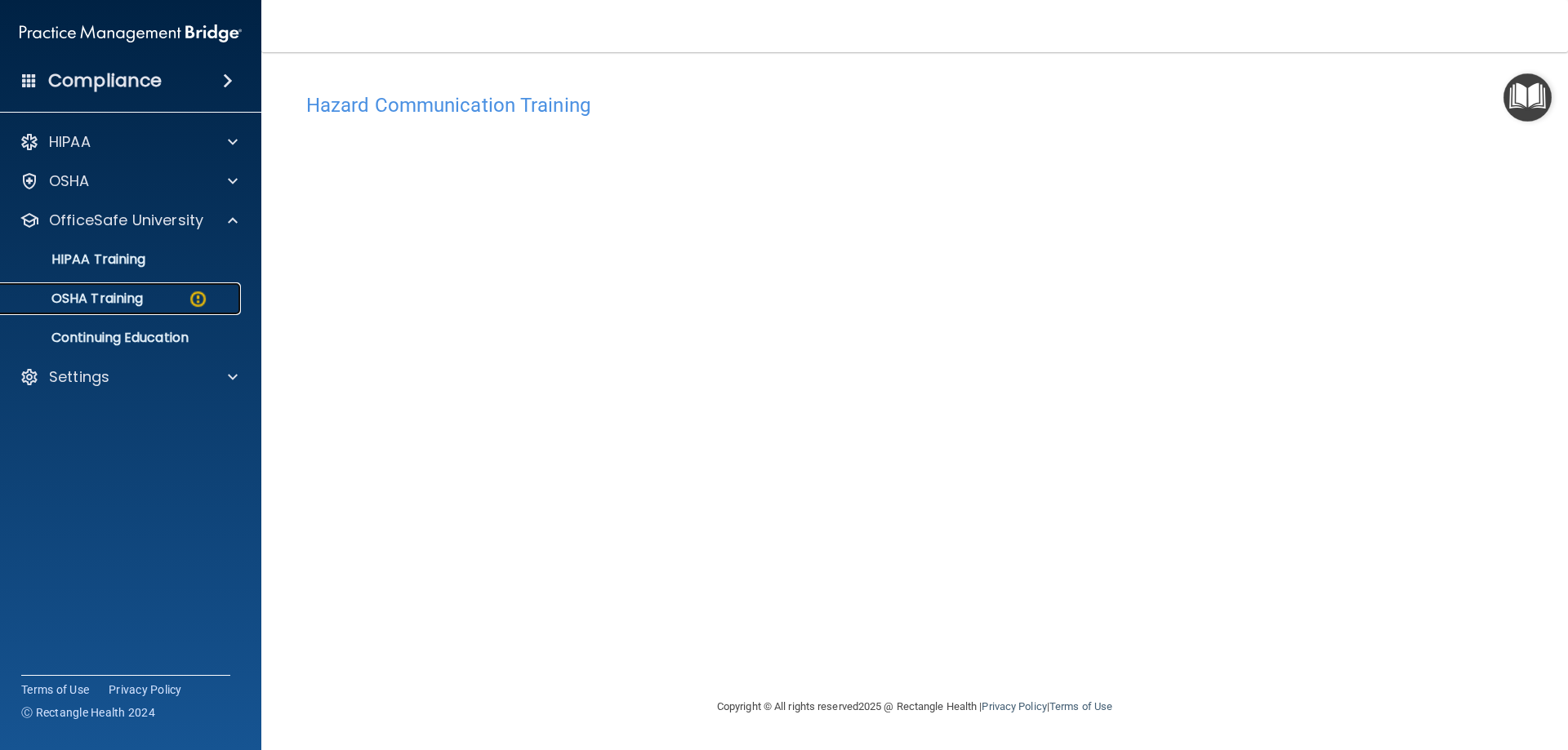
click at [204, 300] on img at bounding box center [198, 299] width 21 height 21
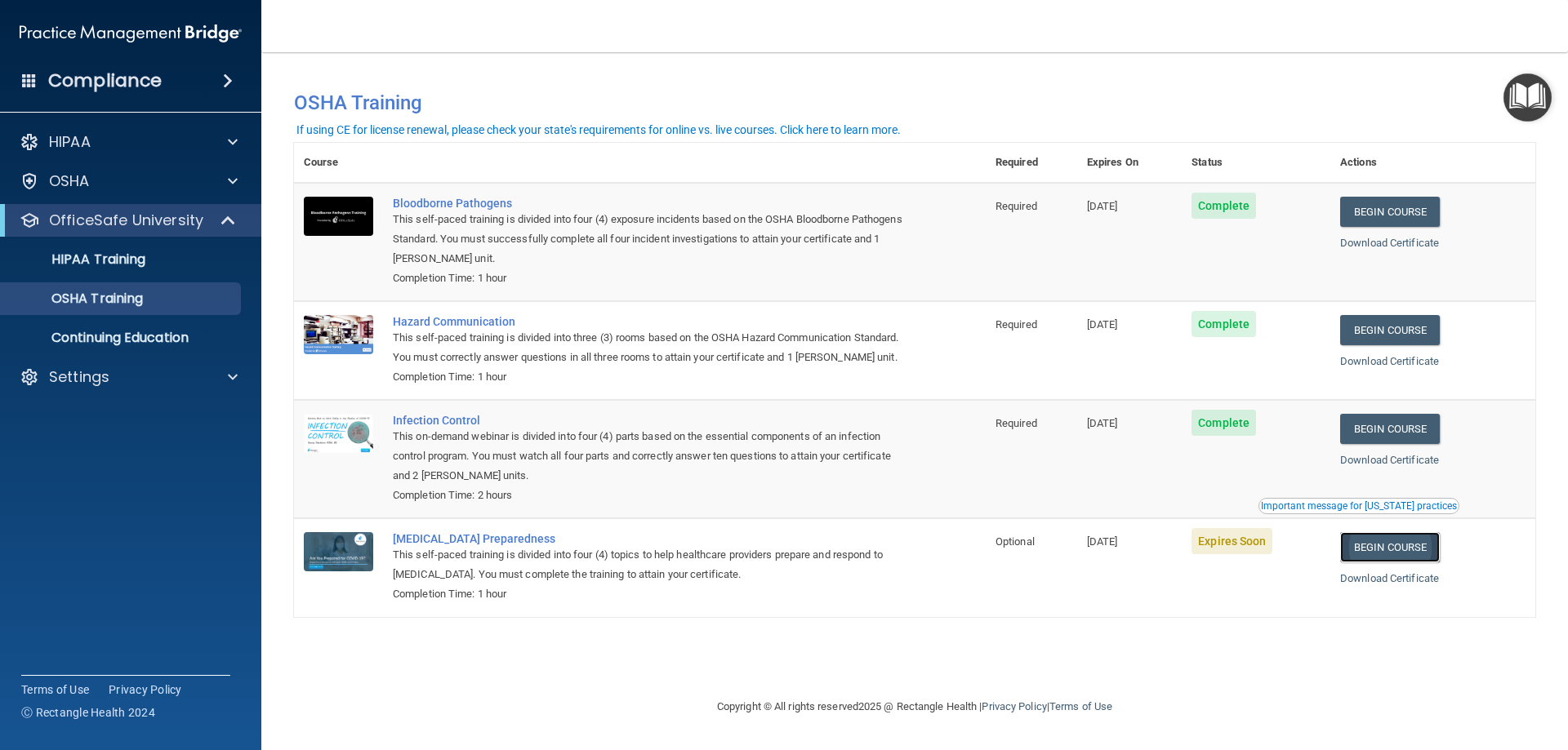
click at [1412, 562] on link "Begin Course" at bounding box center [1389, 548] width 100 height 30
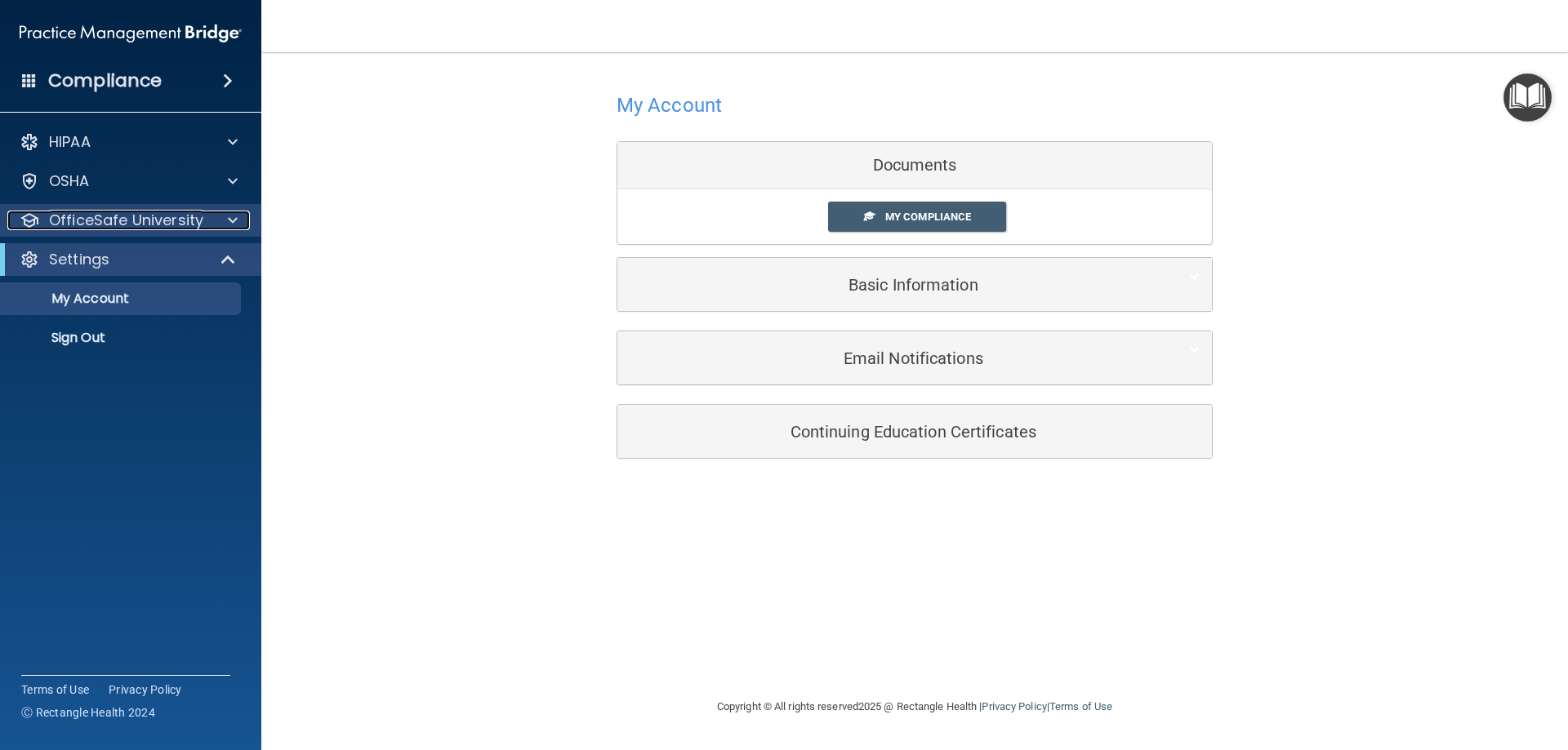
click at [235, 218] on span at bounding box center [232, 220] width 10 height 20
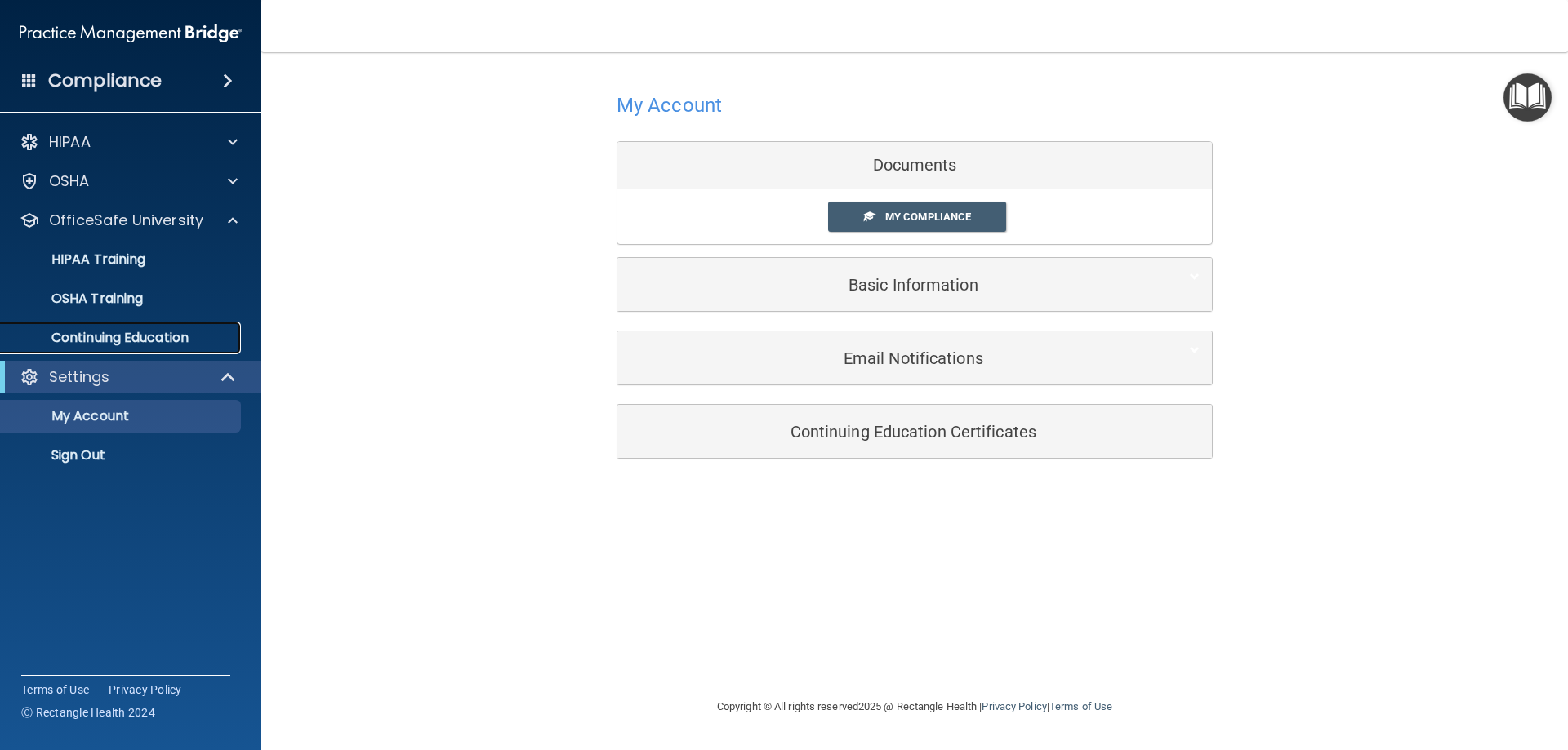
click at [187, 332] on p "Continuing Education" at bounding box center [121, 339] width 223 height 17
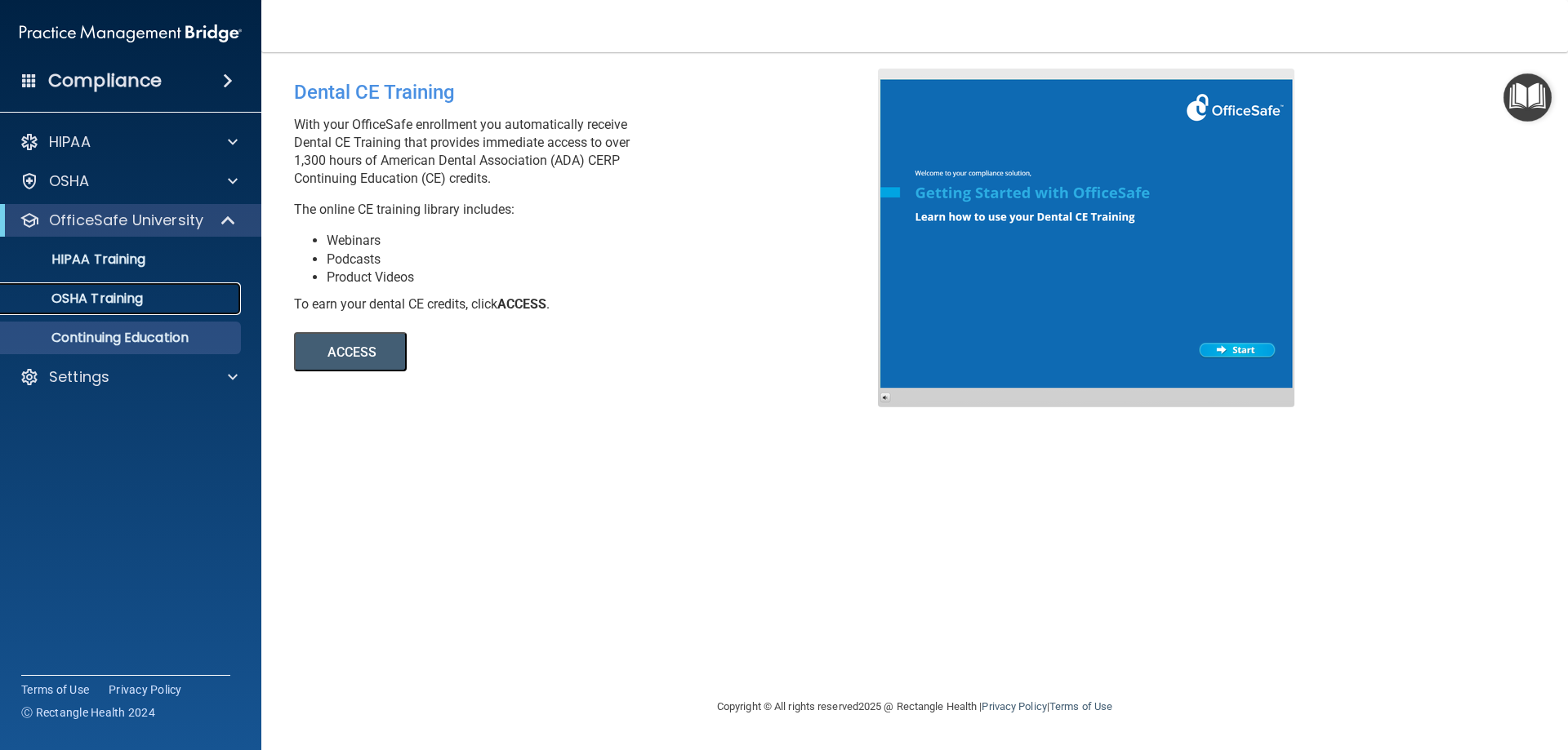
click at [160, 304] on div "OSHA Training" at bounding box center [121, 299] width 223 height 17
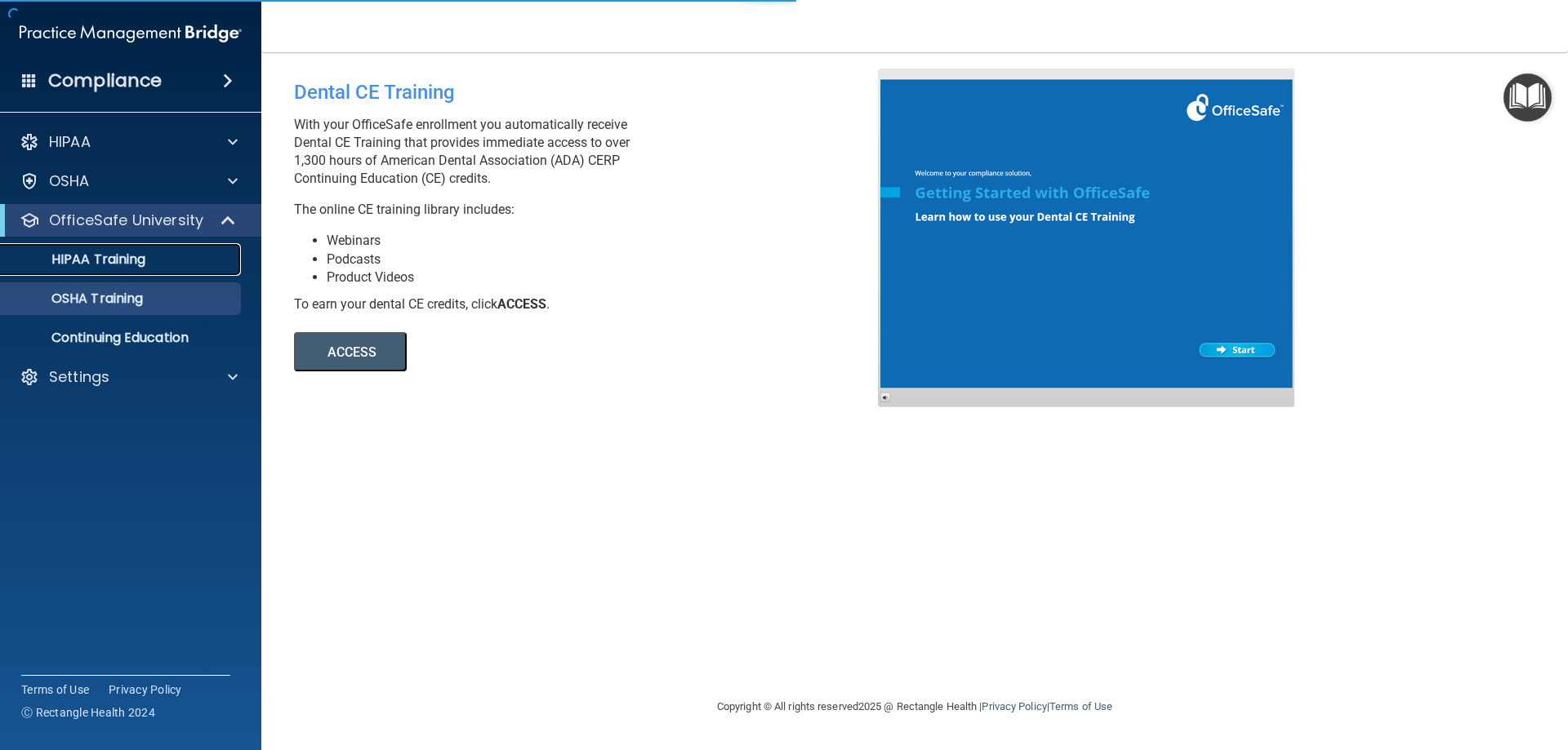
click at [145, 260] on p "HIPAA Training" at bounding box center [77, 260] width 134 height 17
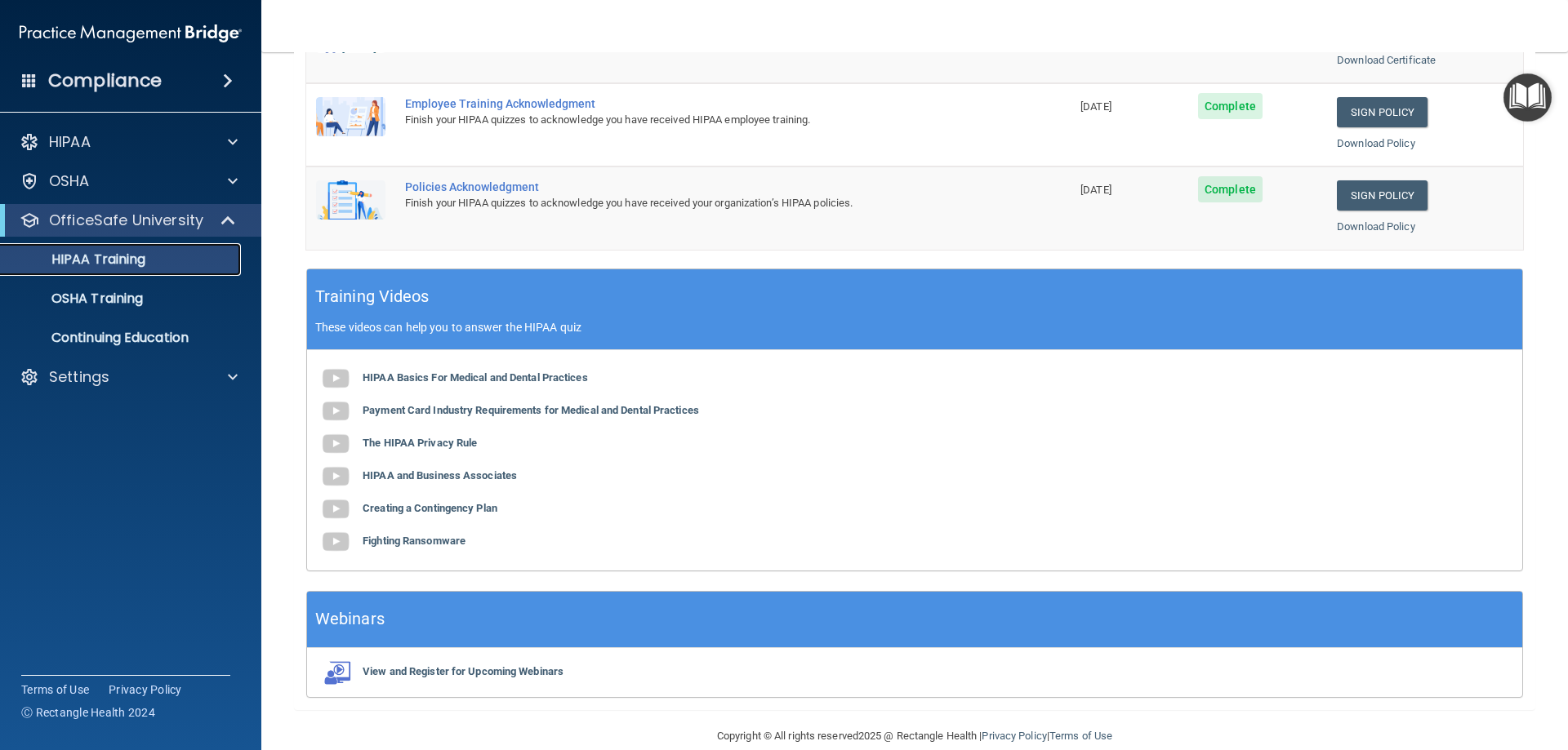
scroll to position [479, 0]
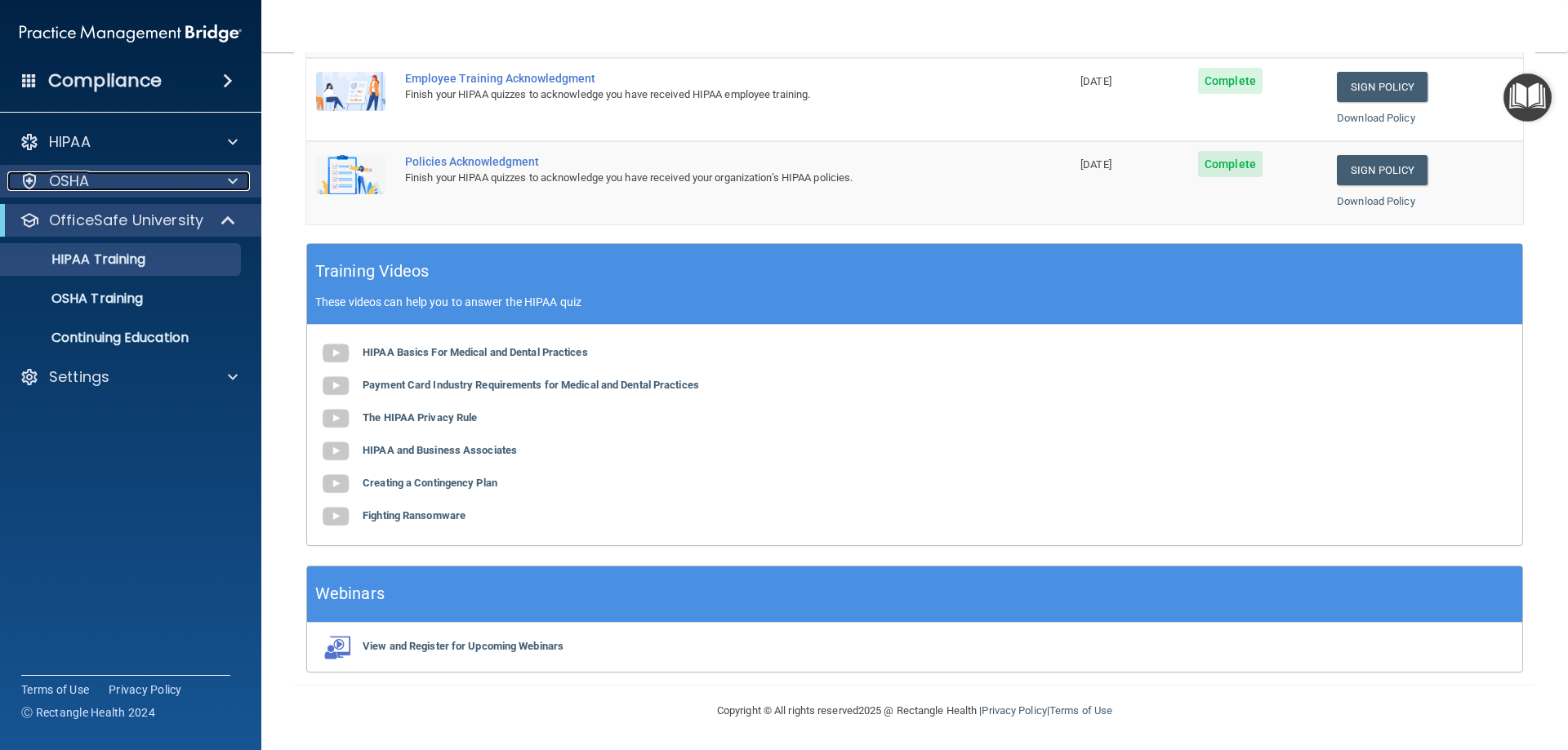
click at [232, 181] on span at bounding box center [232, 181] width 10 height 20
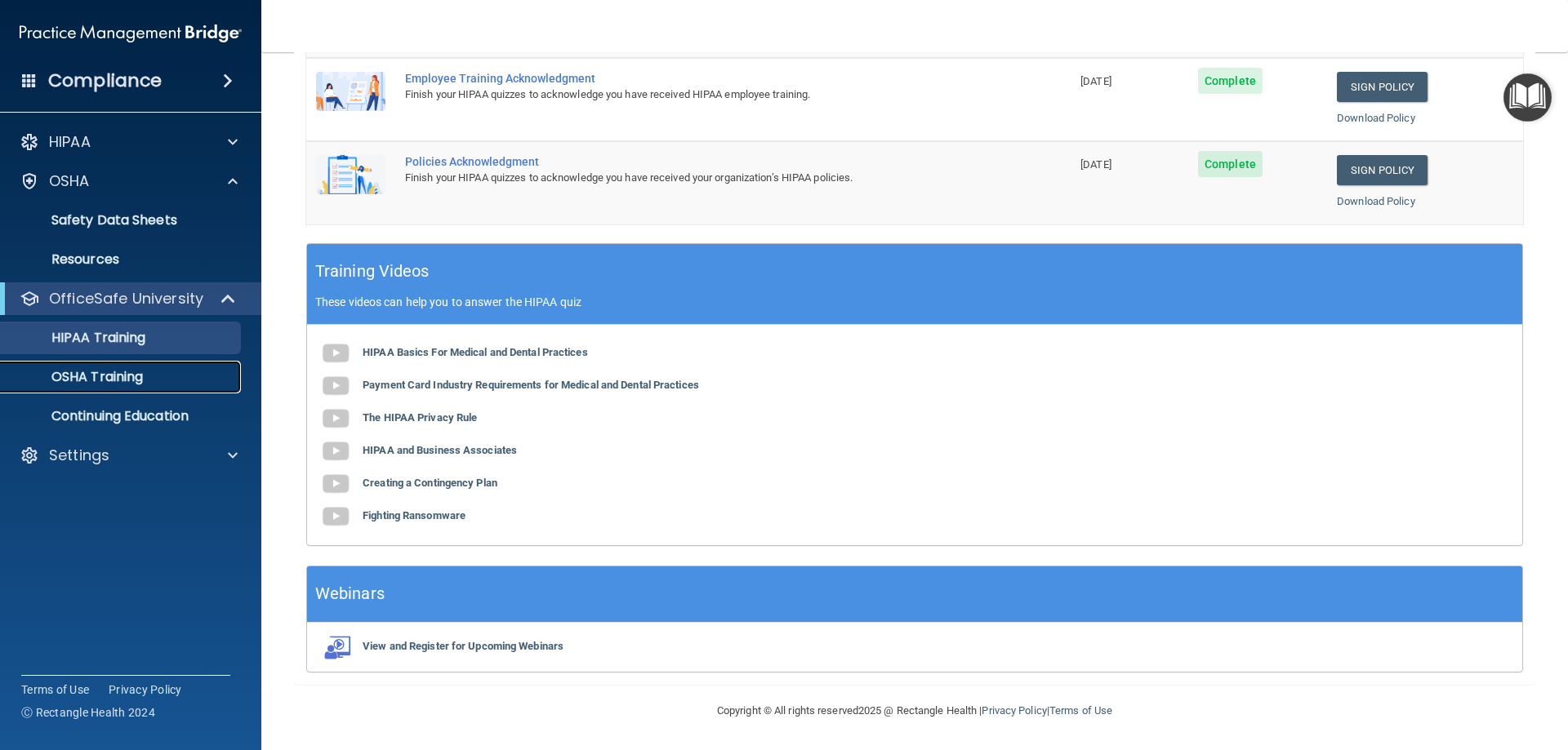
click at [142, 379] on p "OSHA Training" at bounding box center [76, 378] width 132 height 17
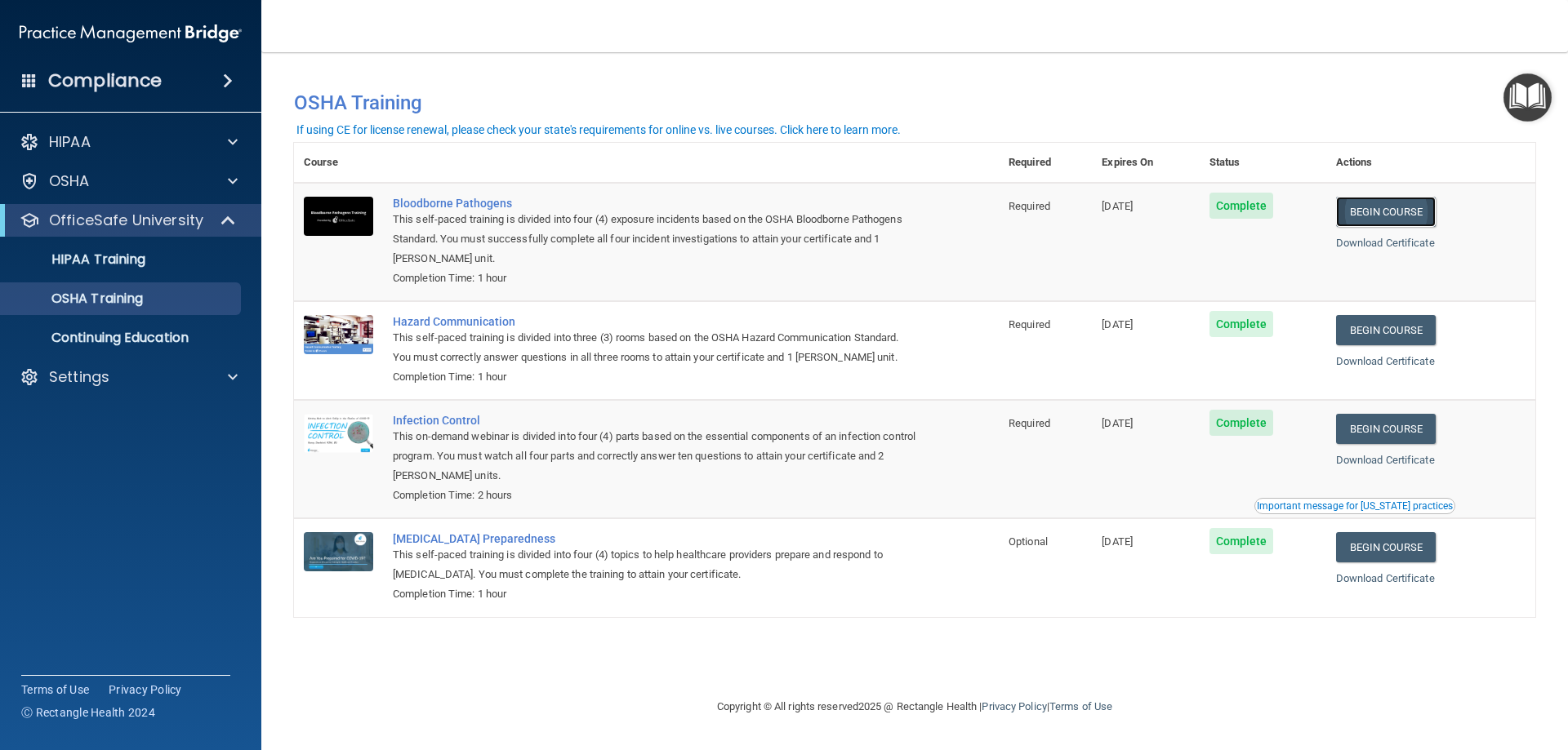
click at [1387, 215] on link "Begin Course" at bounding box center [1385, 212] width 100 height 30
click at [1395, 243] on link "Download Certificate" at bounding box center [1385, 243] width 99 height 12
click at [1408, 357] on link "Download Certificate" at bounding box center [1385, 361] width 99 height 12
click at [1429, 465] on link "Download Certificate" at bounding box center [1385, 460] width 99 height 12
click at [1376, 583] on link "Download Certificate" at bounding box center [1385, 578] width 99 height 12
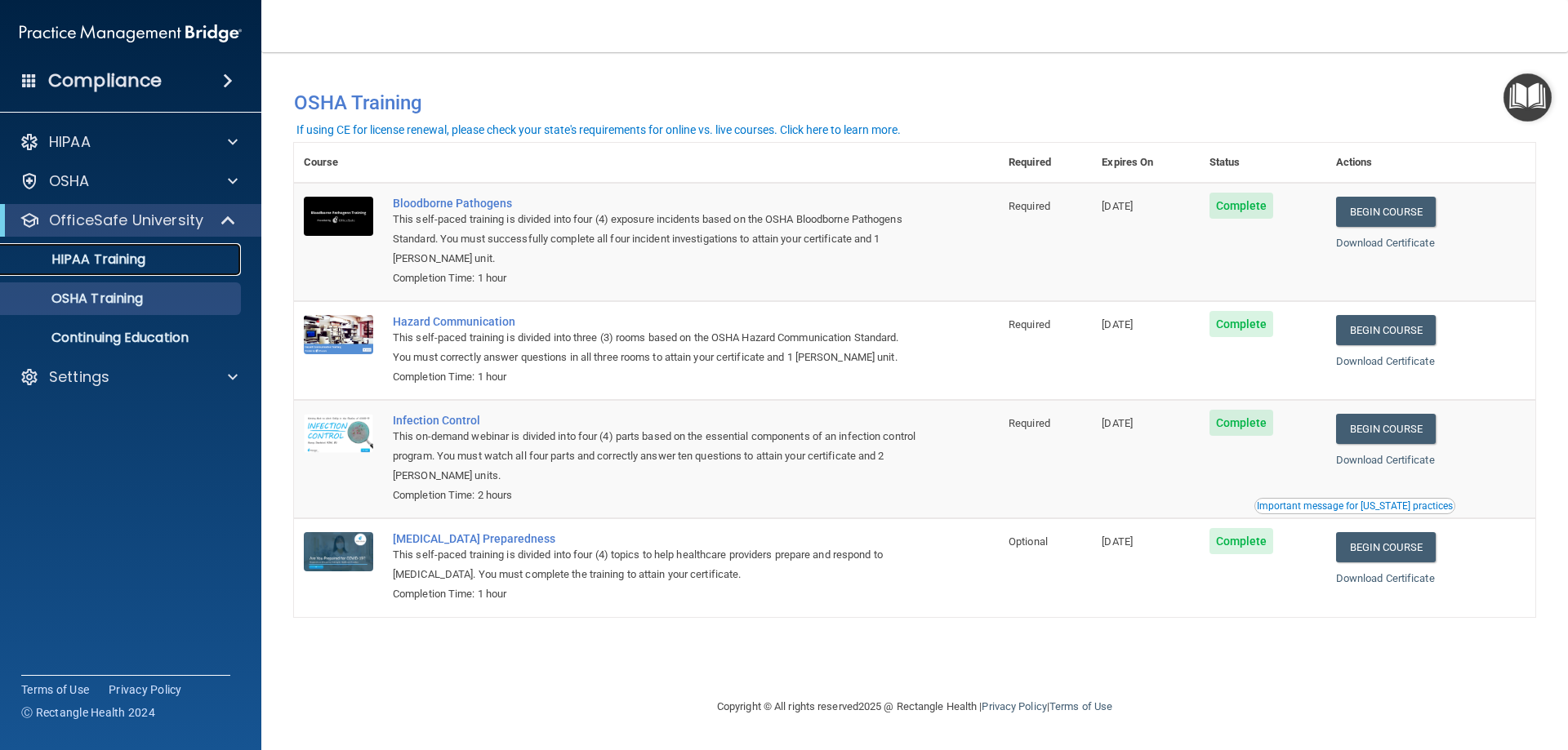
click at [146, 257] on p "HIPAA Training" at bounding box center [77, 260] width 134 height 17
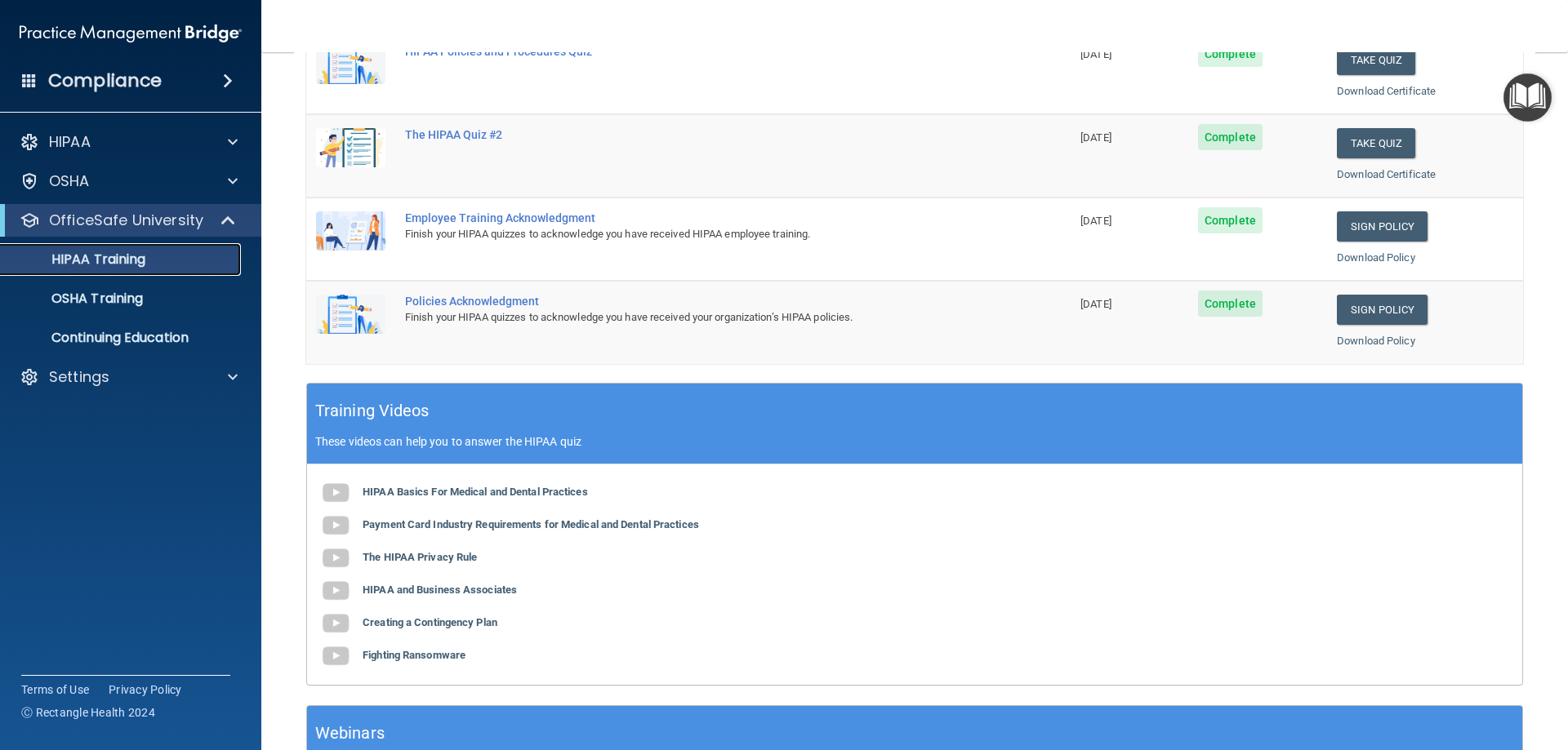
scroll to position [479, 0]
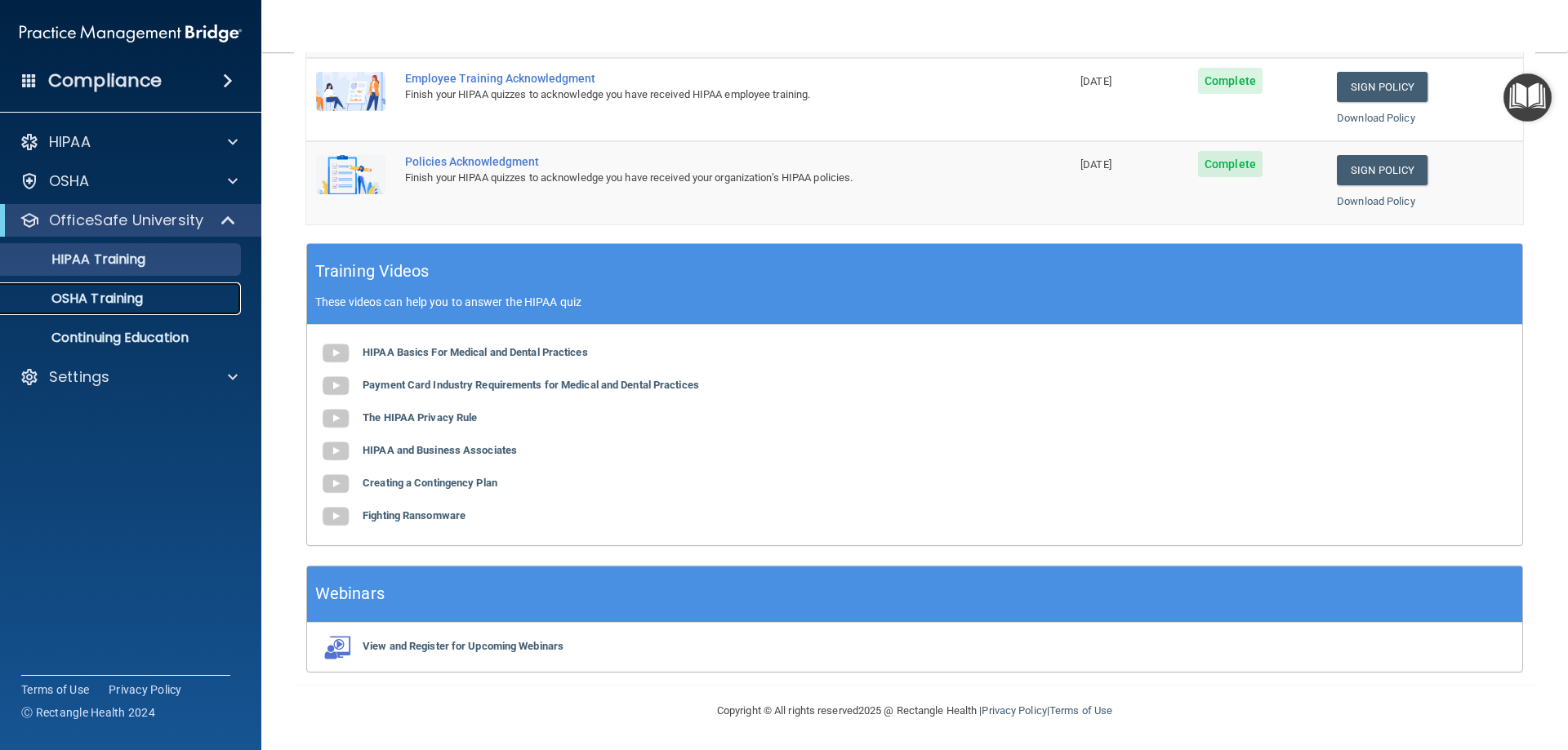
click at [146, 302] on div "OSHA Training" at bounding box center [121, 299] width 223 height 17
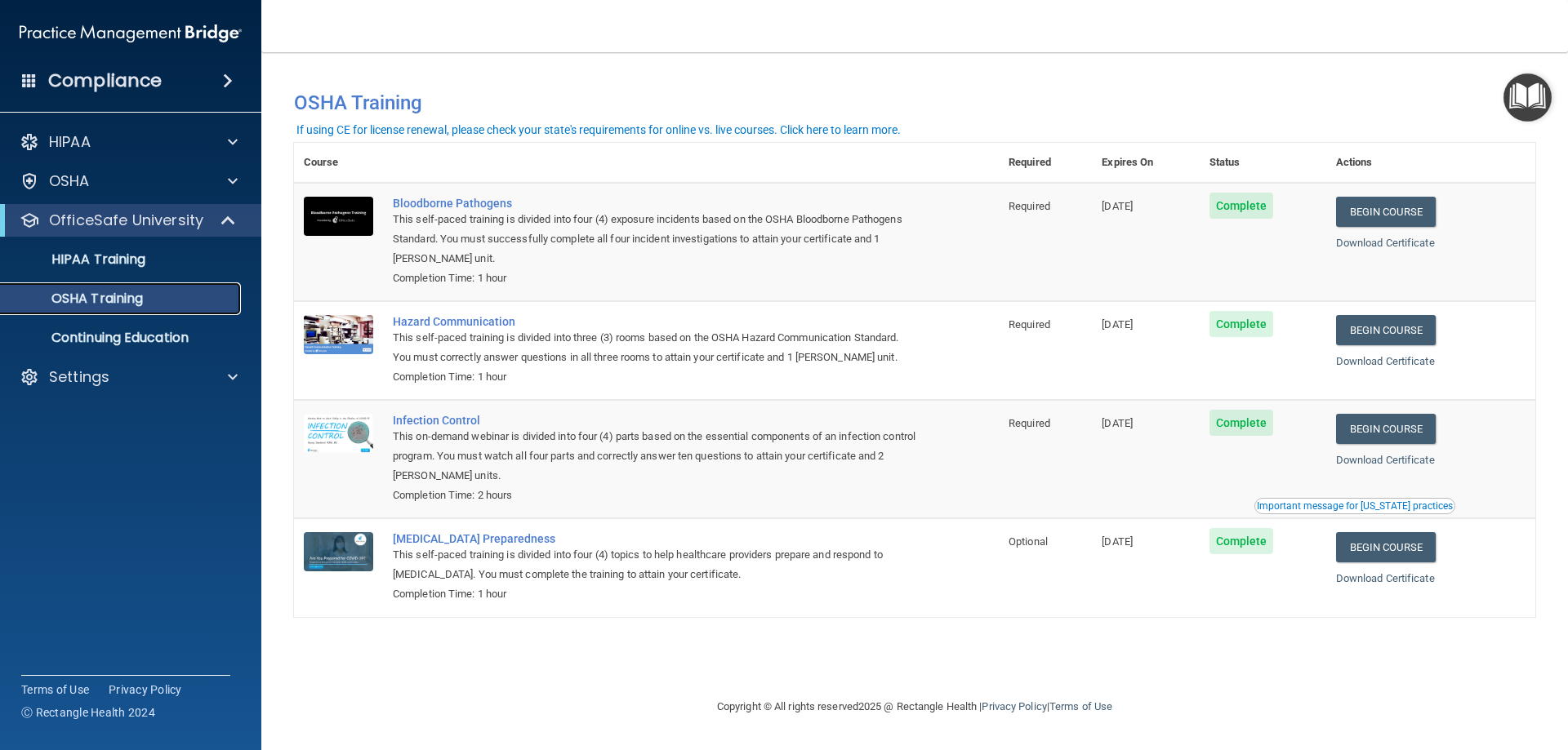
click at [147, 295] on div "OSHA Training" at bounding box center [121, 299] width 223 height 17
click at [148, 259] on div "HIPAA Training" at bounding box center [121, 260] width 223 height 17
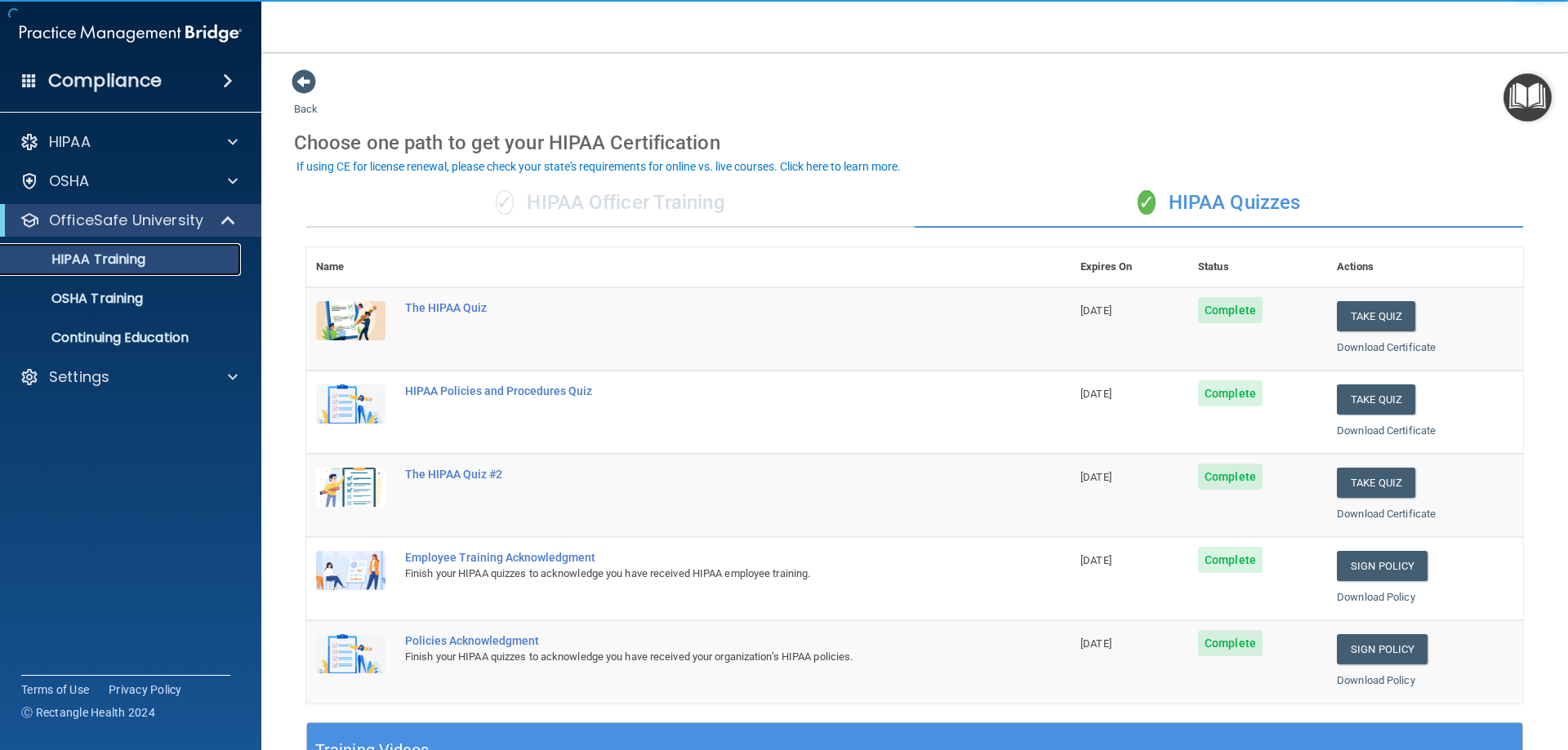
scroll to position [82, 0]
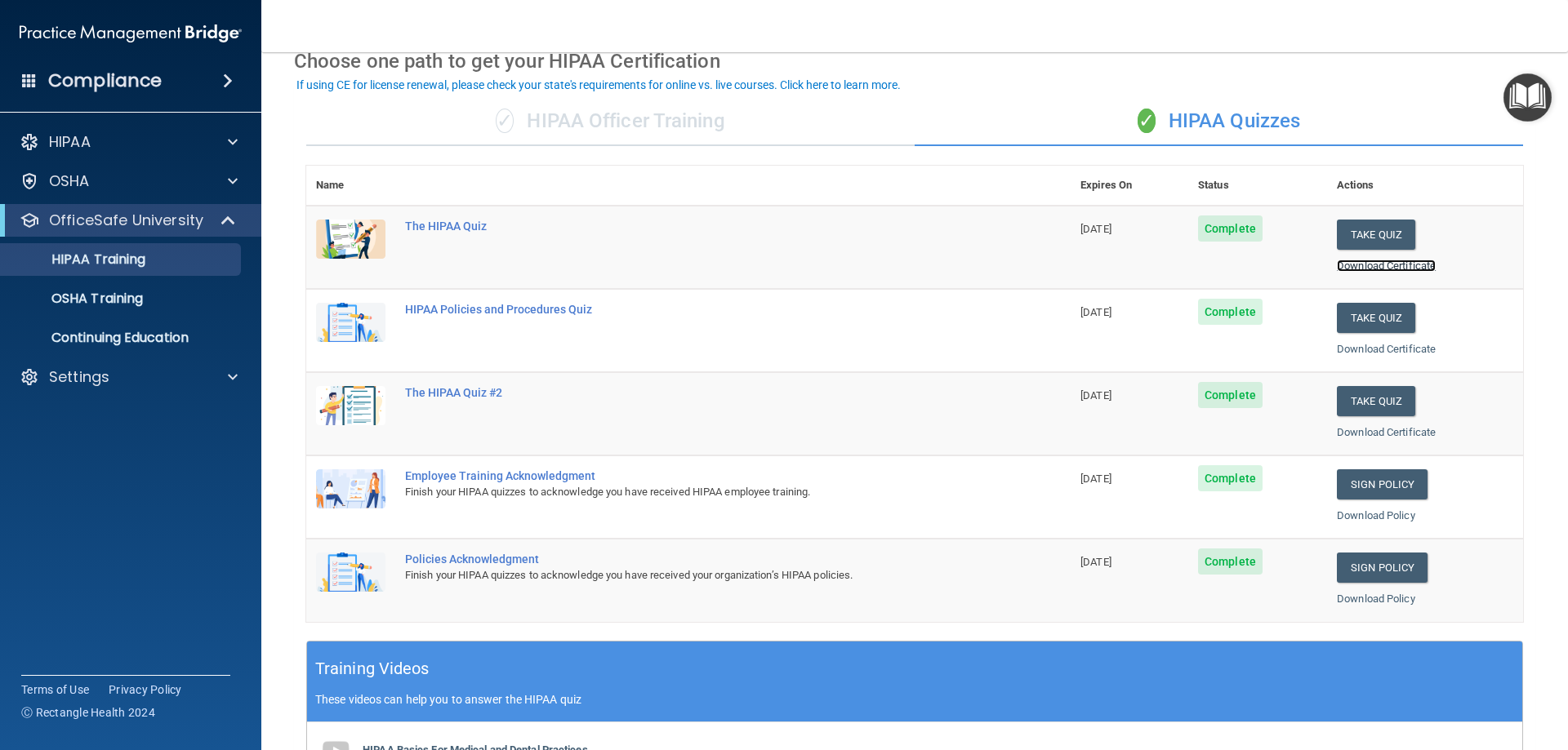
click at [1379, 264] on link "Download Certificate" at bounding box center [1386, 265] width 99 height 12
click at [1391, 348] on link "Download Certificate" at bounding box center [1386, 349] width 99 height 12
click at [1393, 437] on link "Download Certificate" at bounding box center [1386, 432] width 99 height 12
click at [1385, 600] on link "Download Policy" at bounding box center [1376, 598] width 78 height 12
